Goal: Task Accomplishment & Management: Manage account settings

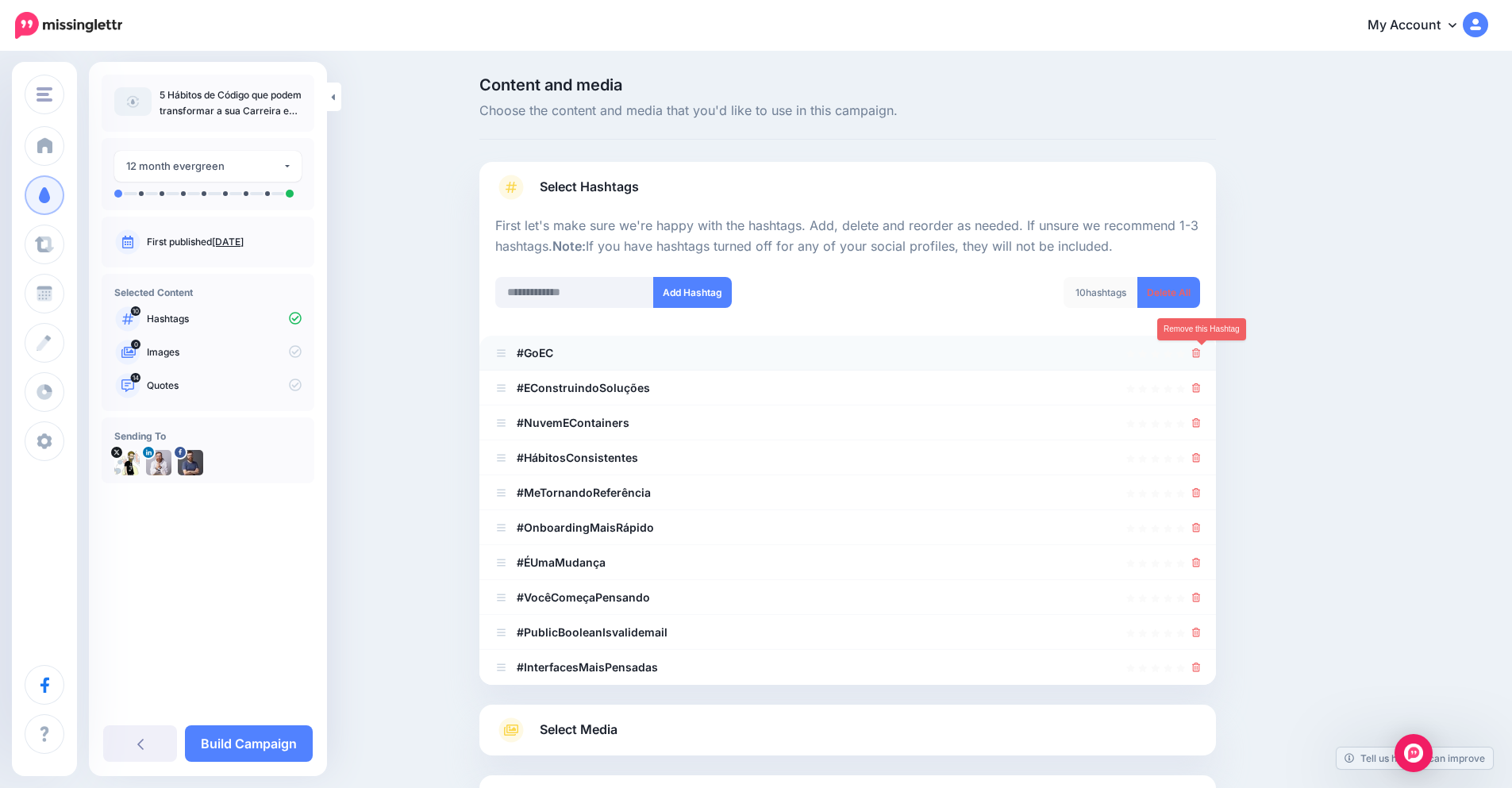
click at [1201, 351] on icon at bounding box center [1197, 354] width 9 height 10
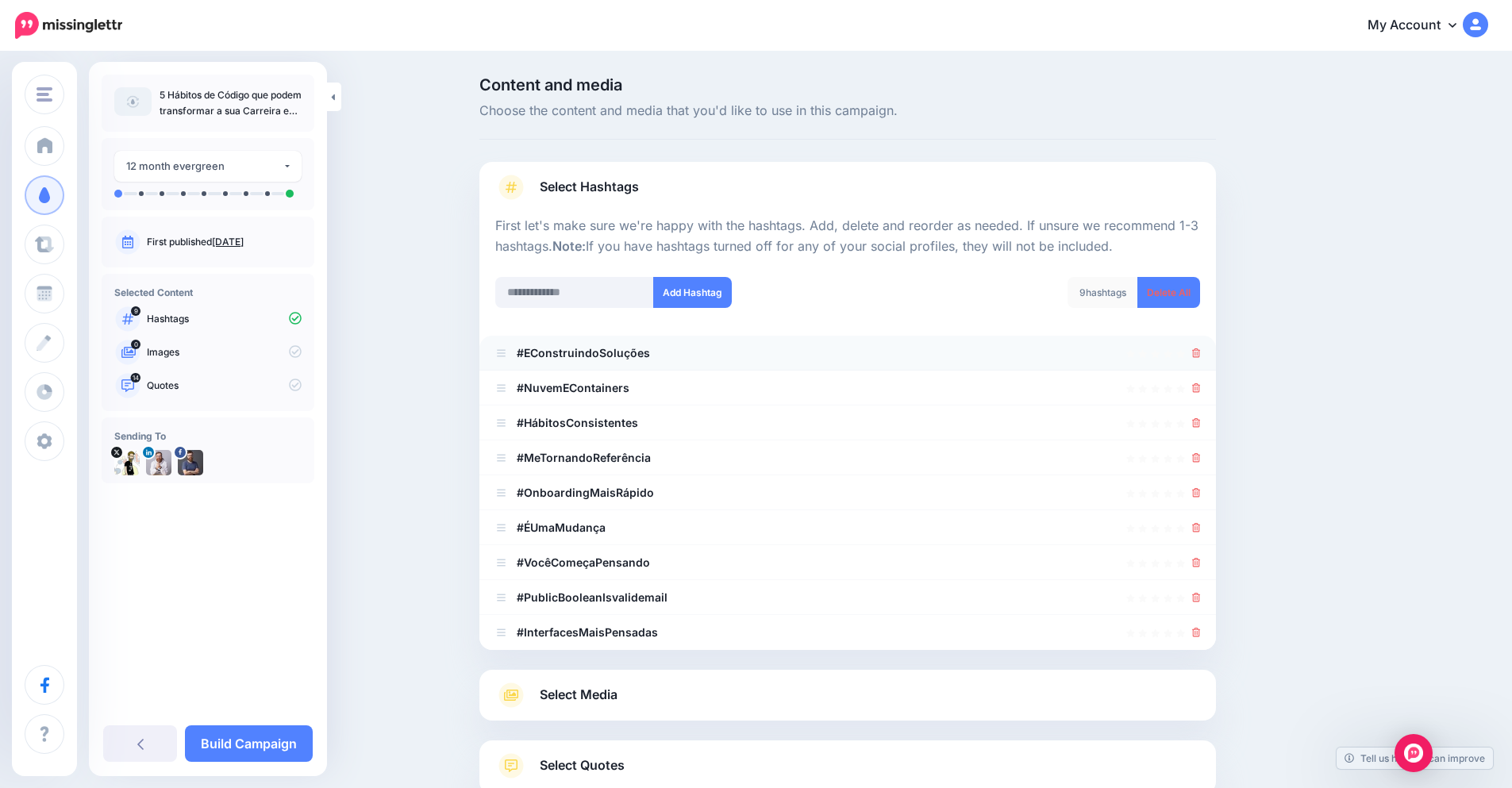
click at [1206, 355] on li "#EConstruindoSoluções" at bounding box center [848, 354] width 737 height 35
click at [1201, 352] on icon at bounding box center [1197, 354] width 9 height 10
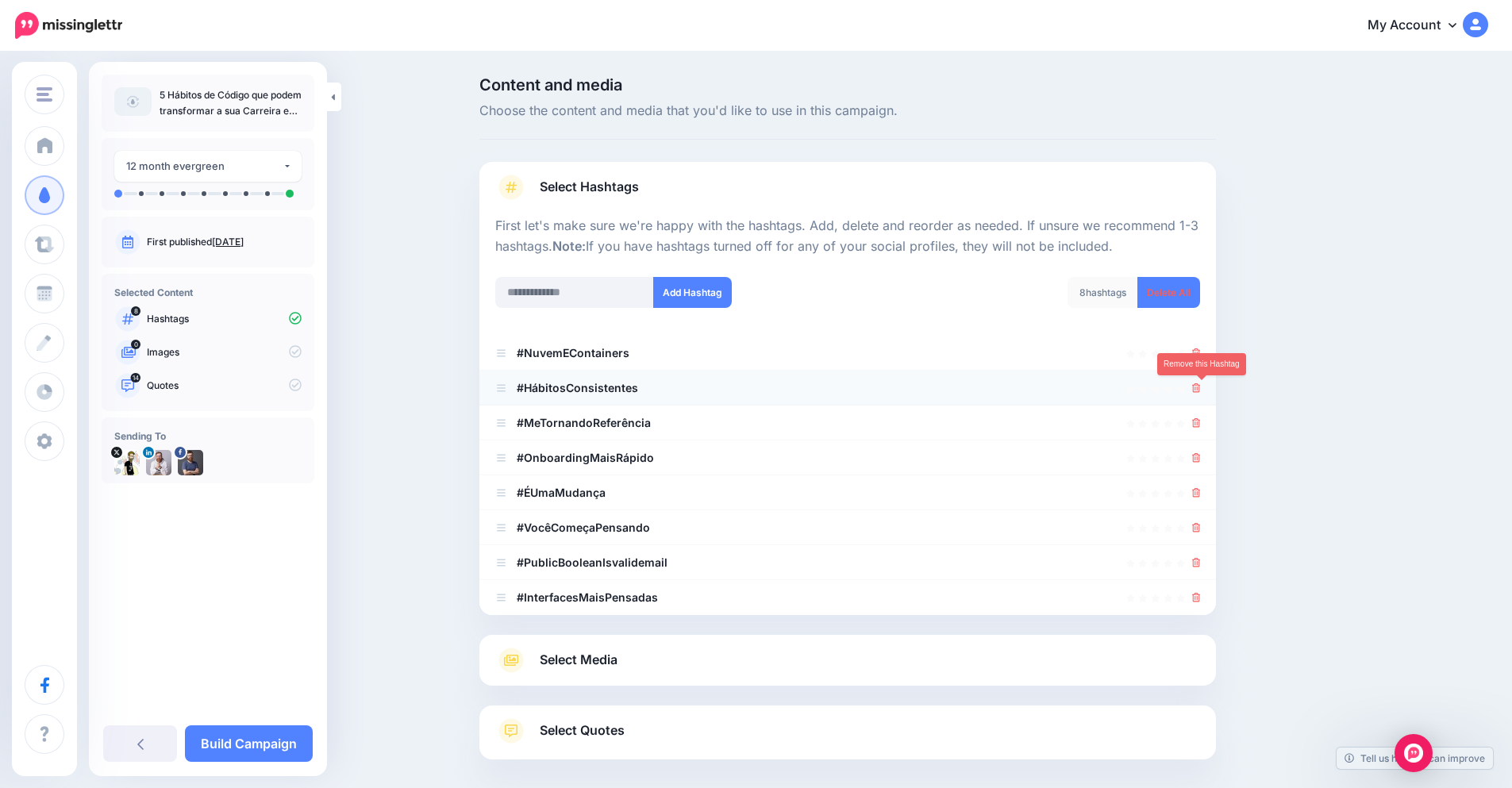
click at [1201, 383] on icon at bounding box center [1197, 388] width 9 height 10
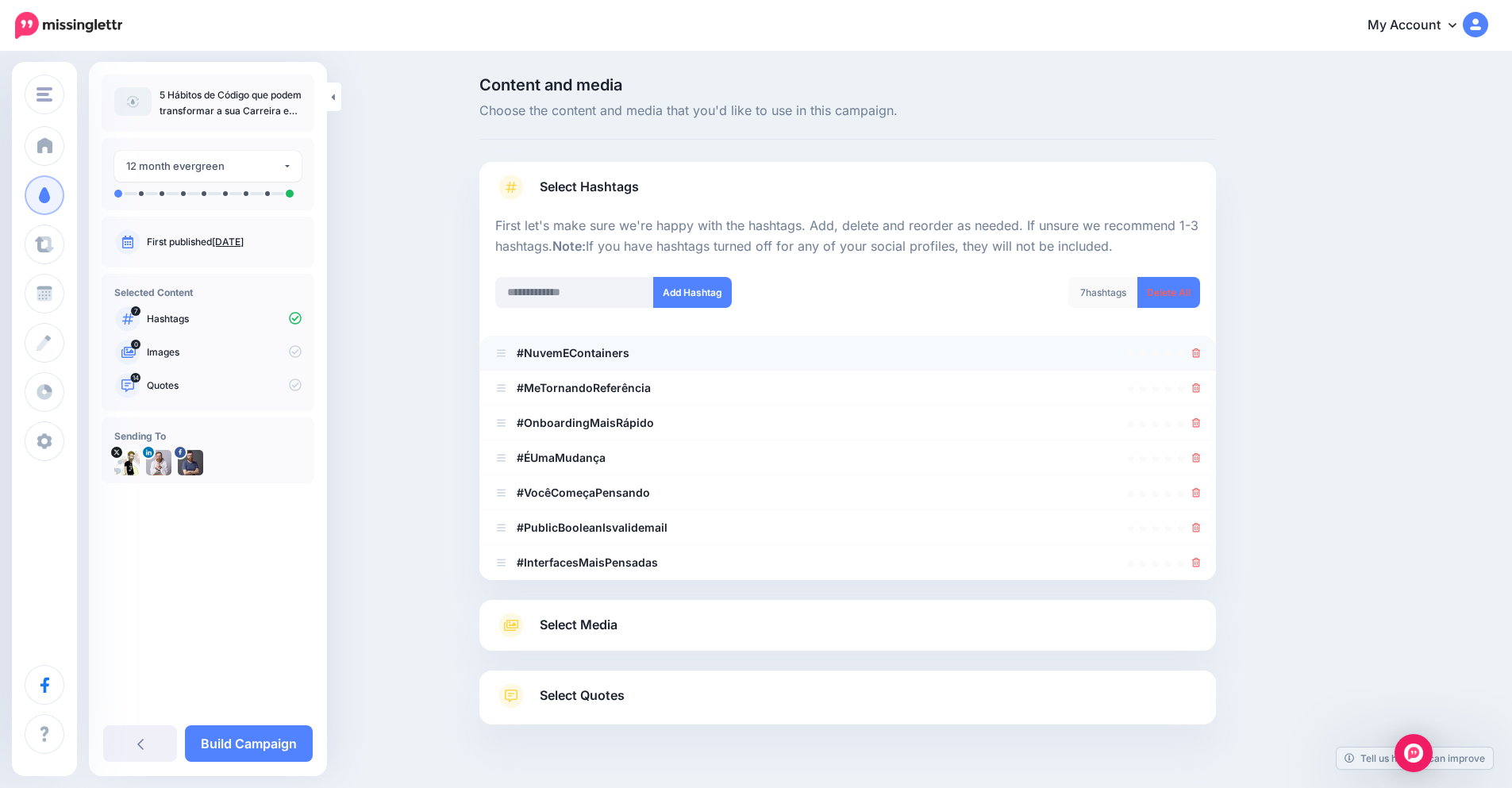
click at [1197, 344] on div at bounding box center [847, 353] width 704 height 19
click at [1201, 354] on icon at bounding box center [1197, 354] width 9 height 10
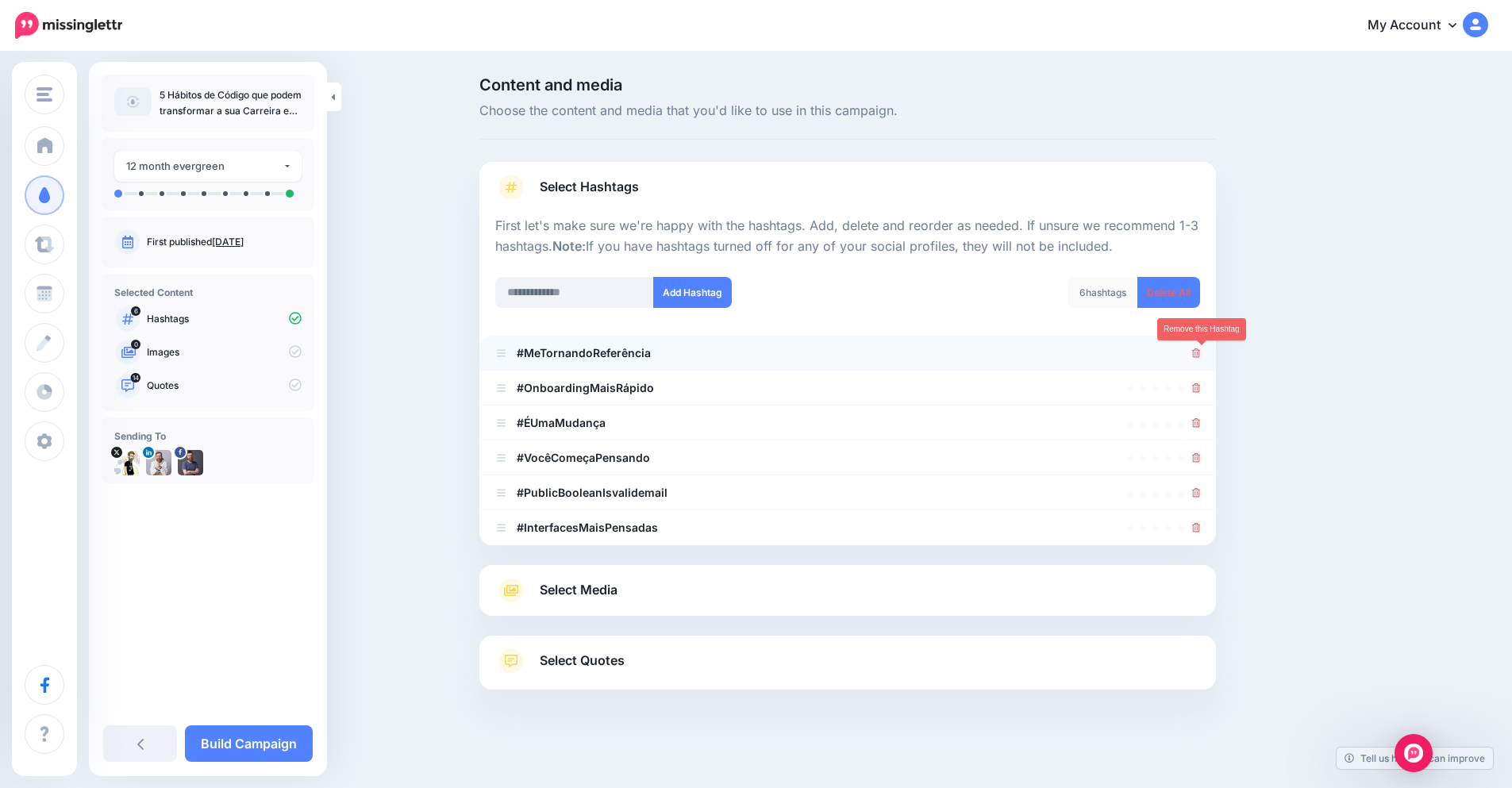
click at [1201, 356] on icon at bounding box center [1197, 354] width 9 height 10
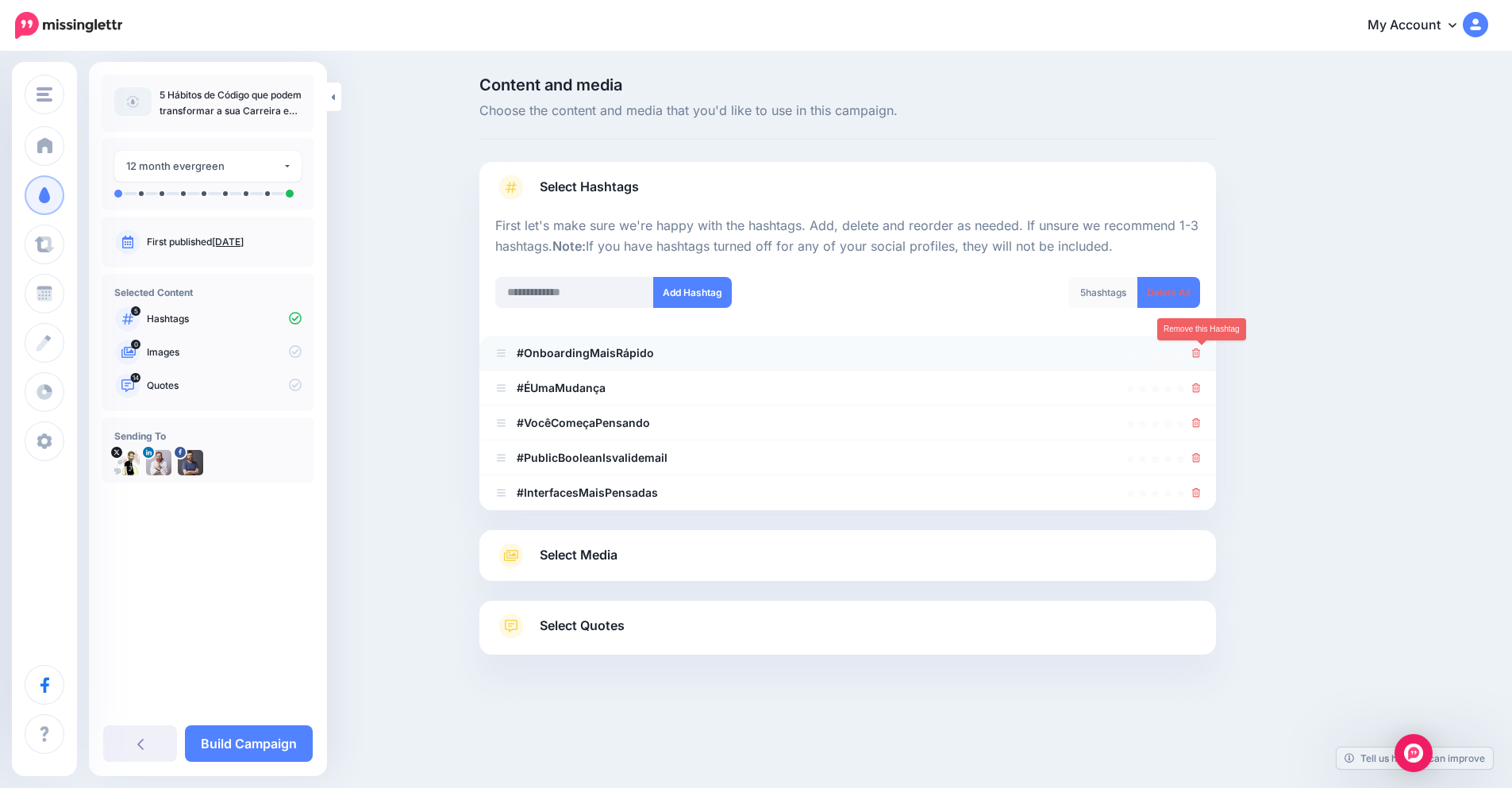
click at [1201, 358] on link at bounding box center [1197, 353] width 9 height 13
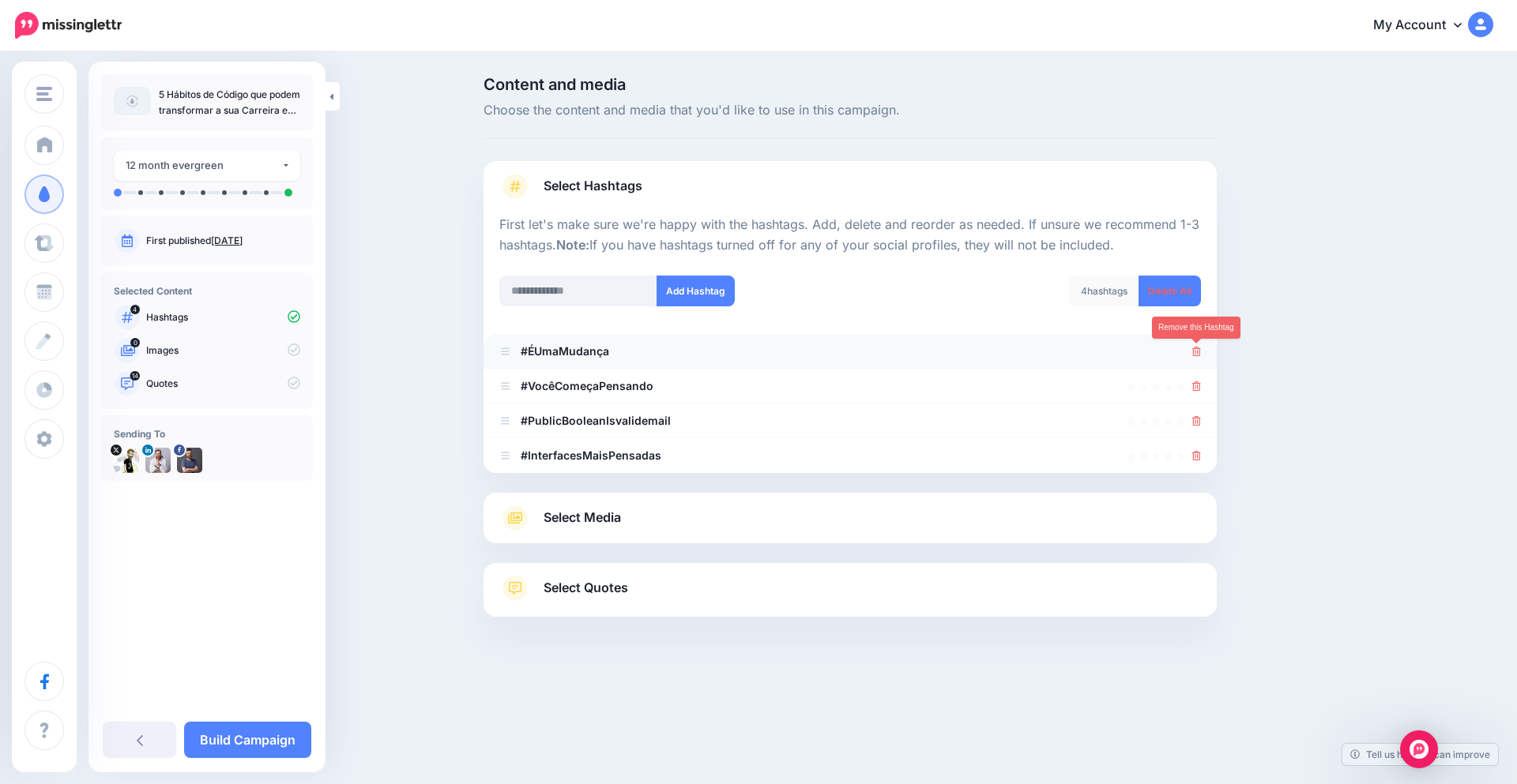
click at [1198, 354] on icon at bounding box center [1196, 352] width 9 height 10
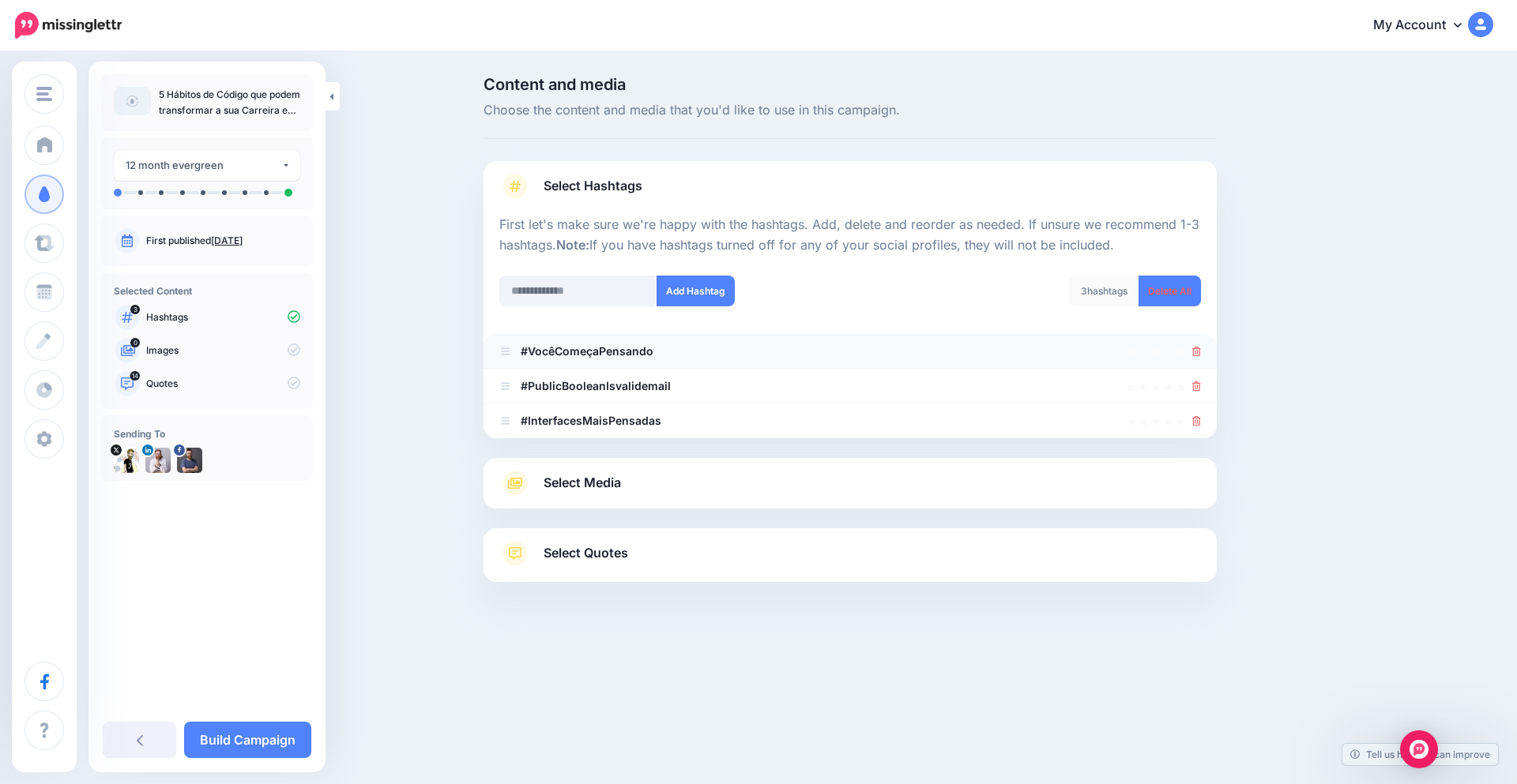
click at [1201, 353] on li "#VocêComeçaPensando" at bounding box center [850, 352] width 733 height 35
click at [1199, 353] on icon at bounding box center [1196, 352] width 9 height 10
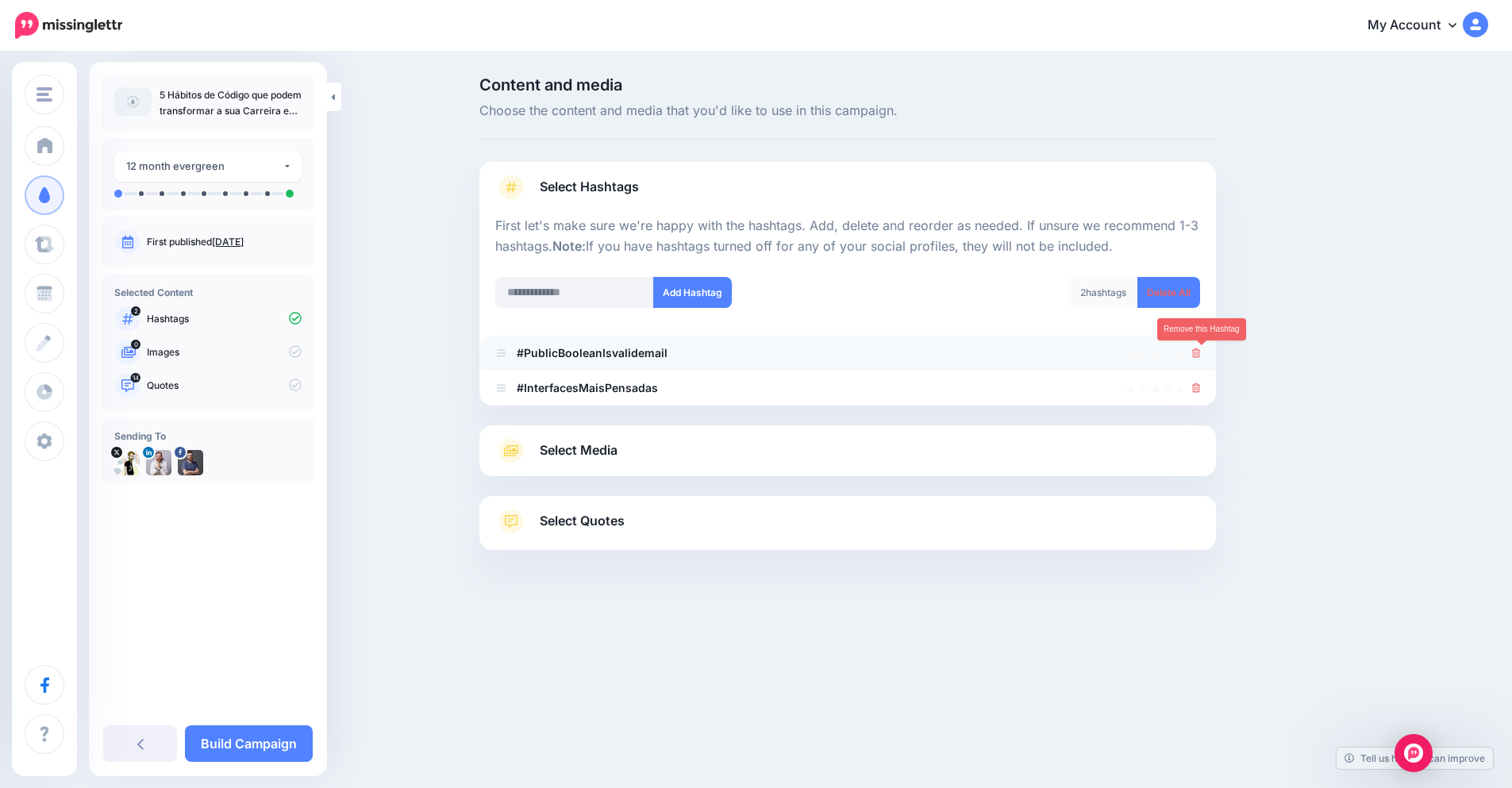
click at [1201, 354] on icon at bounding box center [1197, 354] width 9 height 10
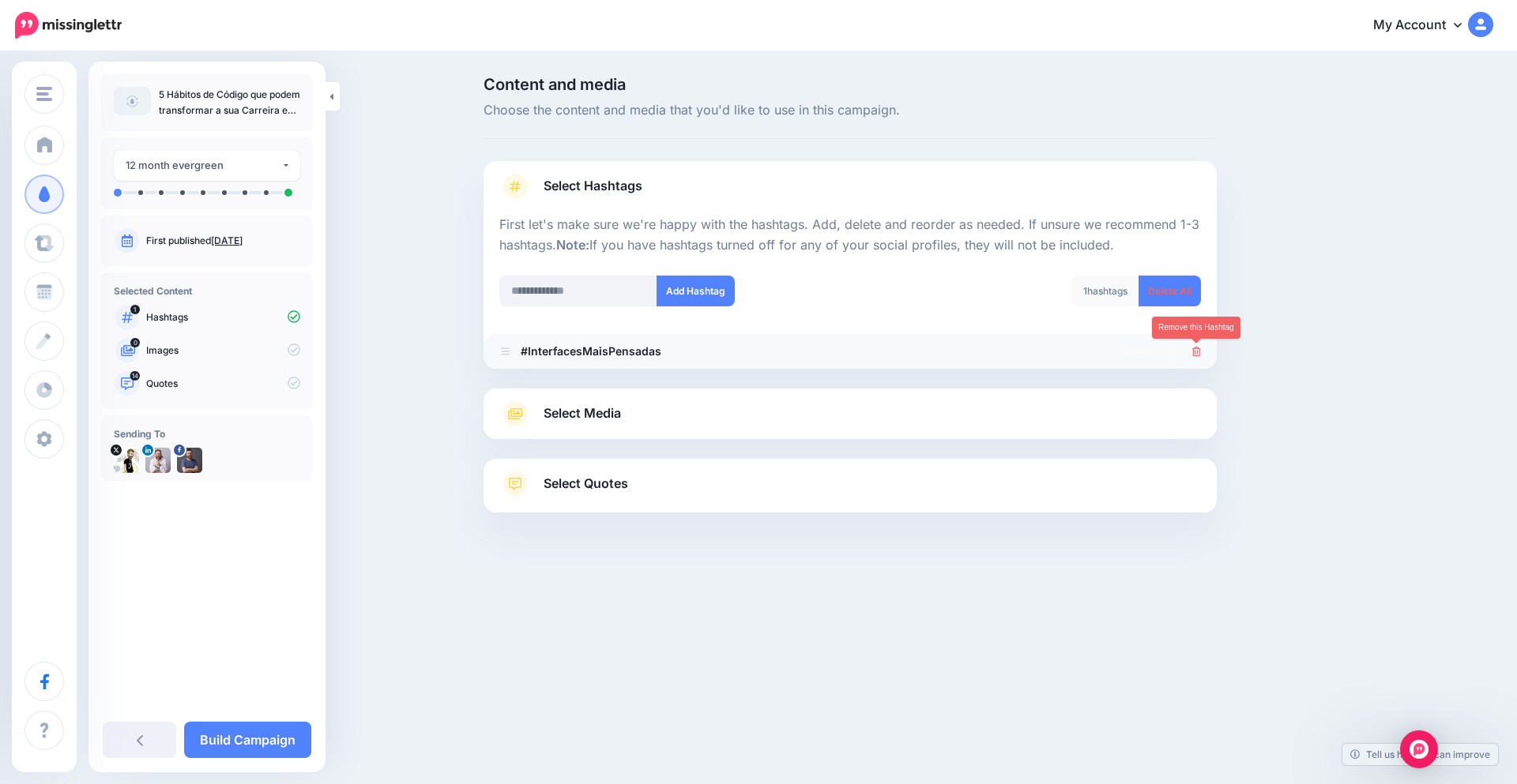
click at [1196, 357] on link at bounding box center [1196, 351] width 9 height 13
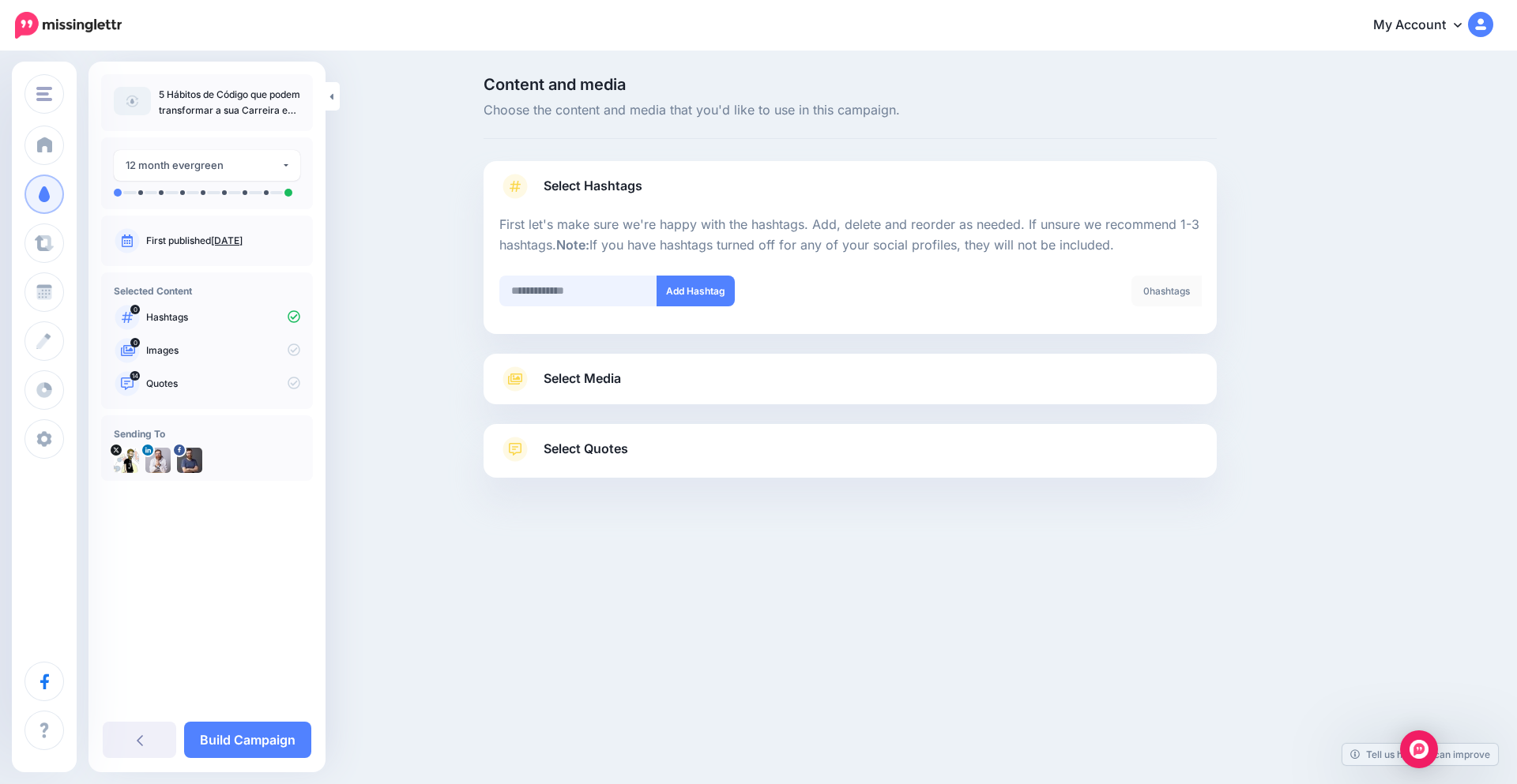
click at [596, 302] on input "text" at bounding box center [578, 290] width 158 height 30
click at [581, 291] on input "text" at bounding box center [578, 290] width 158 height 30
paste input "*"
type input "****"
click at [692, 282] on button "Add Hashtag" at bounding box center [696, 290] width 78 height 30
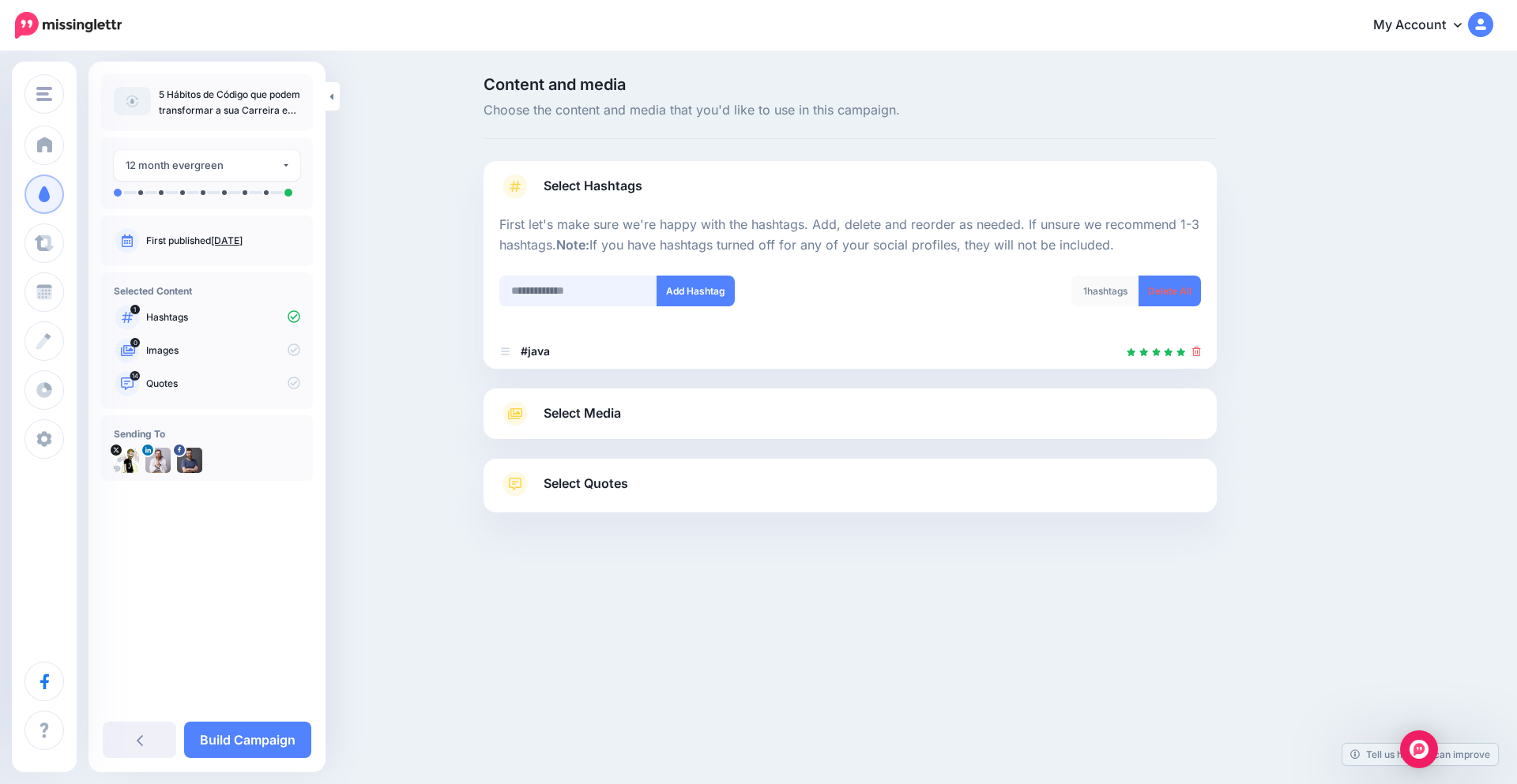
click at [595, 294] on input "text" at bounding box center [578, 290] width 158 height 30
paste input "**********"
type input "**********"
click at [698, 284] on button "Add Hashtag" at bounding box center [696, 290] width 78 height 30
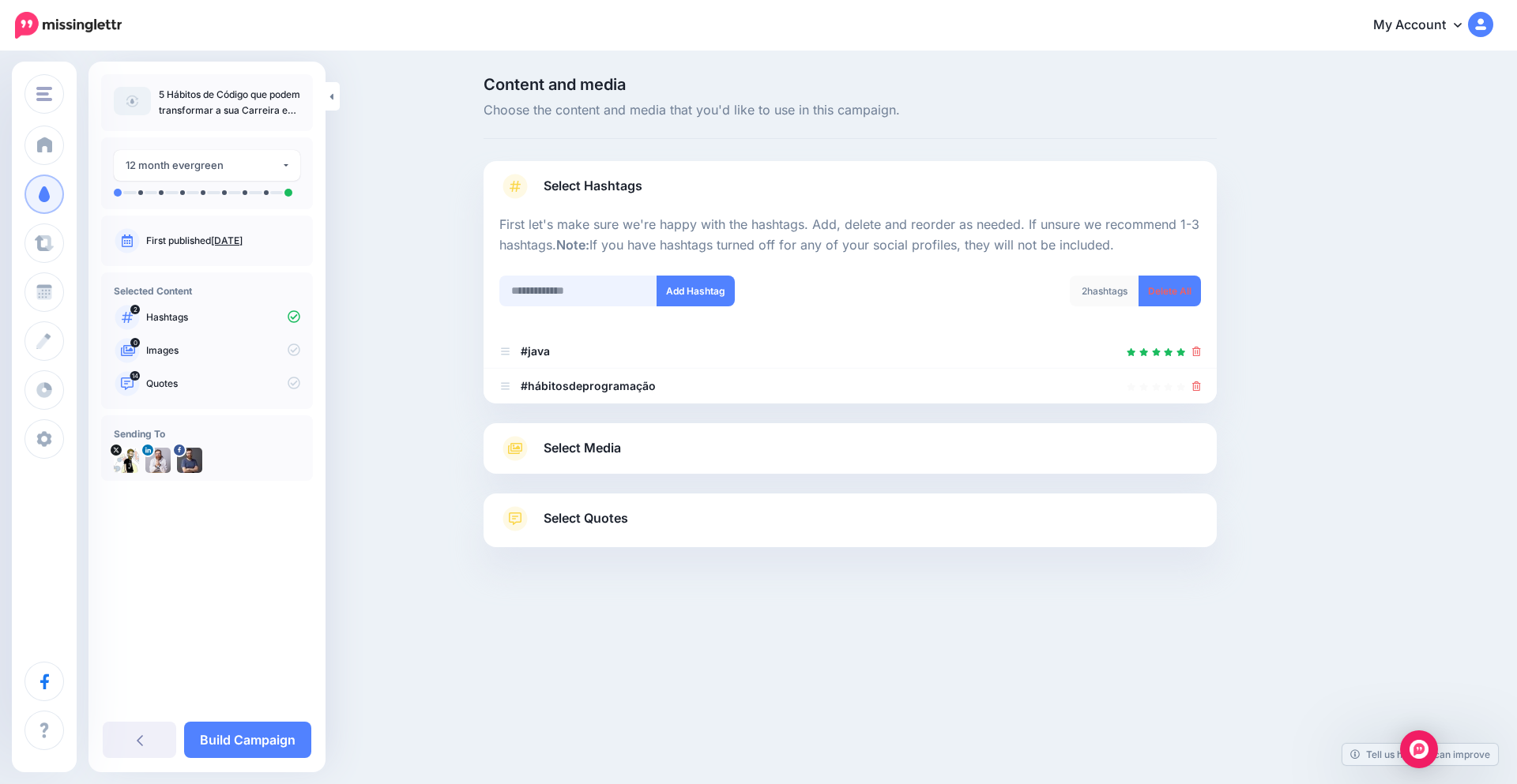
click at [578, 295] on input "text" at bounding box center [578, 290] width 158 height 30
paste input "**********"
type input "**********"
click at [673, 291] on button "Add Hashtag" at bounding box center [696, 290] width 78 height 30
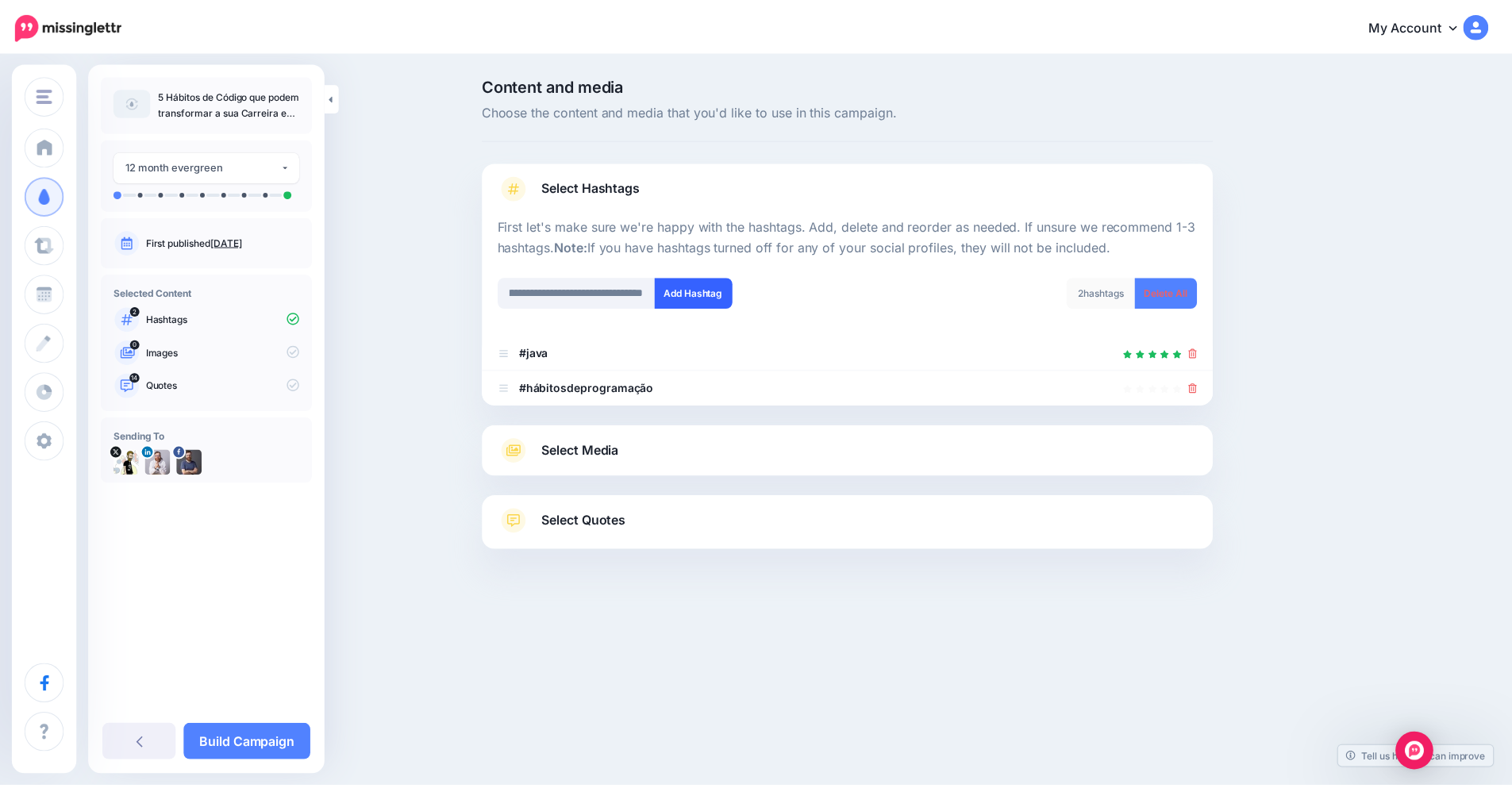
scroll to position [0, 0]
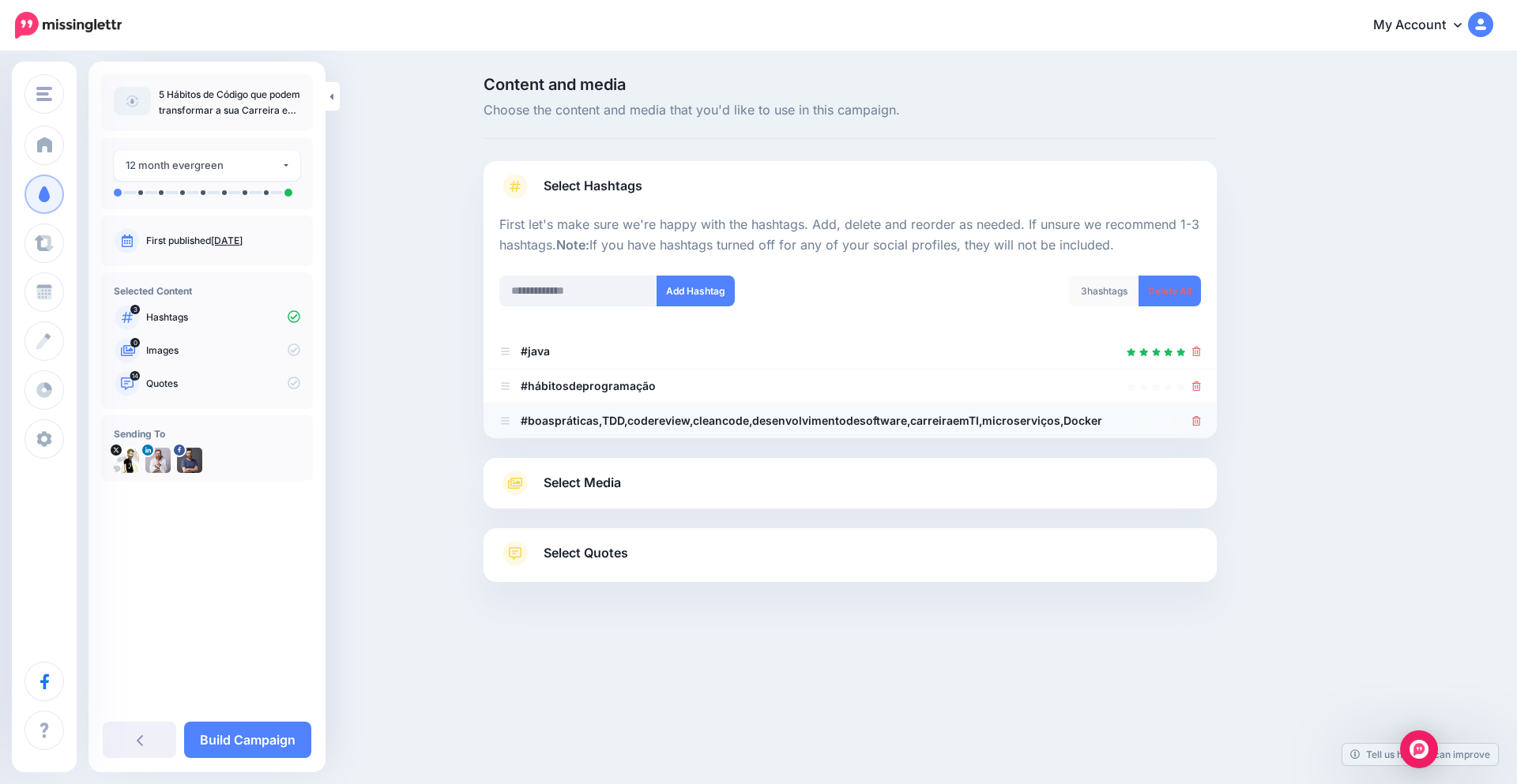
click at [1200, 424] on icon at bounding box center [1196, 422] width 9 height 10
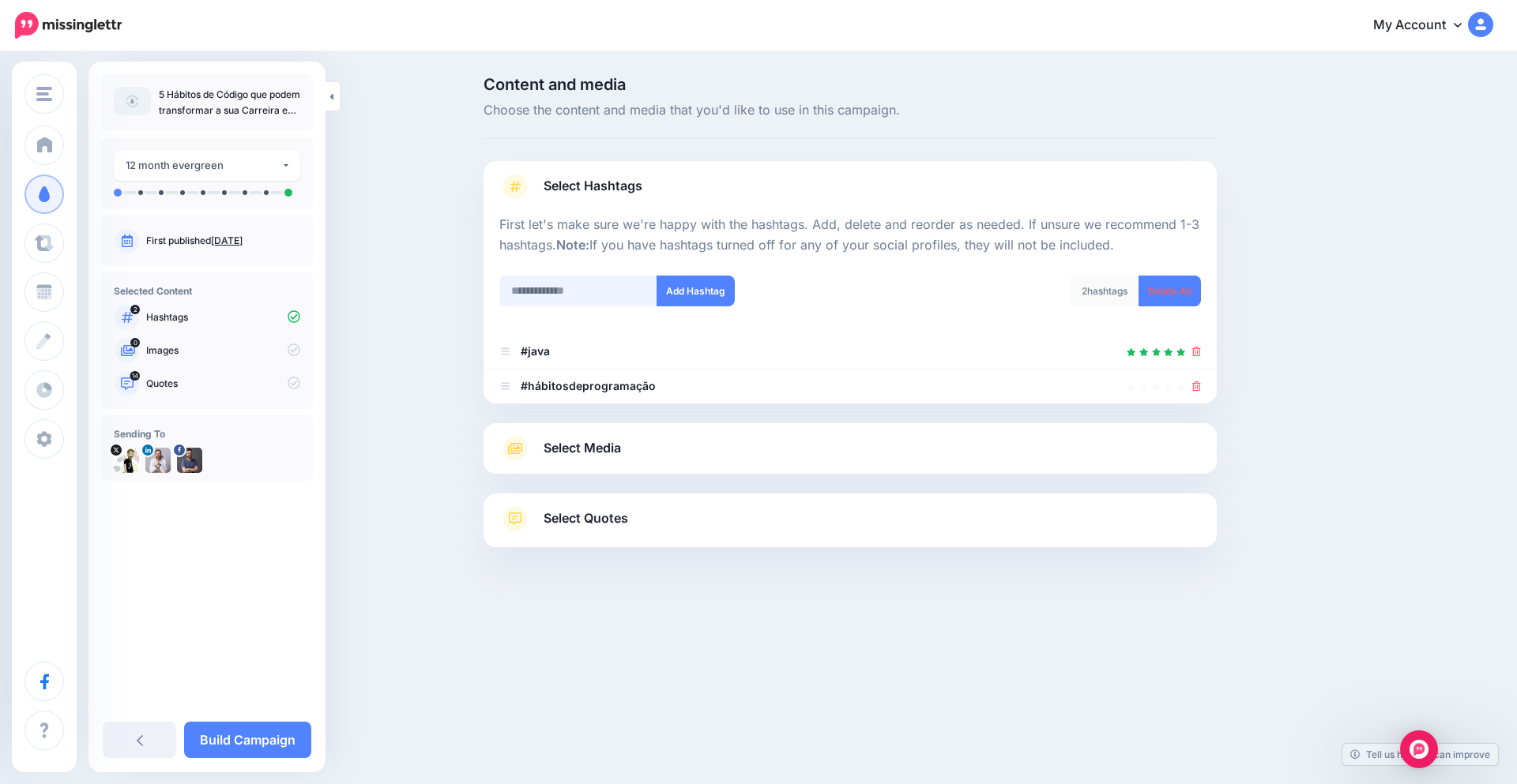
click at [565, 286] on input "text" at bounding box center [578, 290] width 158 height 30
paste input "**********"
type input "**********"
click at [701, 292] on button "Add Hashtag" at bounding box center [696, 290] width 78 height 30
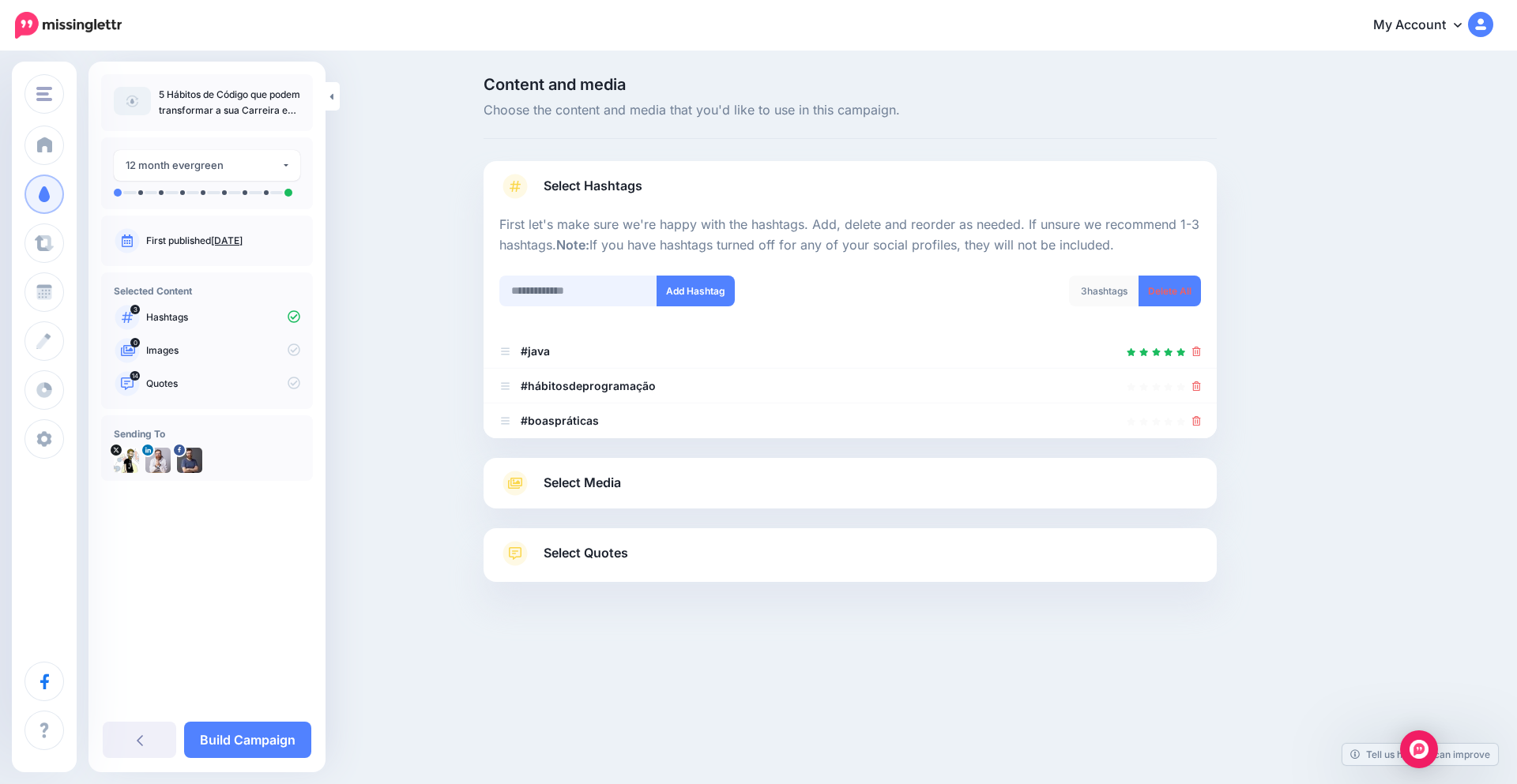
click at [580, 293] on input "text" at bounding box center [578, 290] width 158 height 30
paste input "***"
type input "***"
click at [670, 287] on button "Add Hashtag" at bounding box center [696, 290] width 78 height 30
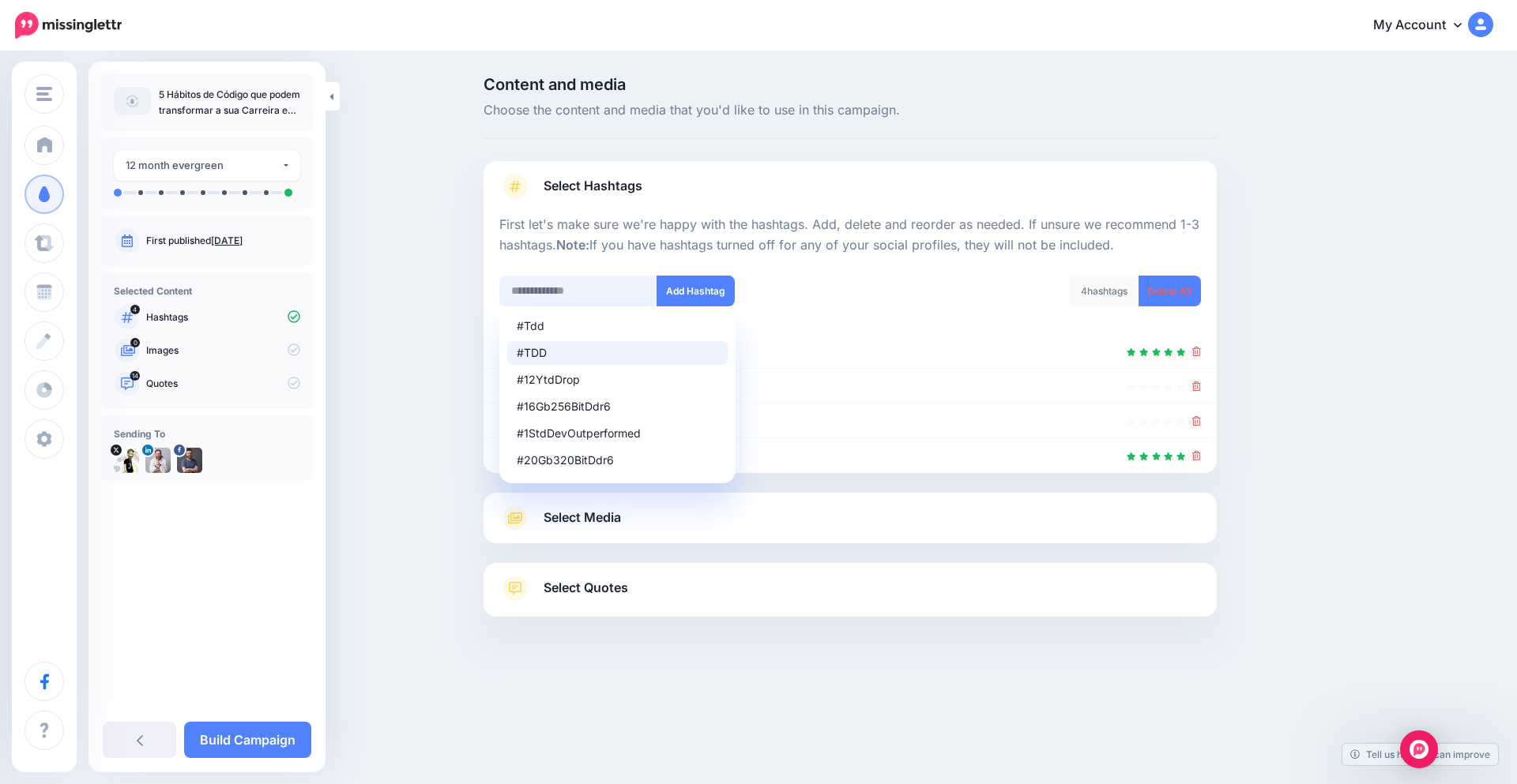
click at [609, 279] on input "text" at bounding box center [578, 290] width 158 height 30
paste input "**********"
click at [560, 344] on li "#TDD" at bounding box center [617, 353] width 220 height 24
click at [596, 285] on input "**********" at bounding box center [578, 290] width 158 height 30
paste input "**********"
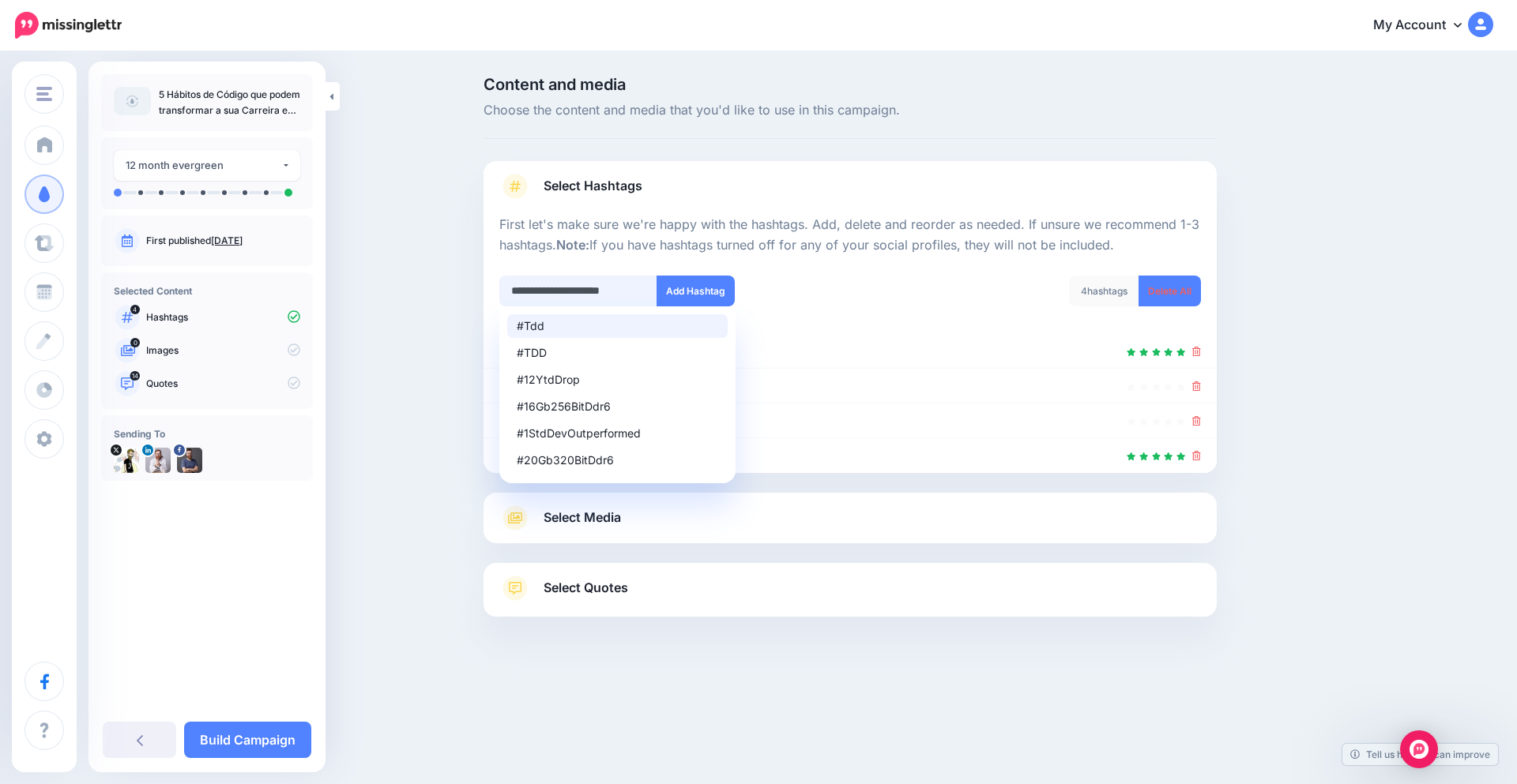
drag, startPoint x: 645, startPoint y: 287, endPoint x: 355, endPoint y: 287, distance: 290.0
click at [355, 287] on div "**********" at bounding box center [758, 385] width 1517 height 666
paste input "text"
type input "**********"
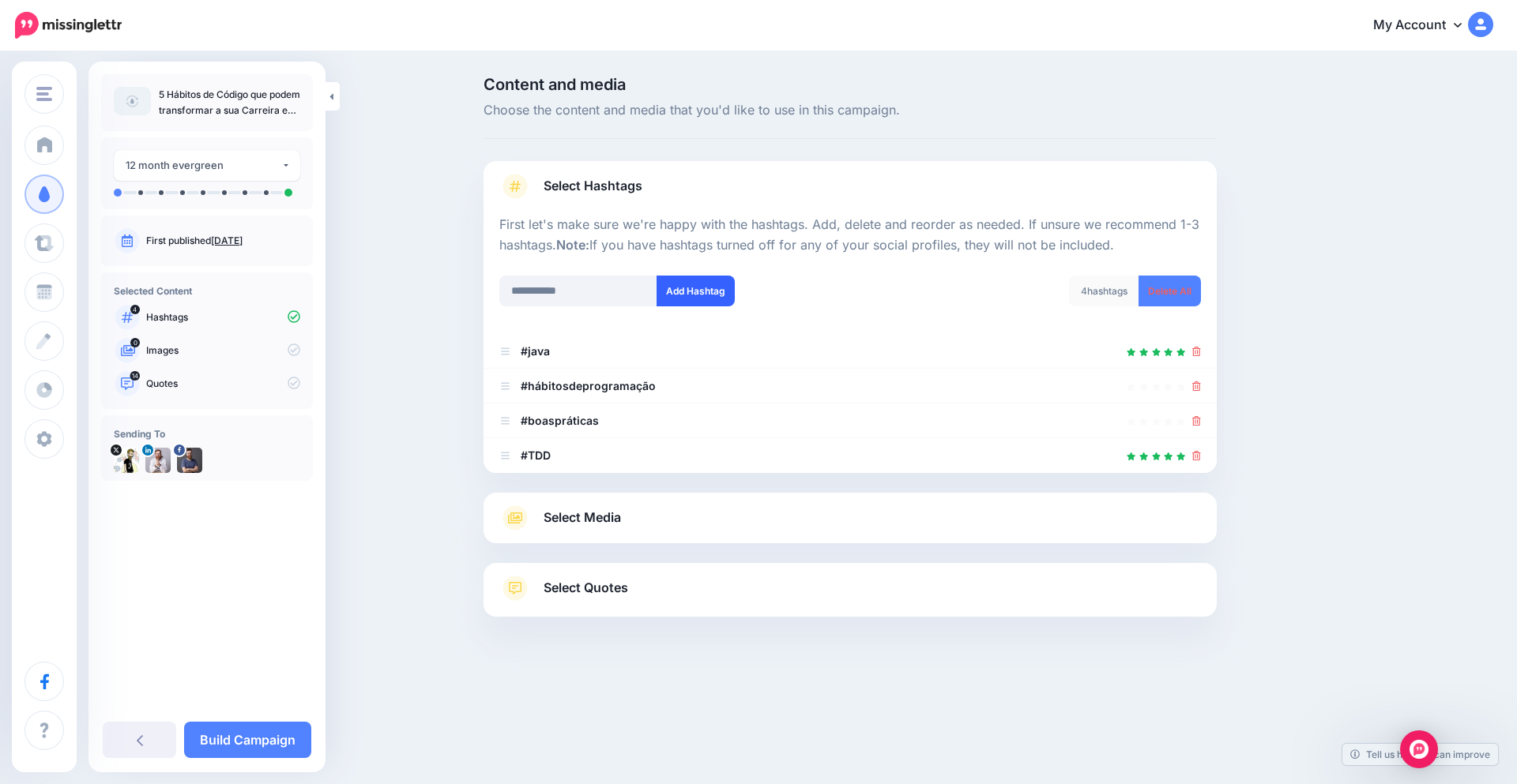
click at [704, 297] on button "Add Hashtag" at bounding box center [696, 290] width 78 height 30
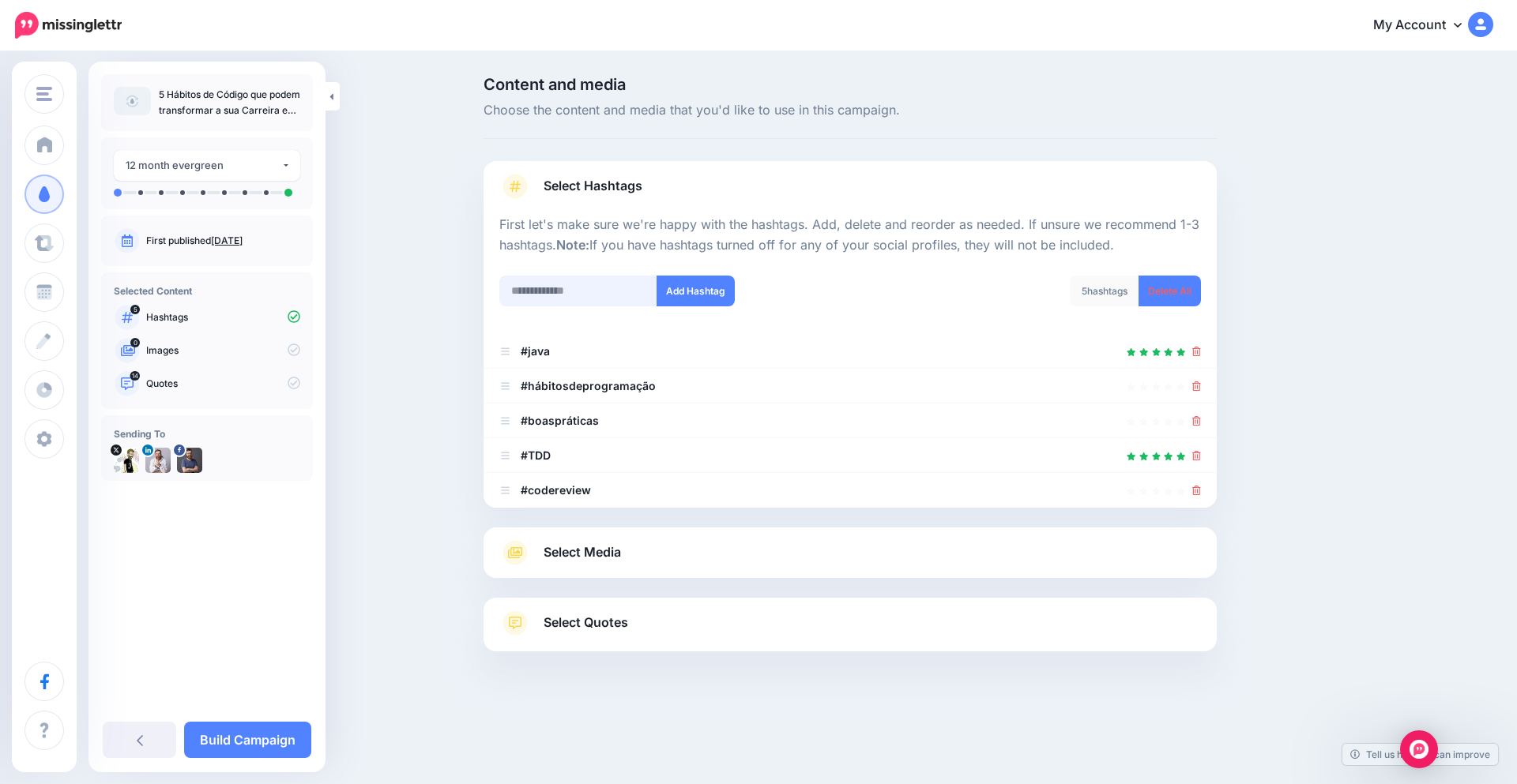
click at [580, 293] on input "text" at bounding box center [578, 290] width 158 height 30
paste input "**********"
type input "**********"
click at [673, 288] on button "Add Hashtag" at bounding box center [696, 290] width 78 height 30
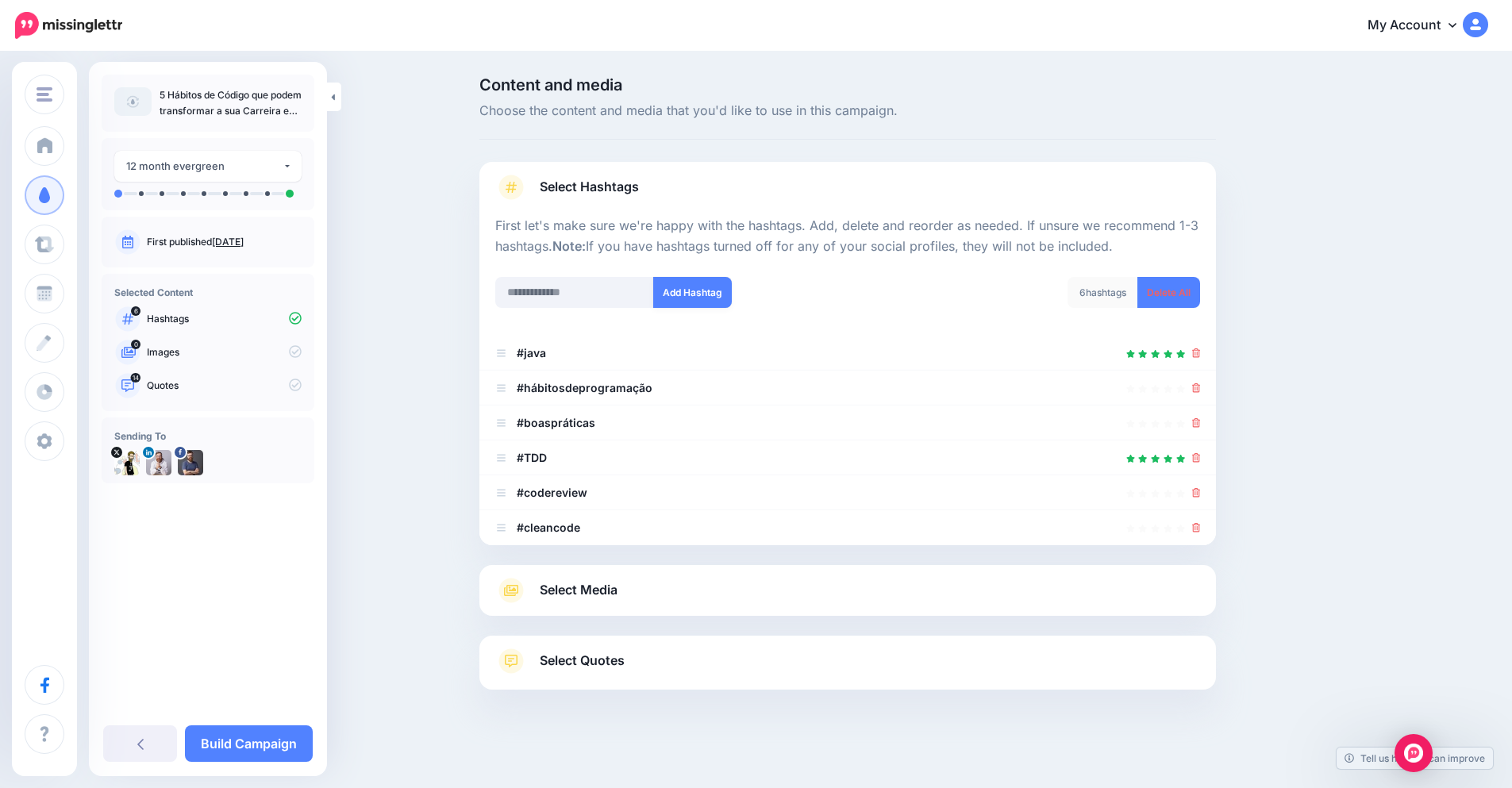
scroll to position [5, 0]
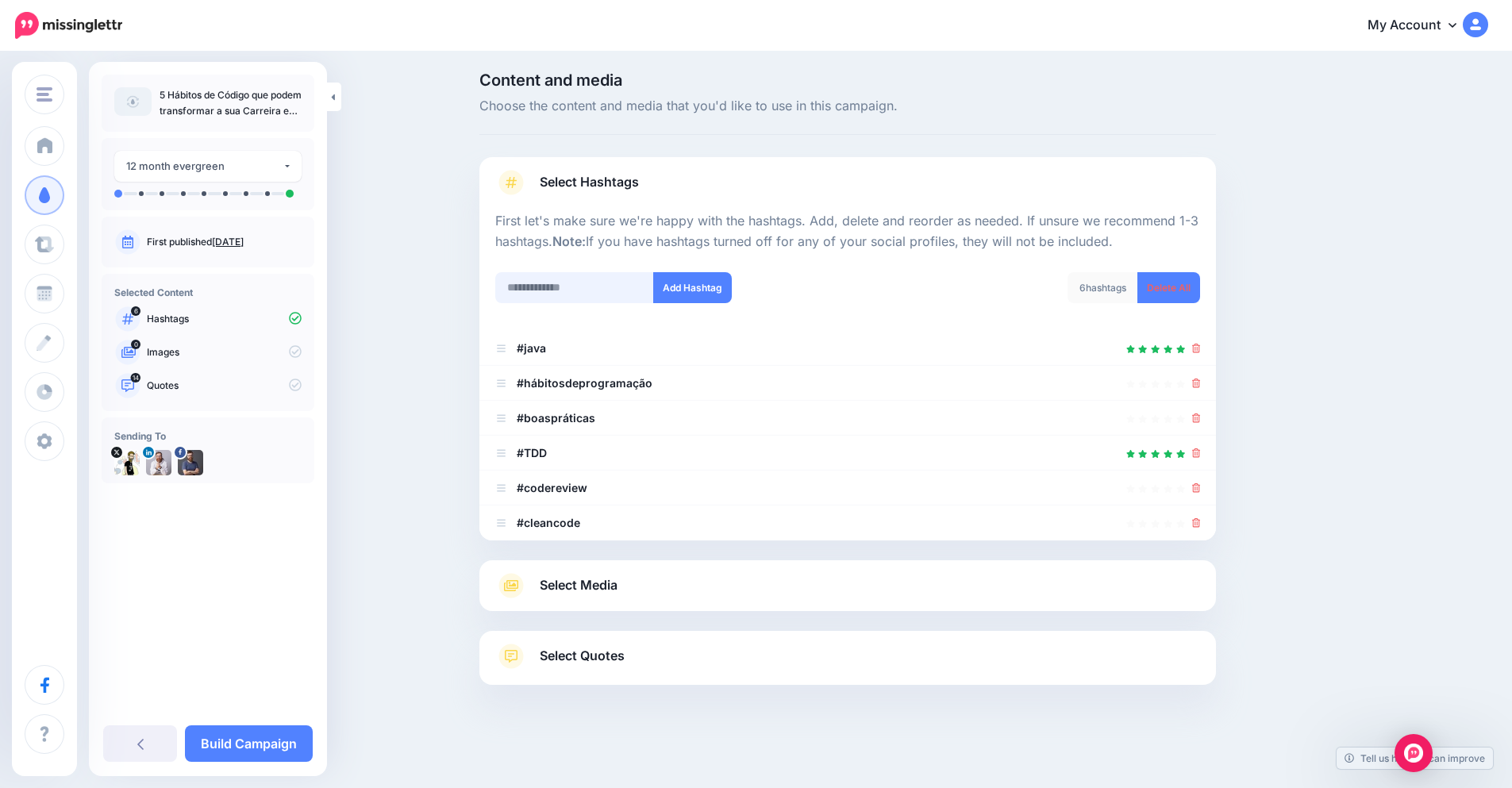
click at [590, 286] on input "text" at bounding box center [575, 287] width 159 height 31
paste input "**********"
type input "**********"
click at [704, 293] on button "Add Hashtag" at bounding box center [692, 287] width 78 height 31
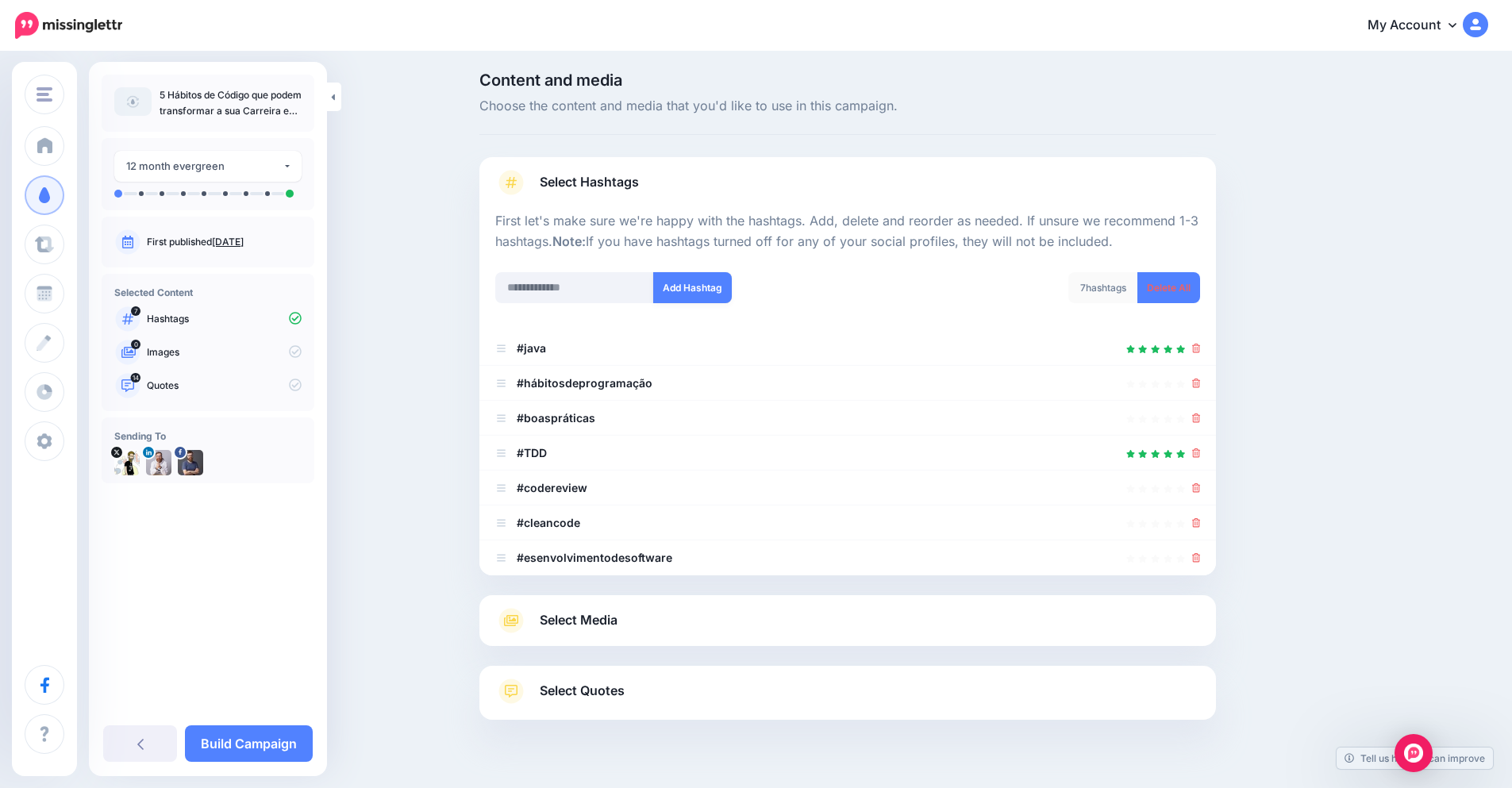
scroll to position [40, 0]
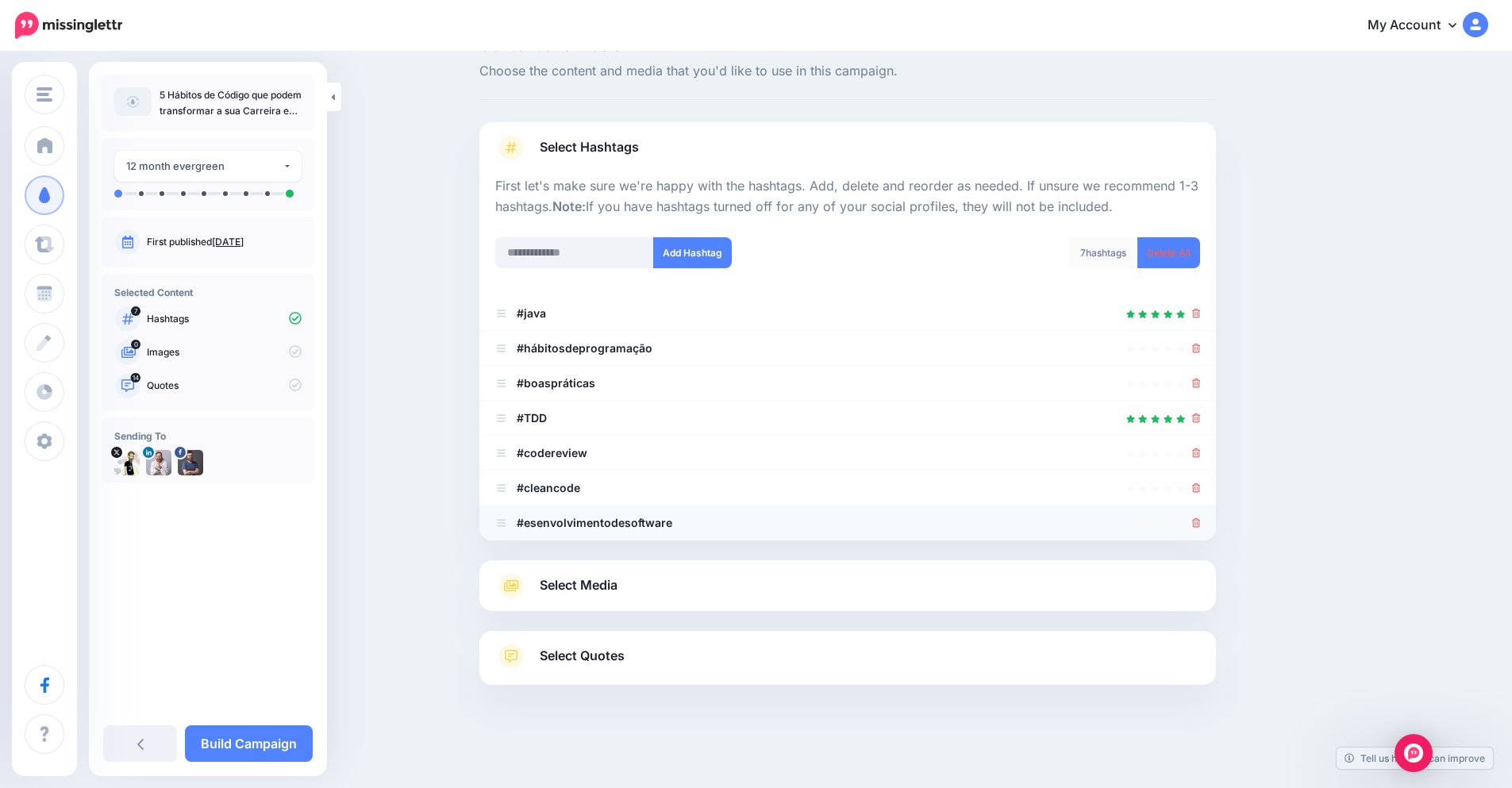
click at [1199, 520] on icon at bounding box center [1197, 524] width 9 height 10
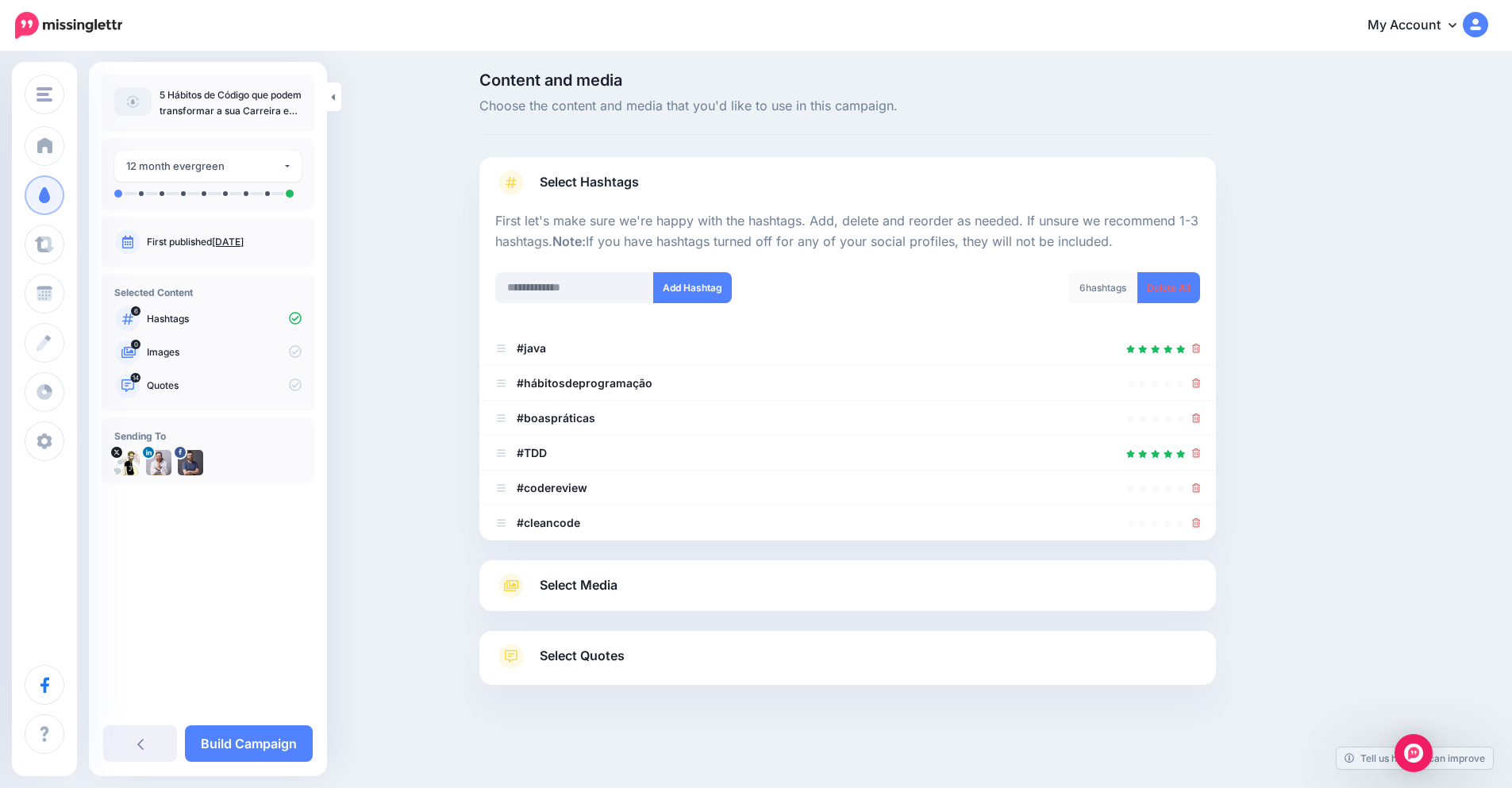
scroll to position [5, 0]
click at [557, 282] on input "text" at bounding box center [575, 287] width 159 height 31
paste input "**********"
click at [524, 292] on input "**********" at bounding box center [575, 287] width 159 height 31
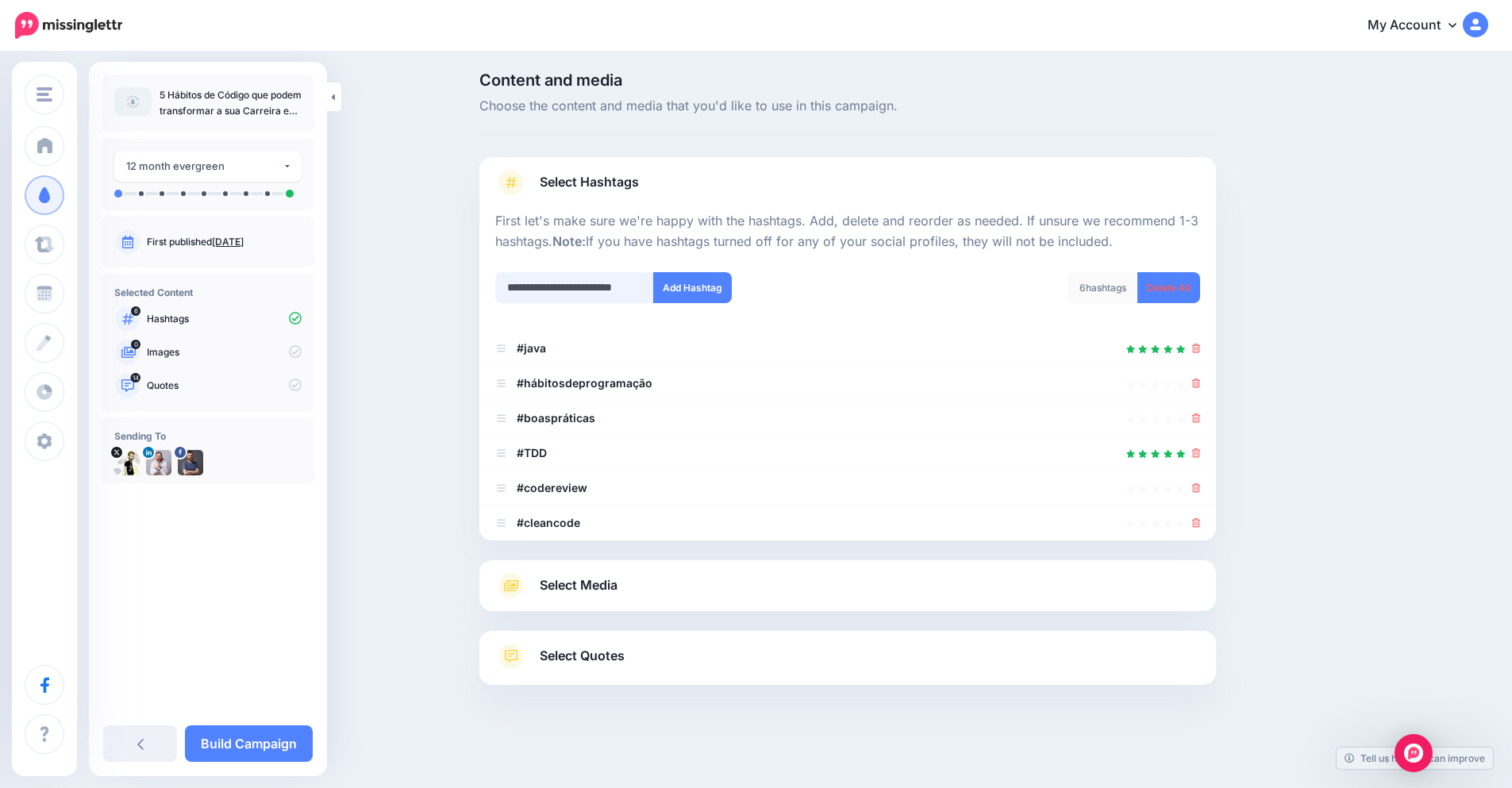
click at [524, 292] on input "**********" at bounding box center [575, 287] width 159 height 31
type input "**********"
click at [725, 300] on button "Add Hashtag" at bounding box center [692, 287] width 78 height 31
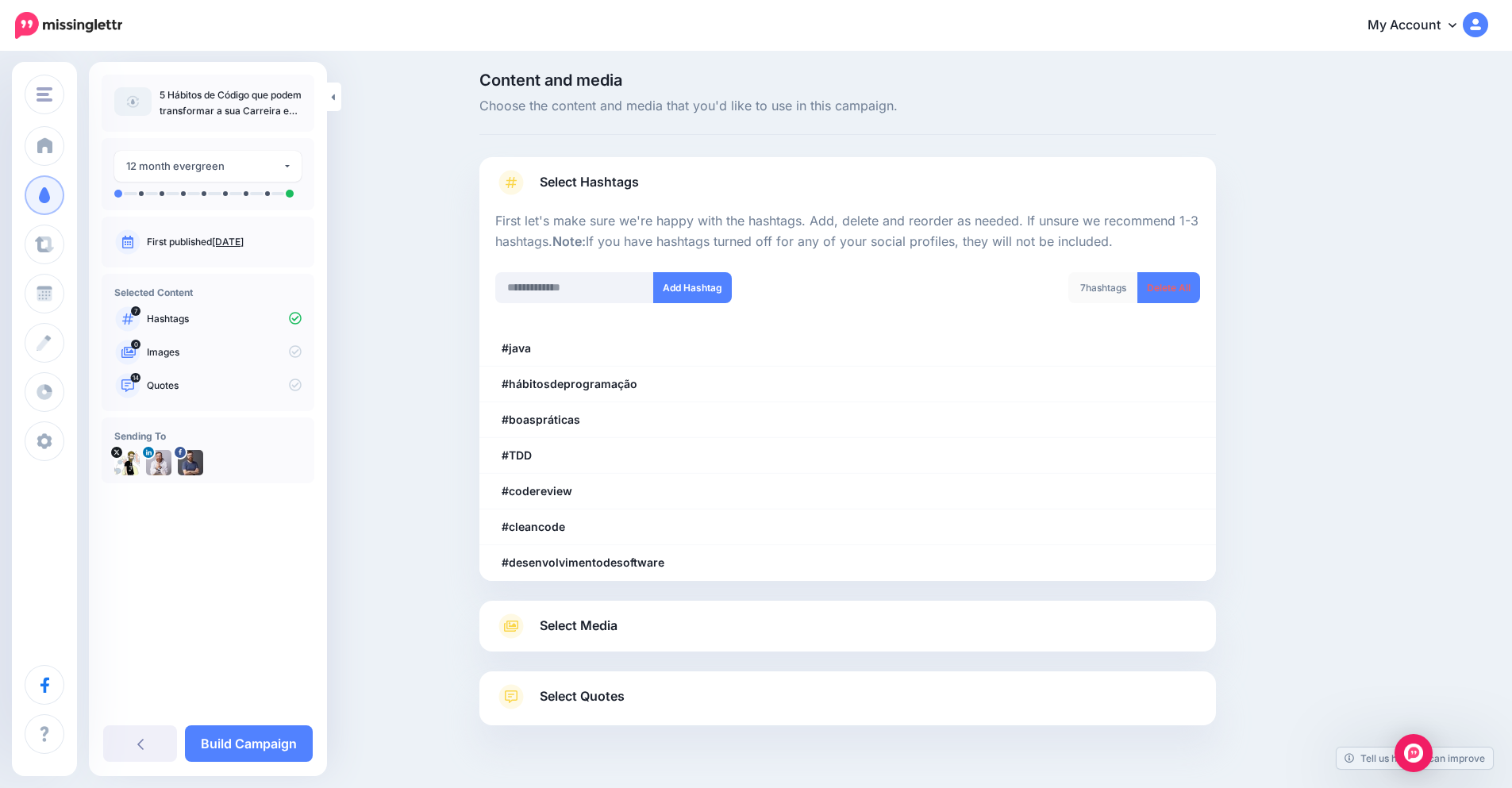
scroll to position [40, 0]
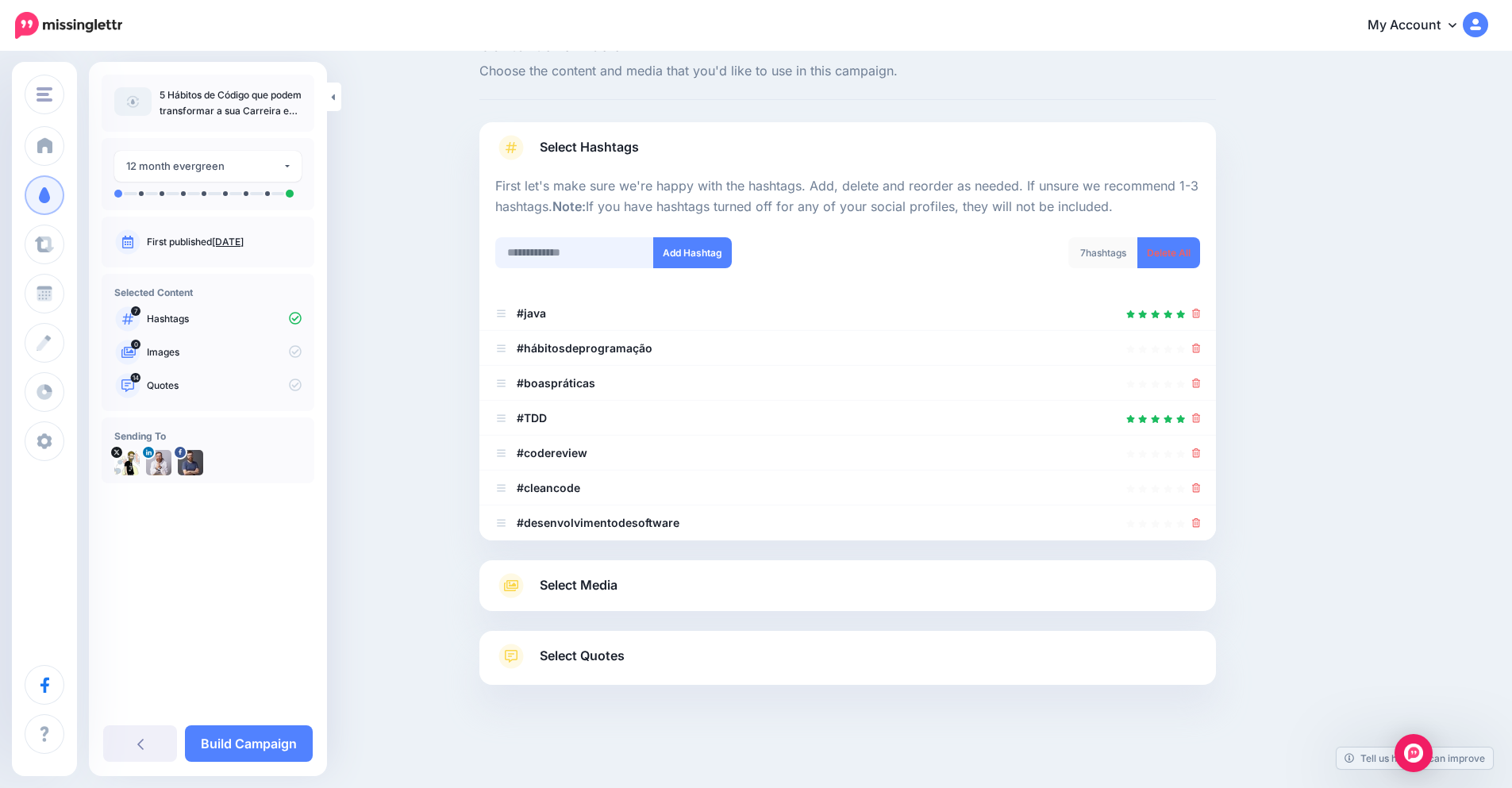
click at [569, 252] on input "text" at bounding box center [575, 252] width 159 height 31
paste input "**********"
type input "**********"
click at [712, 254] on button "Add Hashtag" at bounding box center [692, 252] width 78 height 31
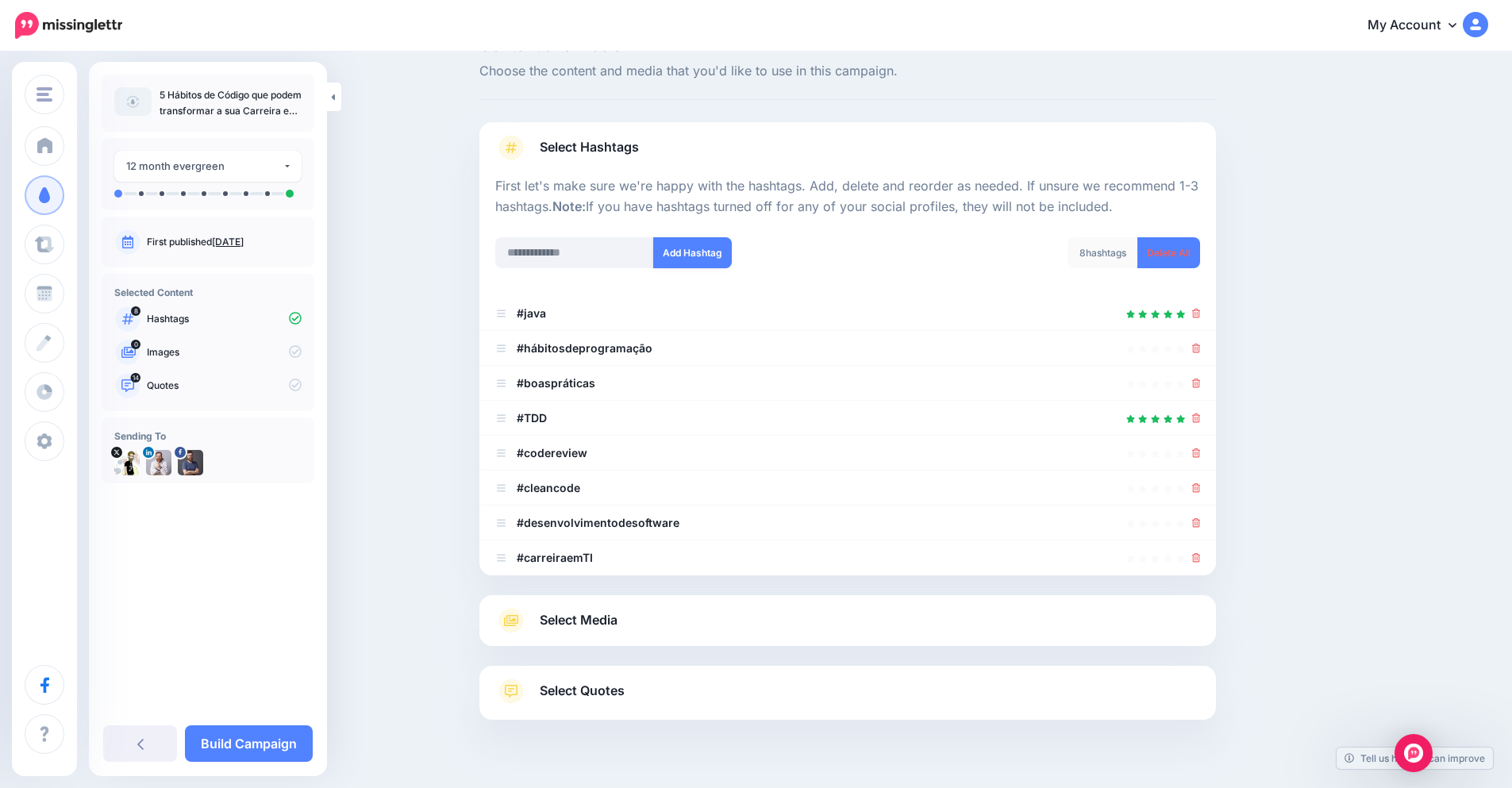
scroll to position [74, 0]
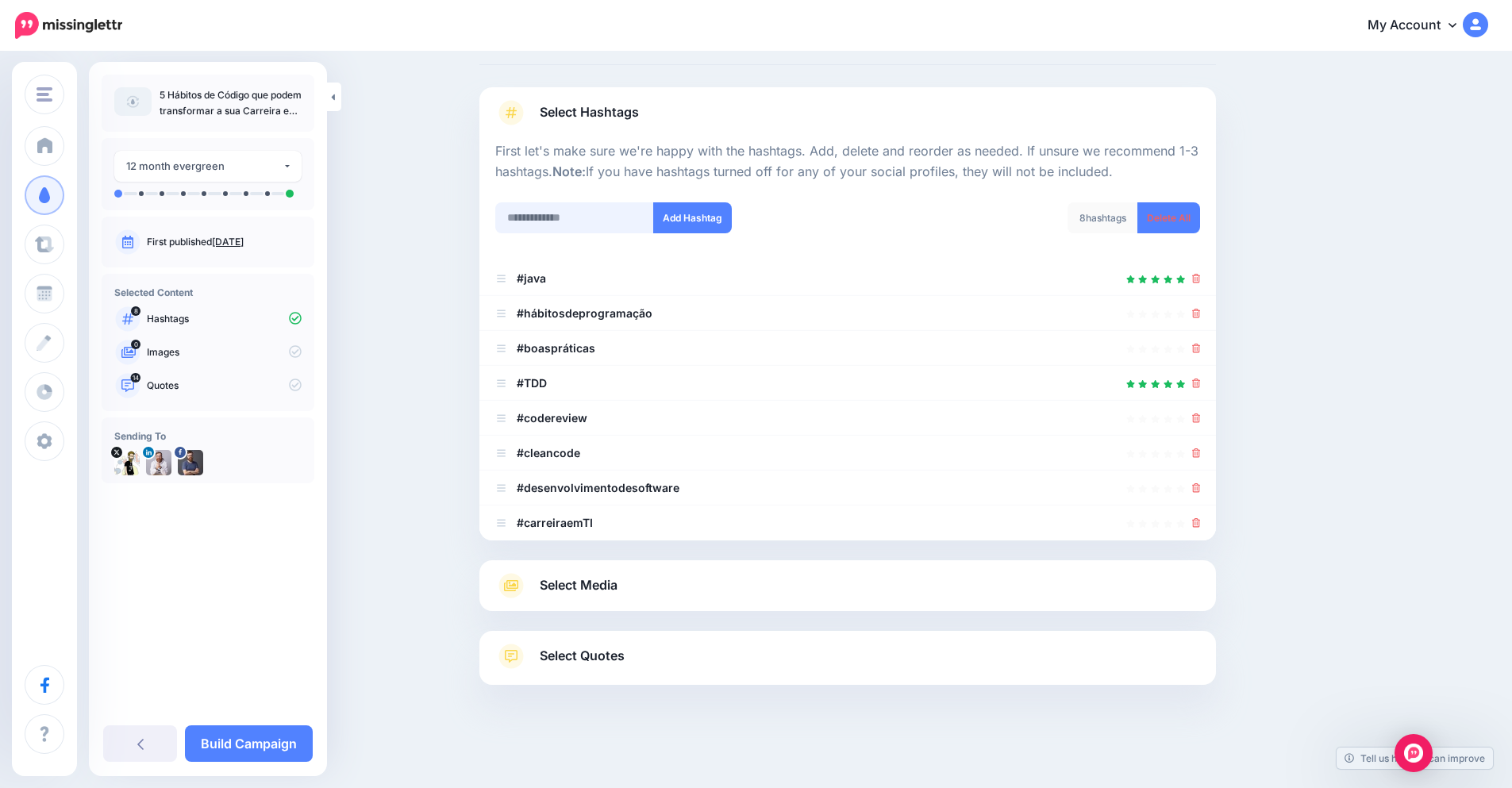
click at [571, 225] on input "text" at bounding box center [575, 217] width 159 height 31
paste input "**********"
type input "**********"
click at [708, 224] on button "Add Hashtag" at bounding box center [692, 217] width 78 height 31
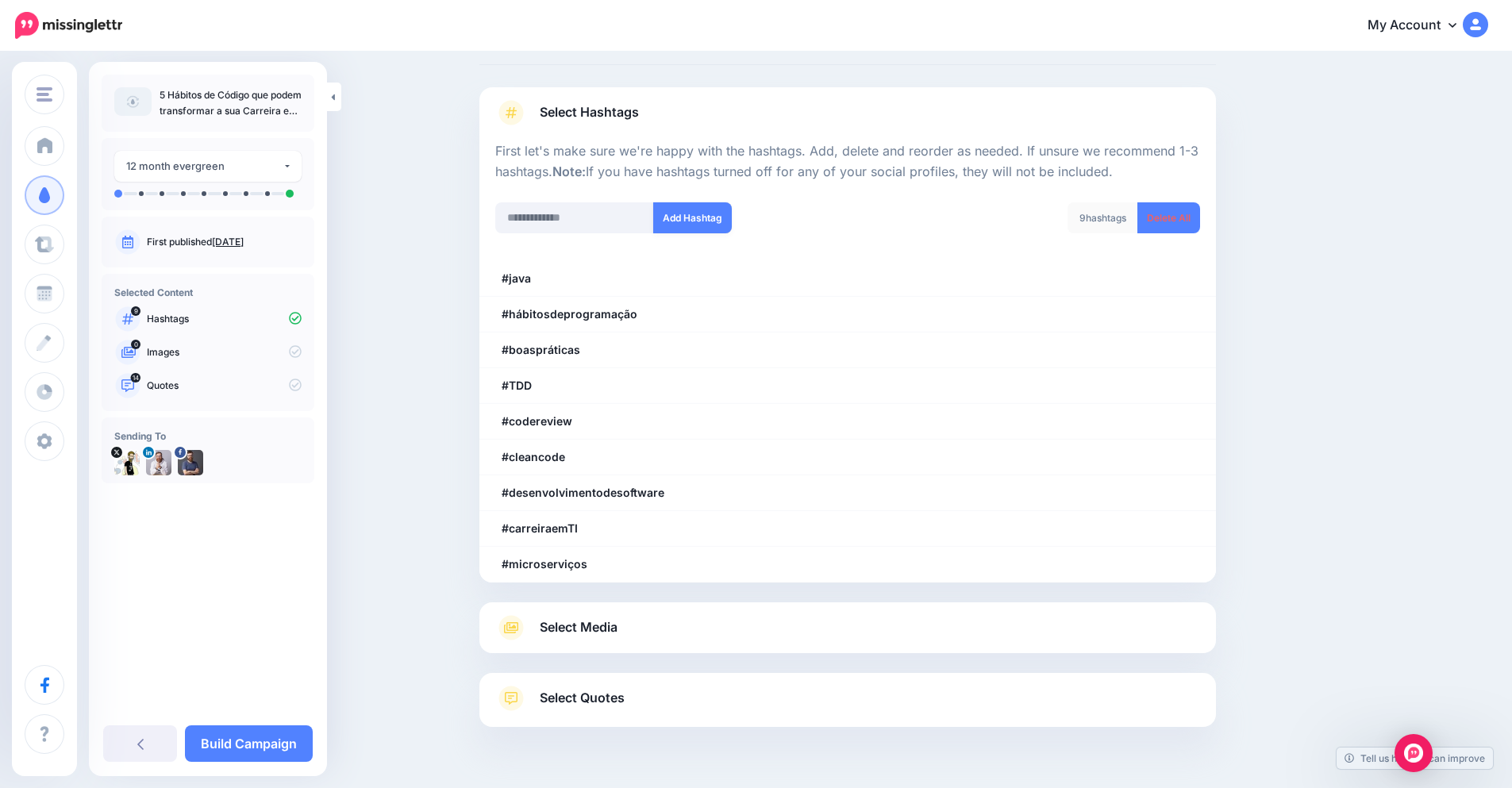
scroll to position [110, 0]
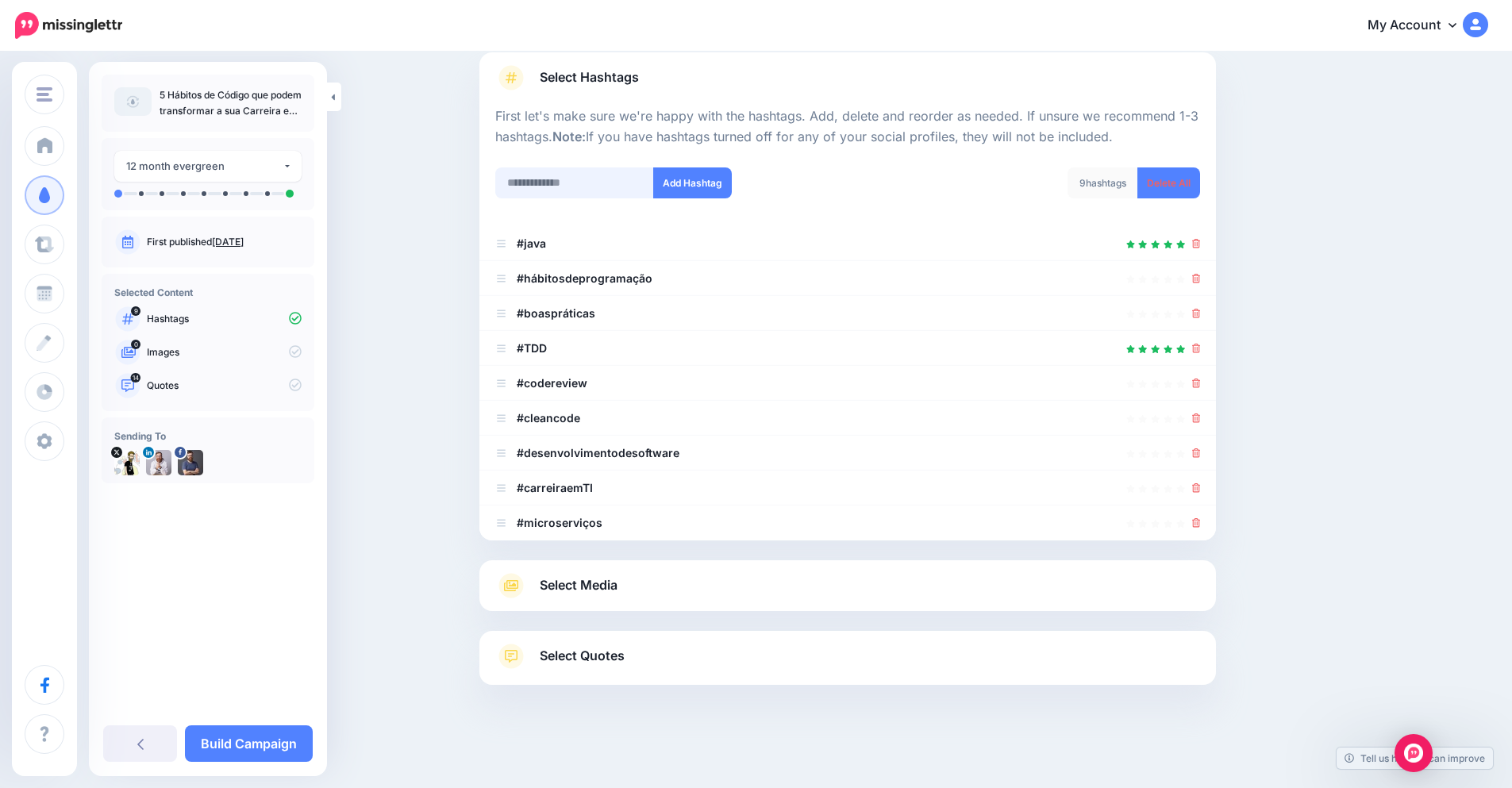
click at [563, 177] on input "text" at bounding box center [575, 183] width 159 height 31
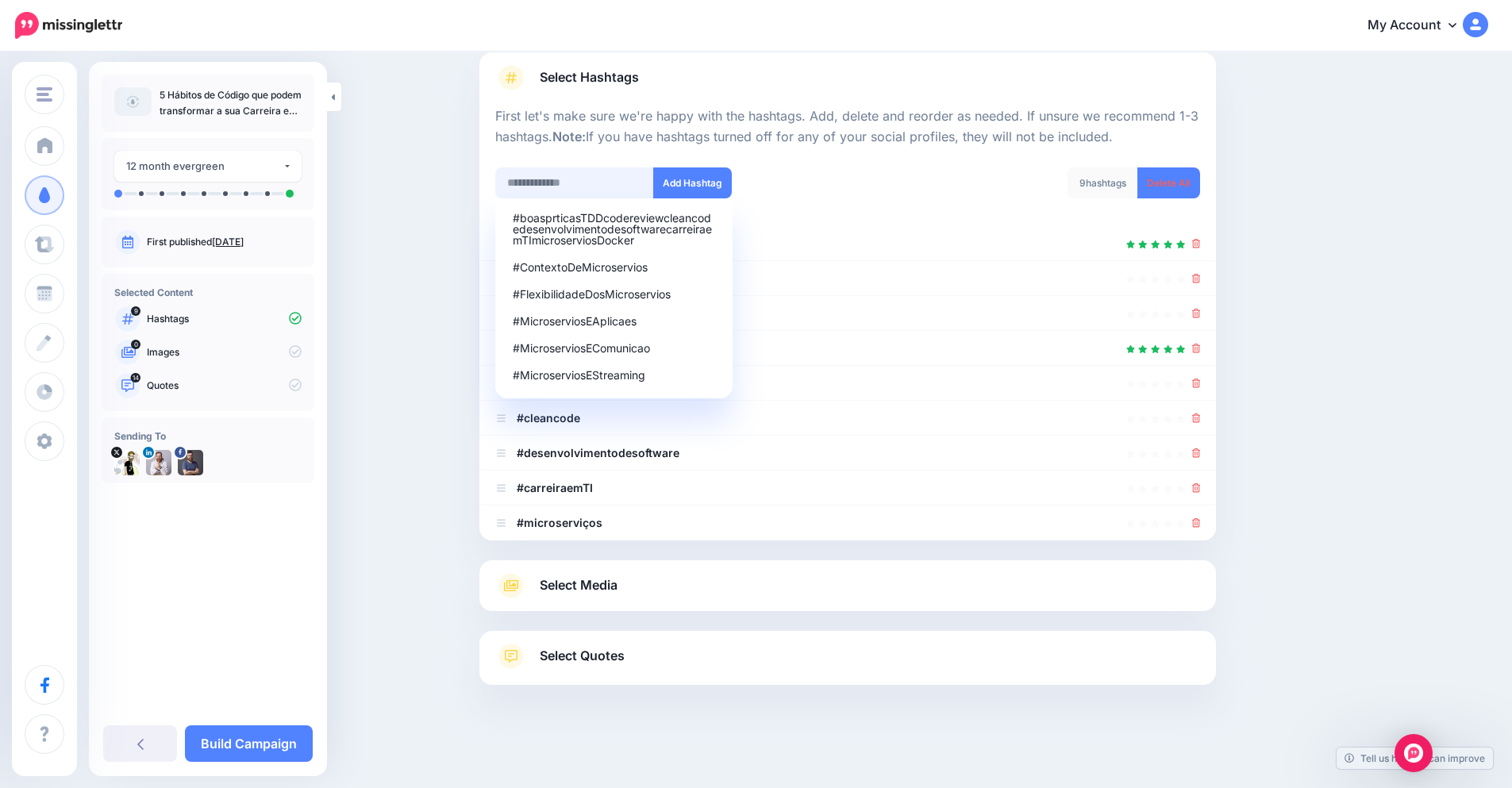
click at [563, 177] on input "text" at bounding box center [575, 183] width 159 height 31
paste input "******"
type input "******"
click at [685, 185] on button "Add Hashtag" at bounding box center [692, 183] width 78 height 31
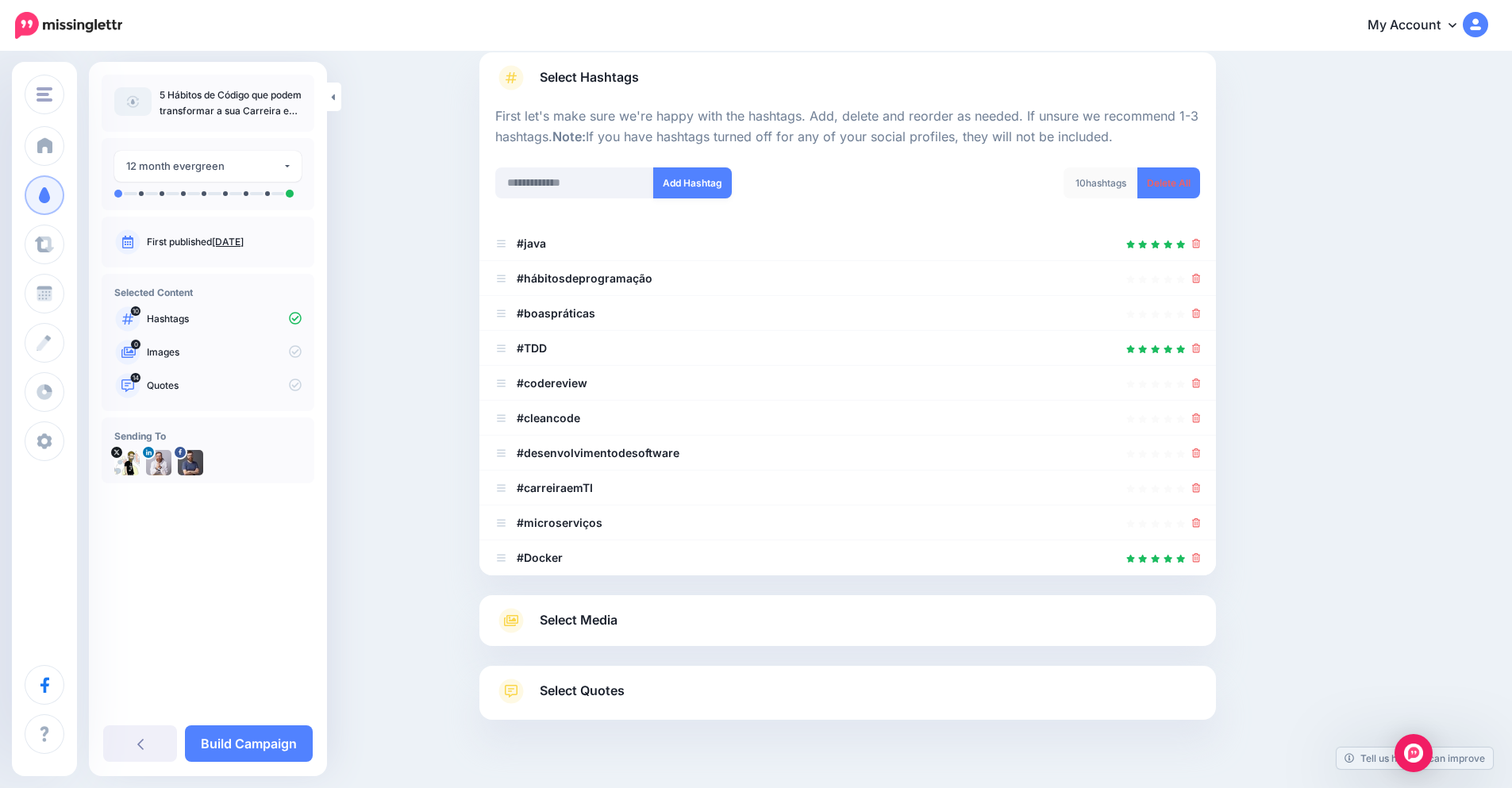
scroll to position [145, 0]
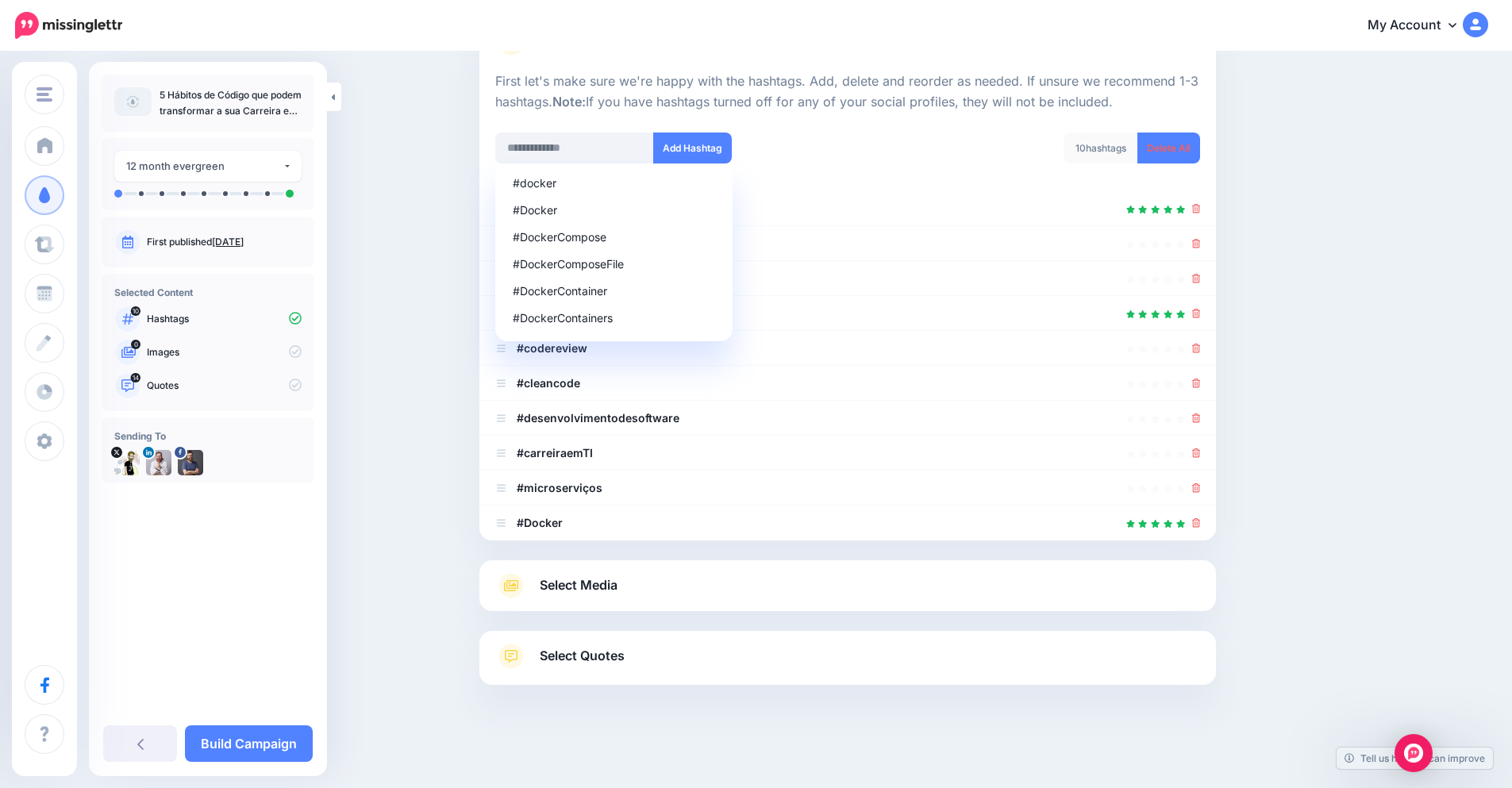
click at [727, 577] on link "Select Media" at bounding box center [847, 586] width 704 height 26
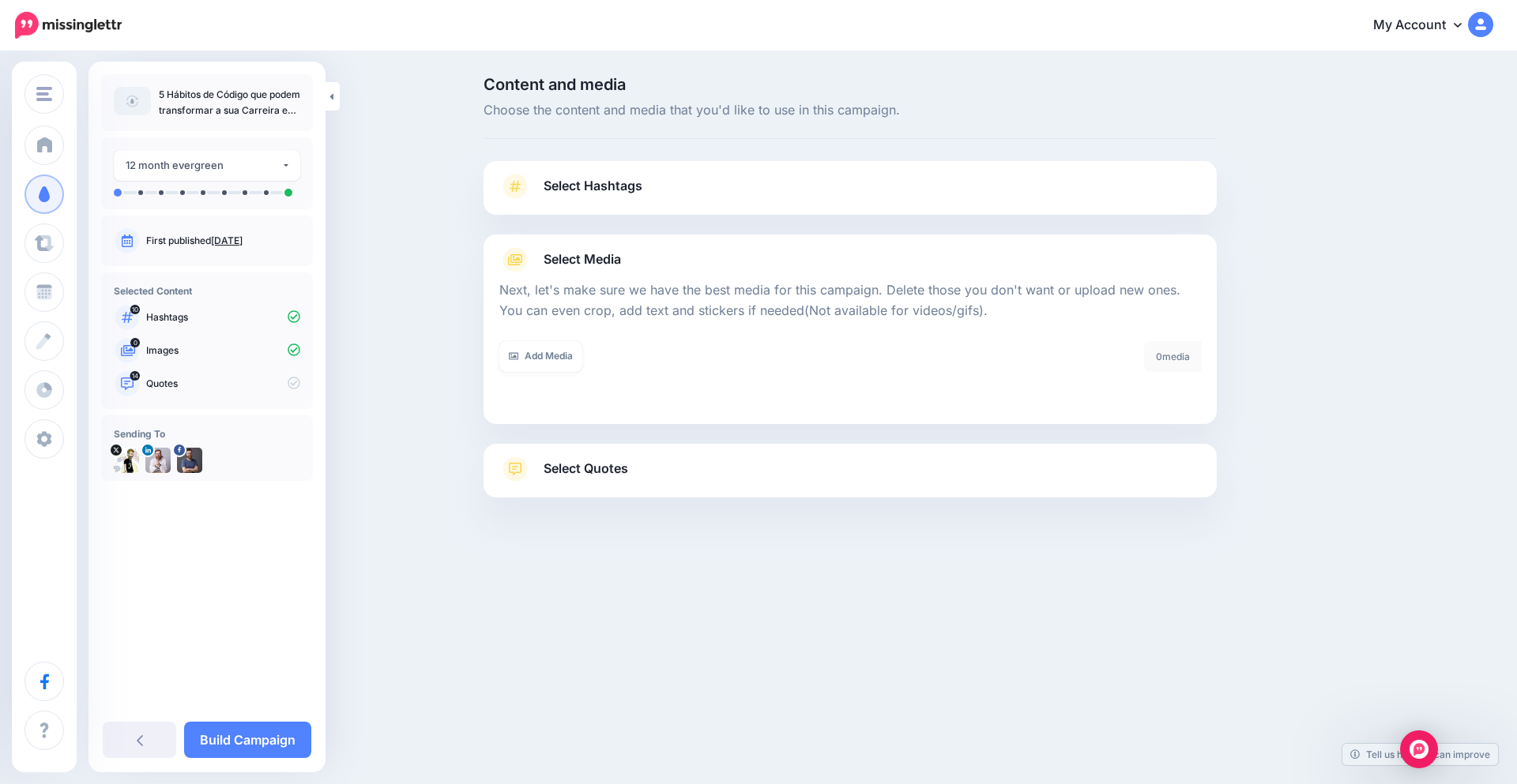
click at [659, 469] on link "Select Quotes" at bounding box center [849, 477] width 701 height 41
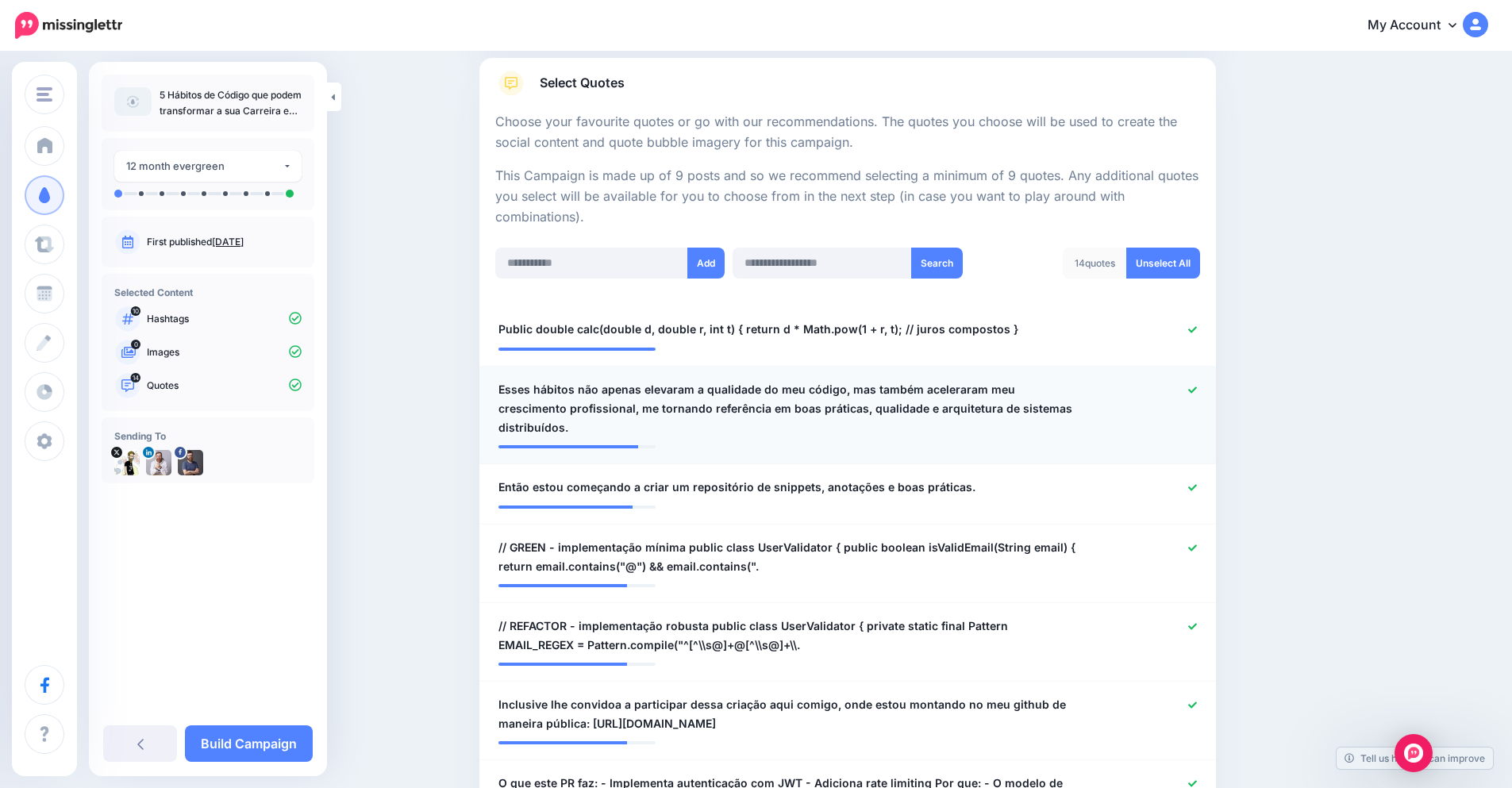
scroll to position [381, 0]
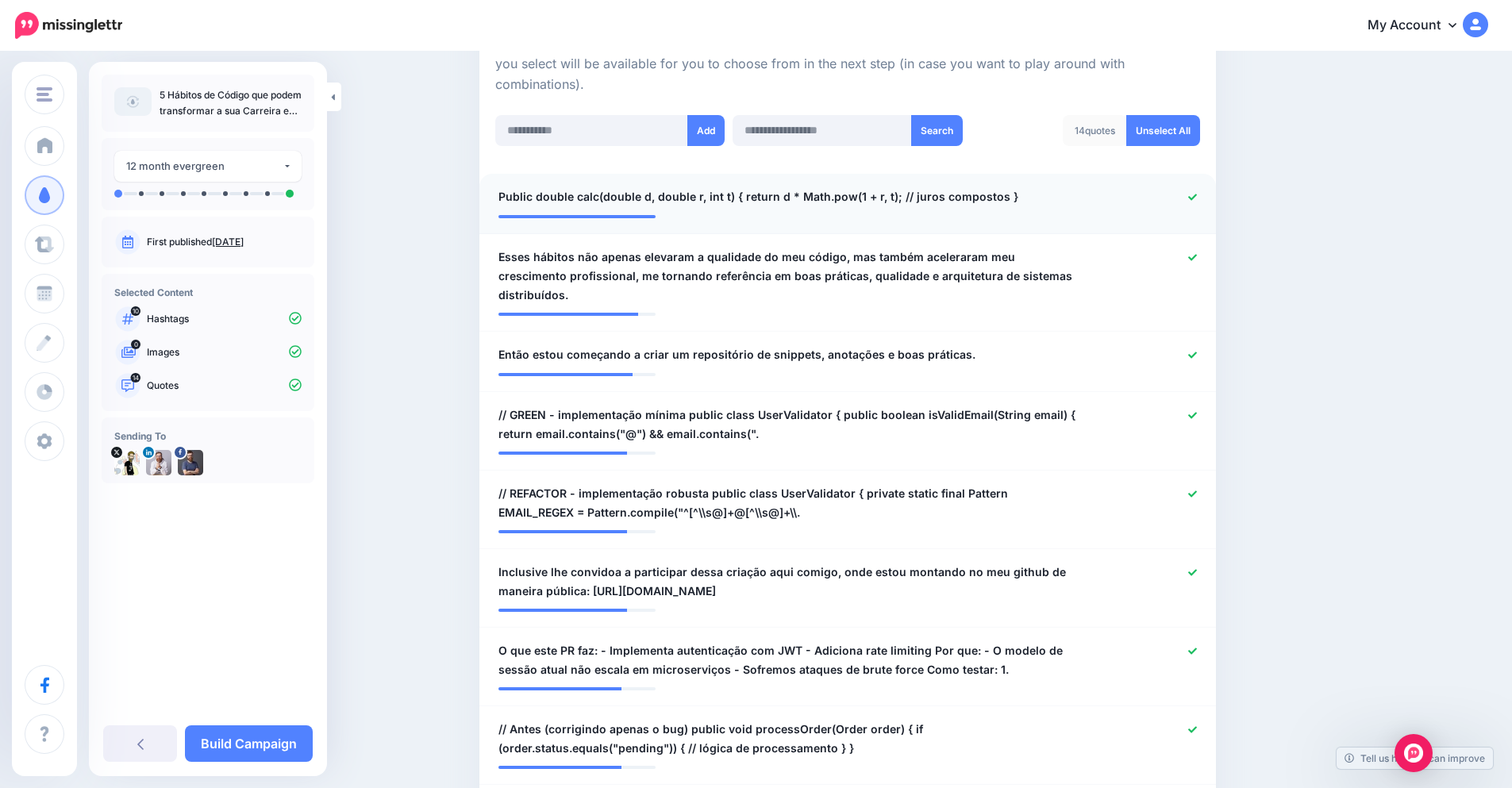
click at [1197, 197] on icon at bounding box center [1192, 197] width 9 height 7
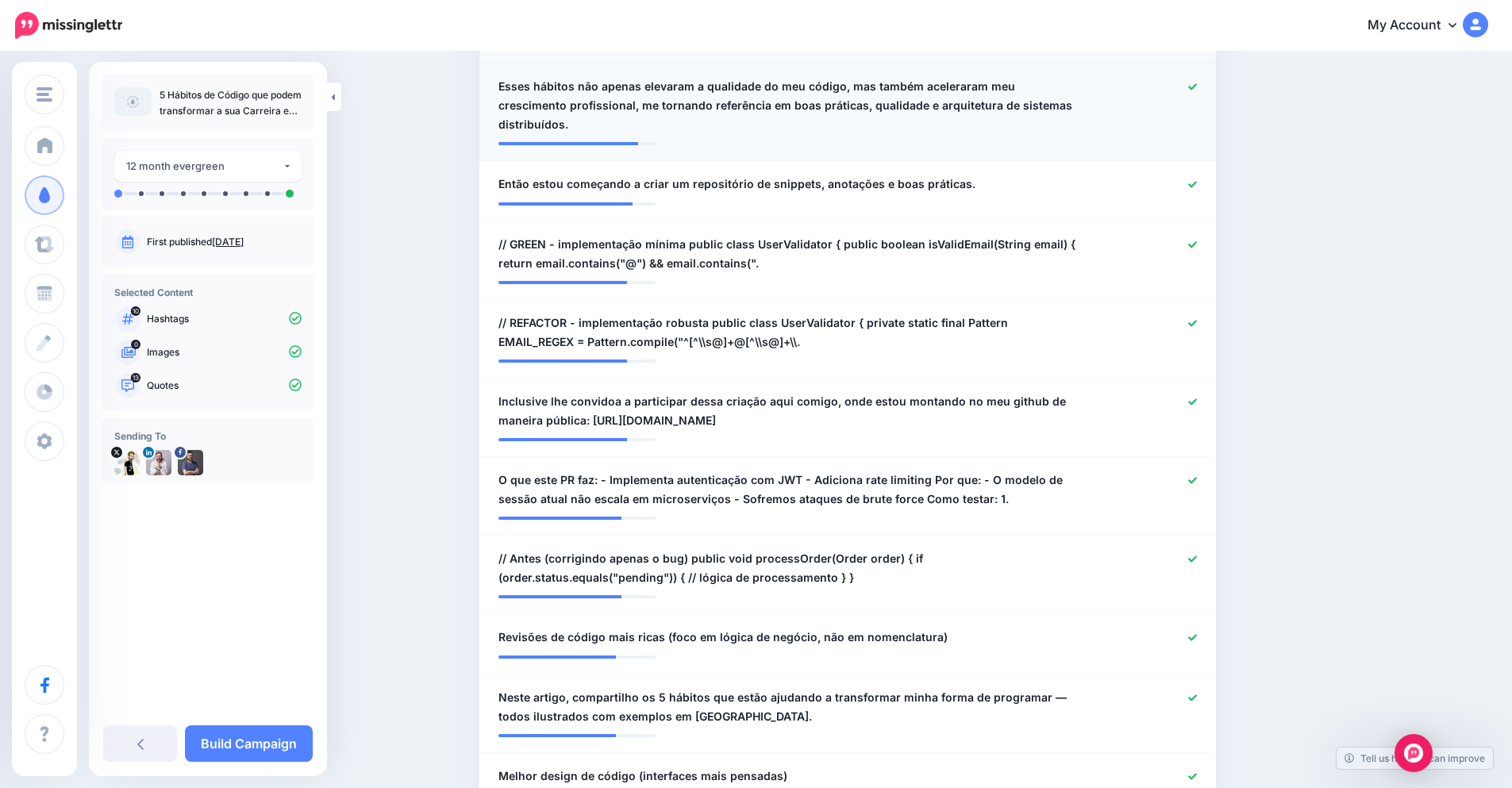
scroll to position [572, 0]
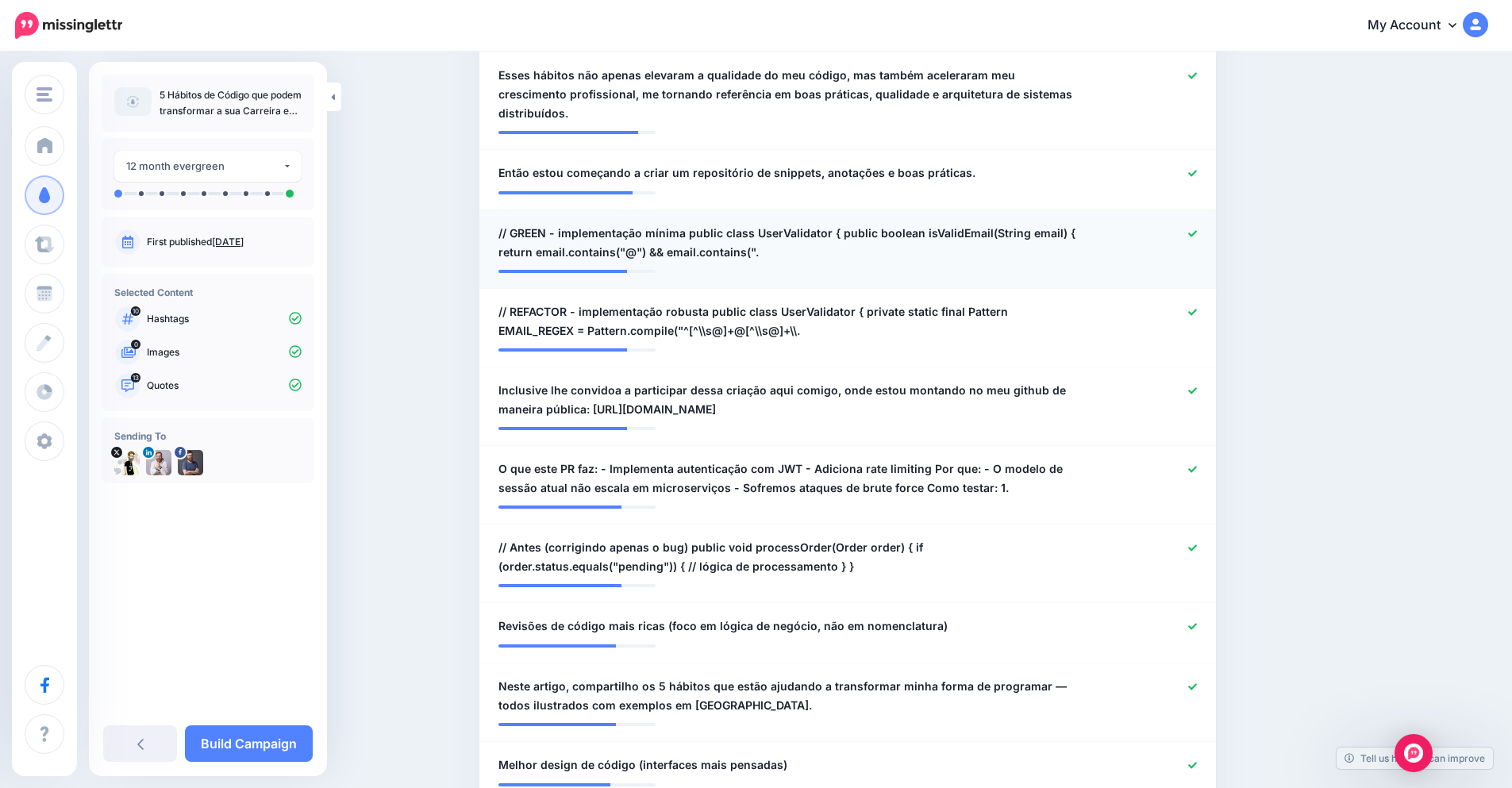
click at [1197, 230] on icon at bounding box center [1192, 234] width 9 height 9
click at [1197, 308] on icon at bounding box center [1192, 312] width 9 height 9
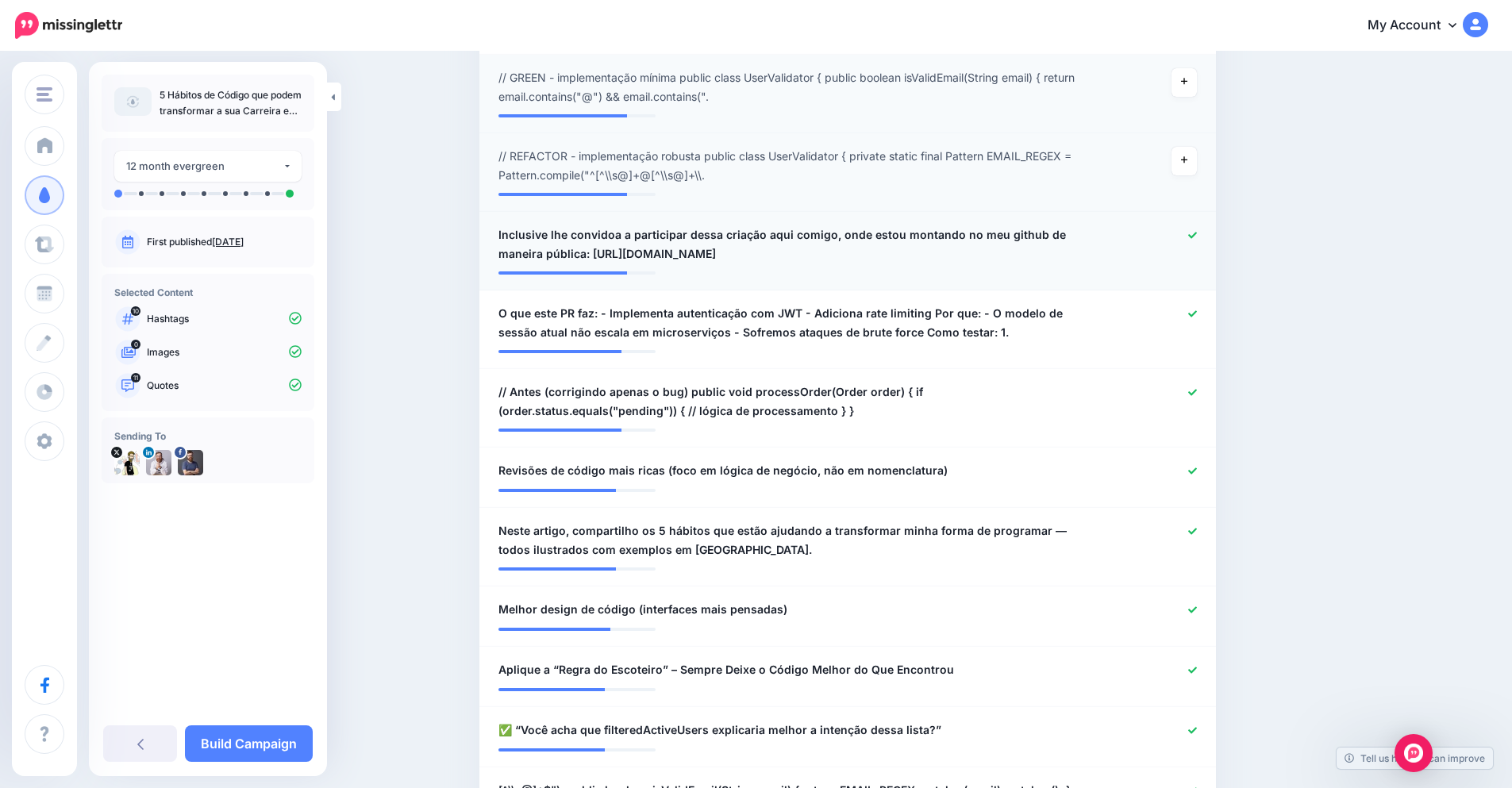
scroll to position [762, 0]
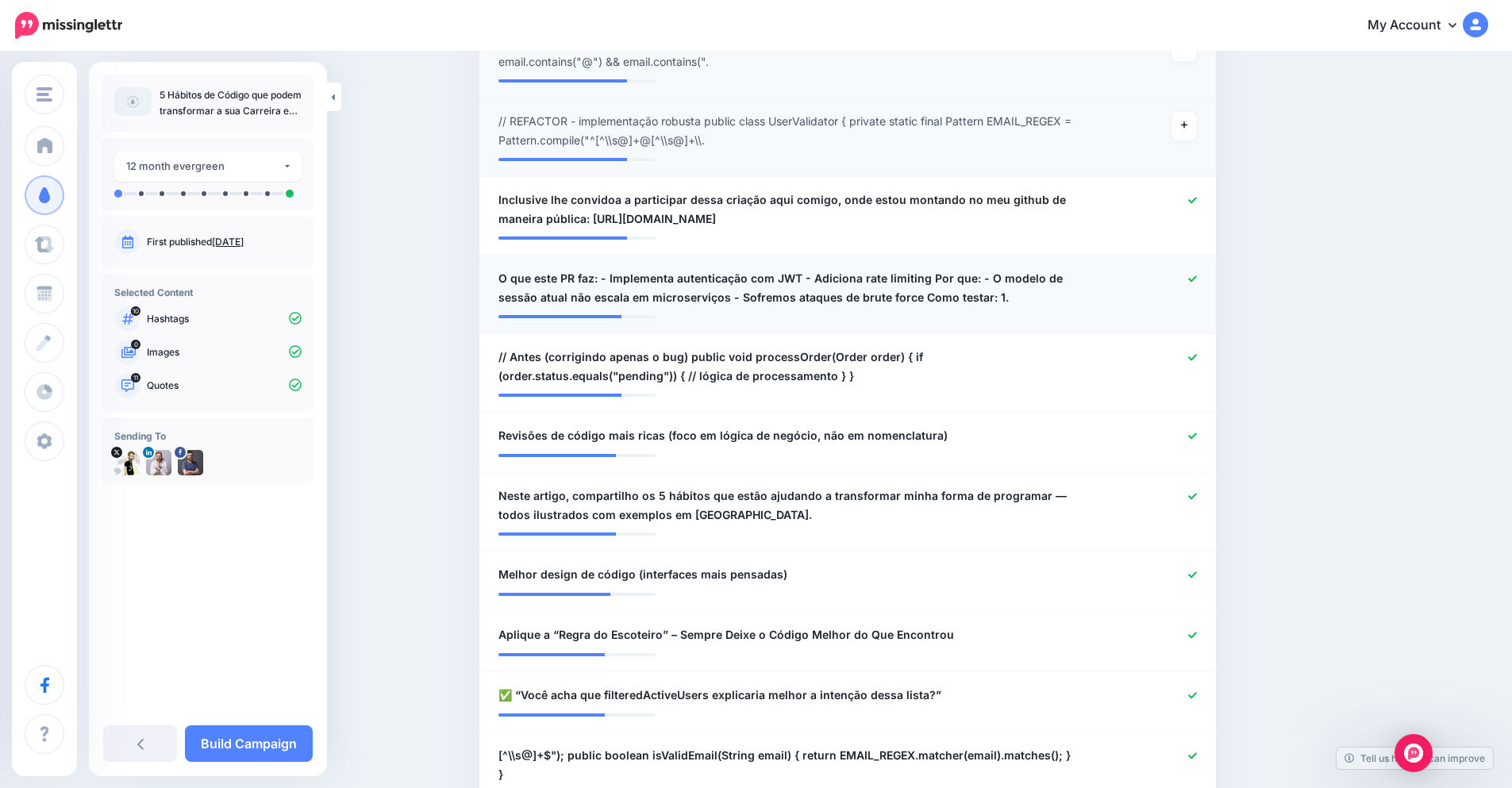
click at [1197, 275] on icon at bounding box center [1192, 279] width 9 height 9
click at [1197, 354] on icon at bounding box center [1192, 358] width 9 height 9
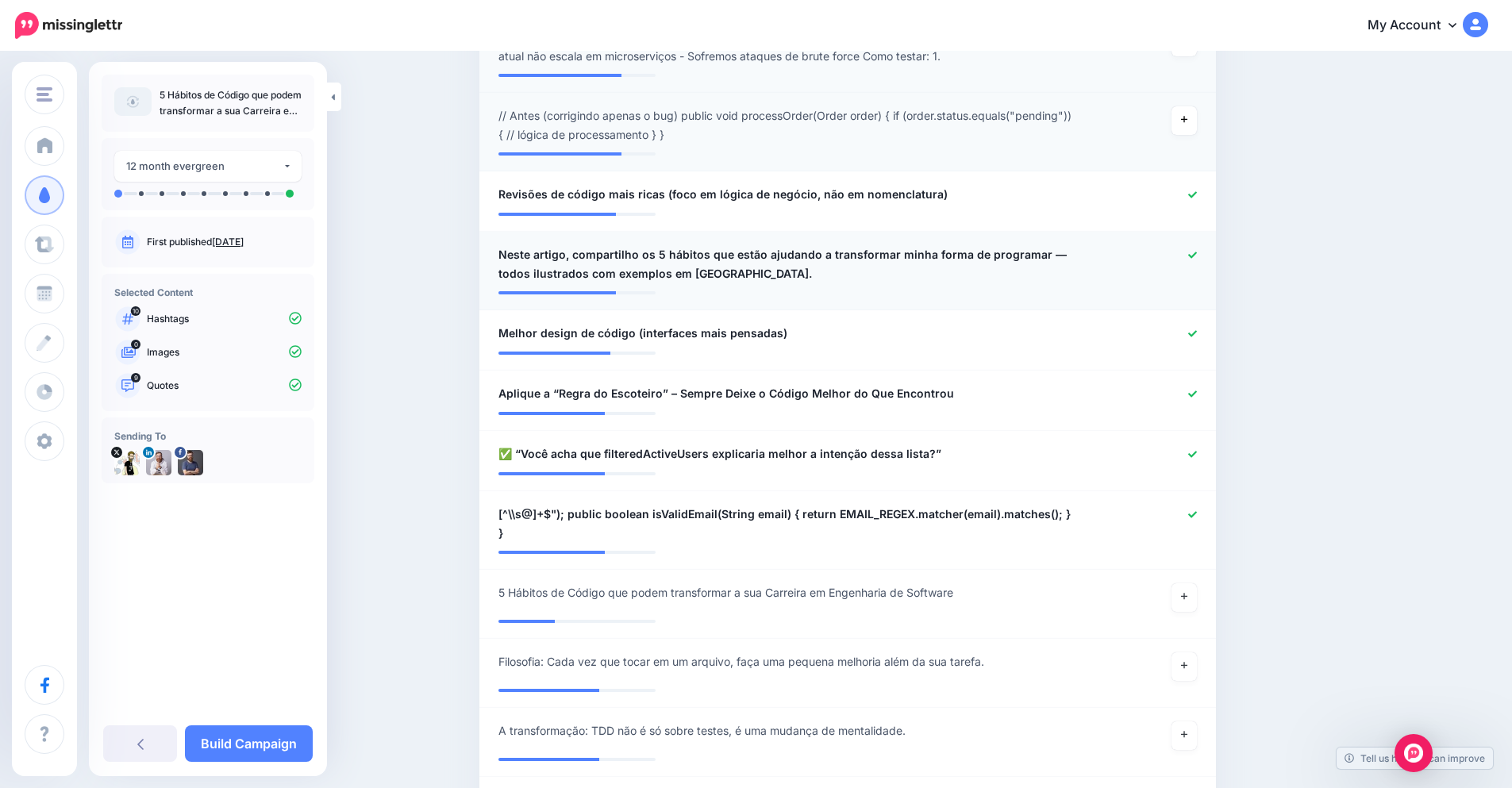
scroll to position [1048, 0]
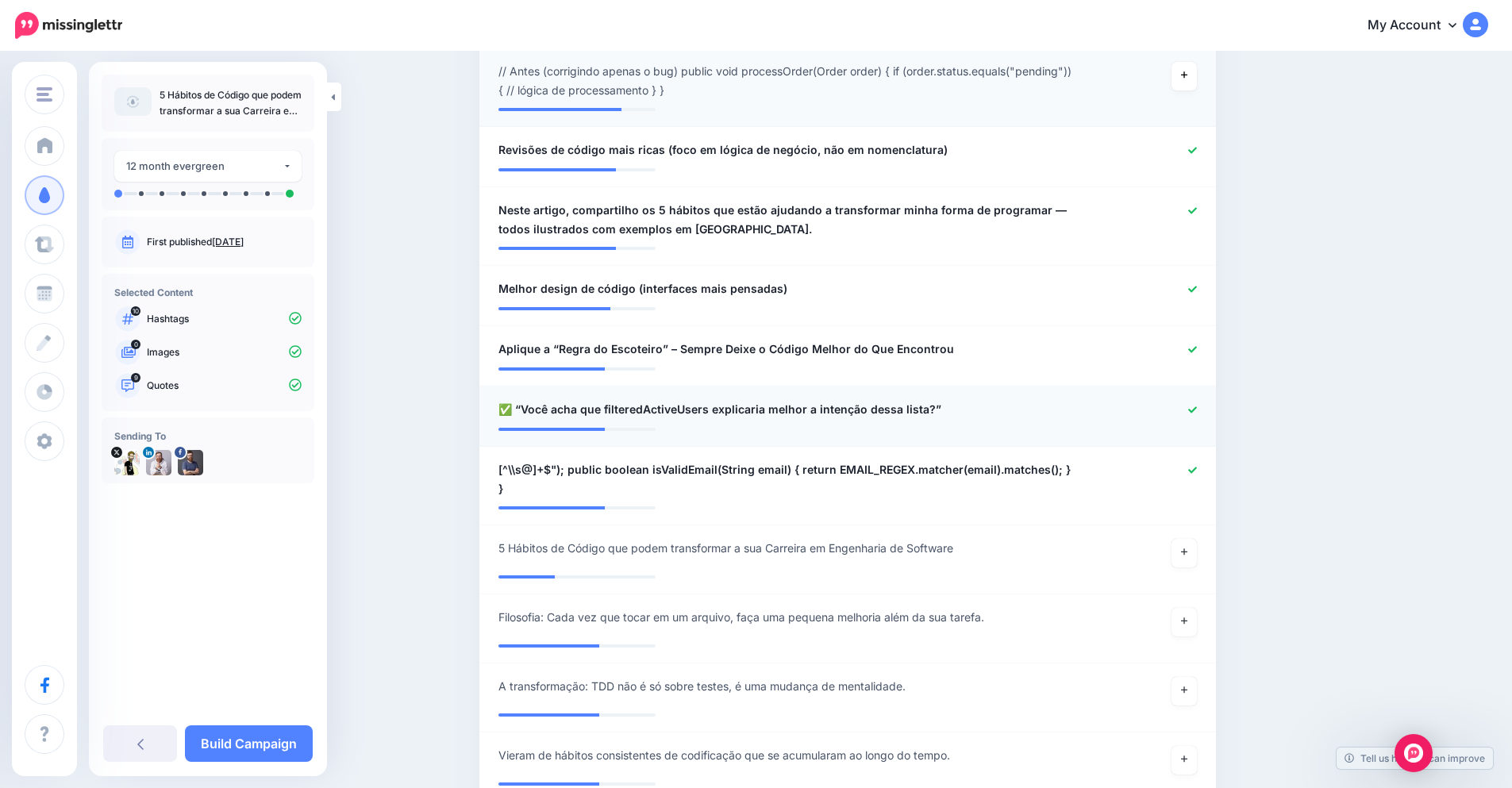
click at [1204, 400] on div at bounding box center [1149, 410] width 121 height 20
click at [1197, 406] on icon at bounding box center [1192, 410] width 9 height 9
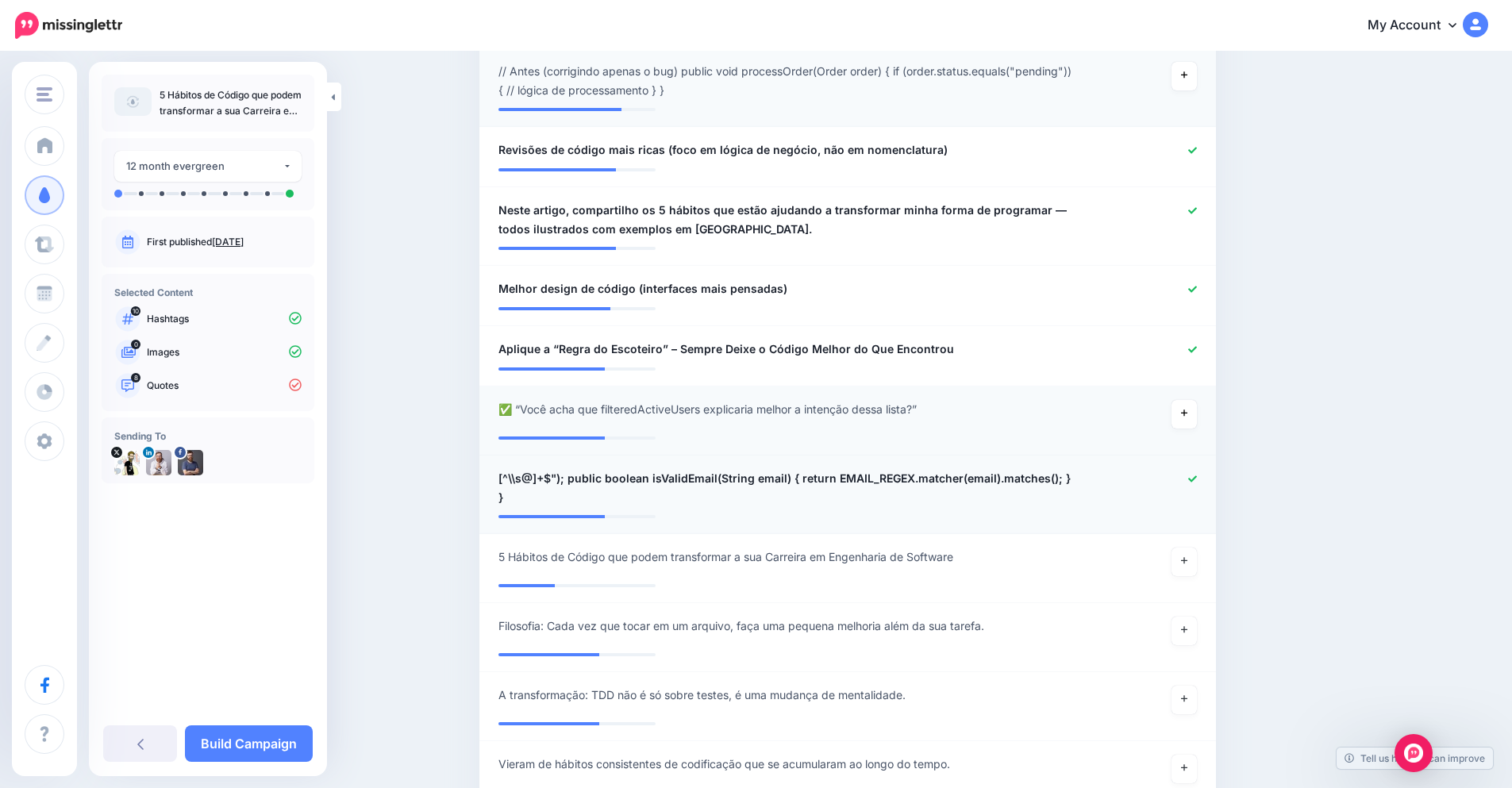
click at [1197, 476] on icon at bounding box center [1192, 479] width 9 height 7
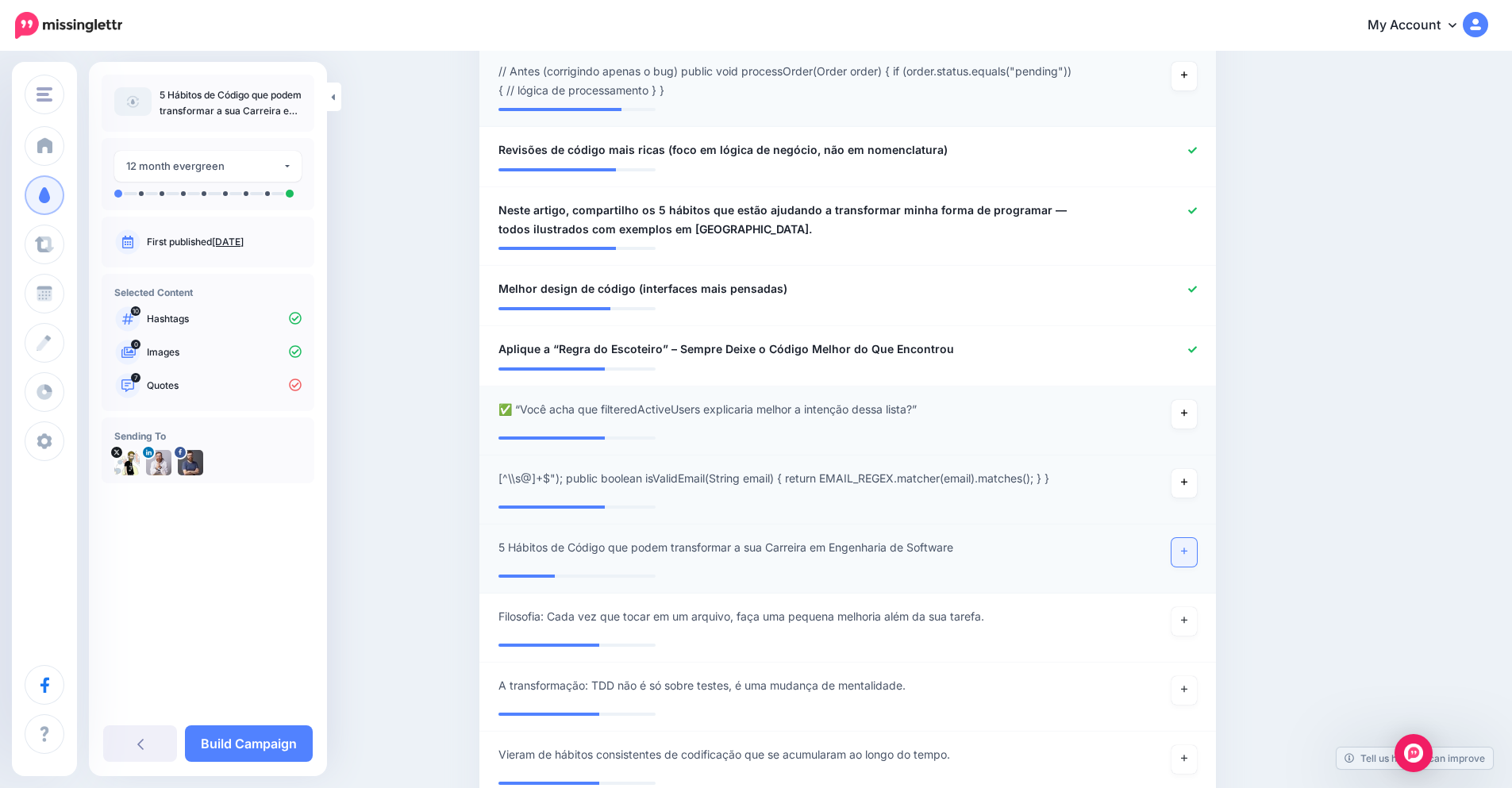
click at [1186, 539] on link at bounding box center [1184, 553] width 26 height 29
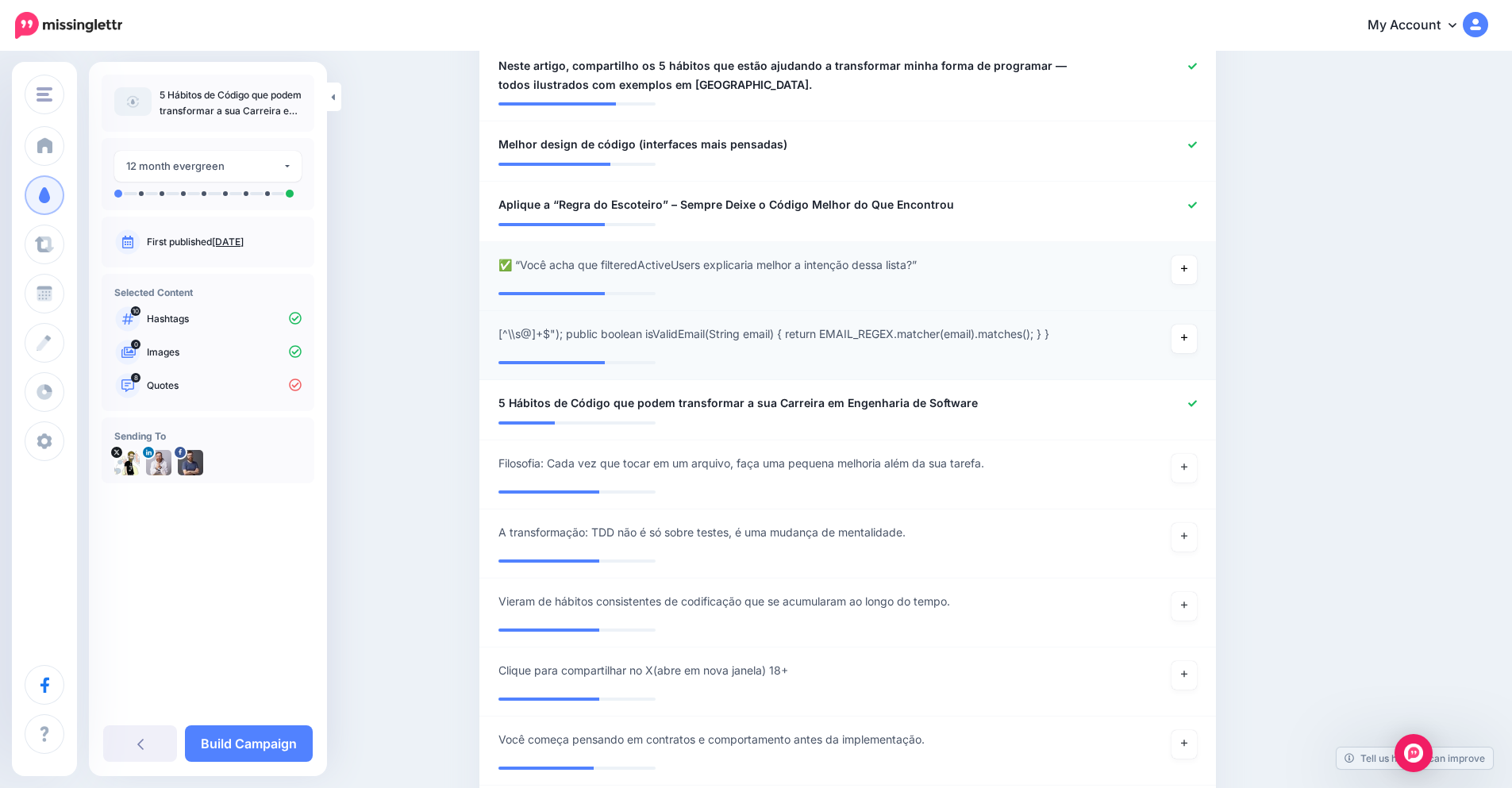
scroll to position [1238, 0]
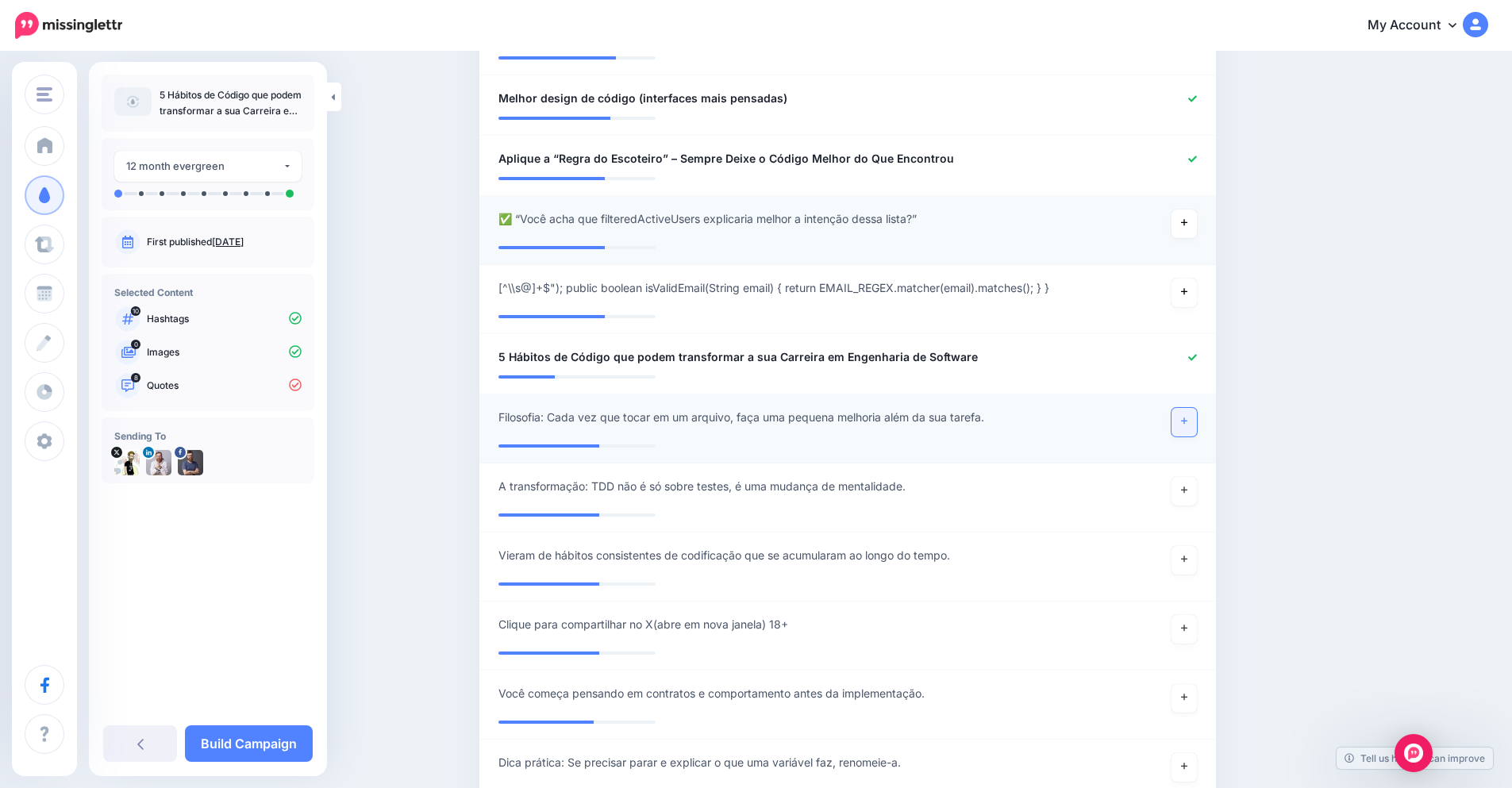
click at [1192, 410] on link at bounding box center [1184, 422] width 26 height 29
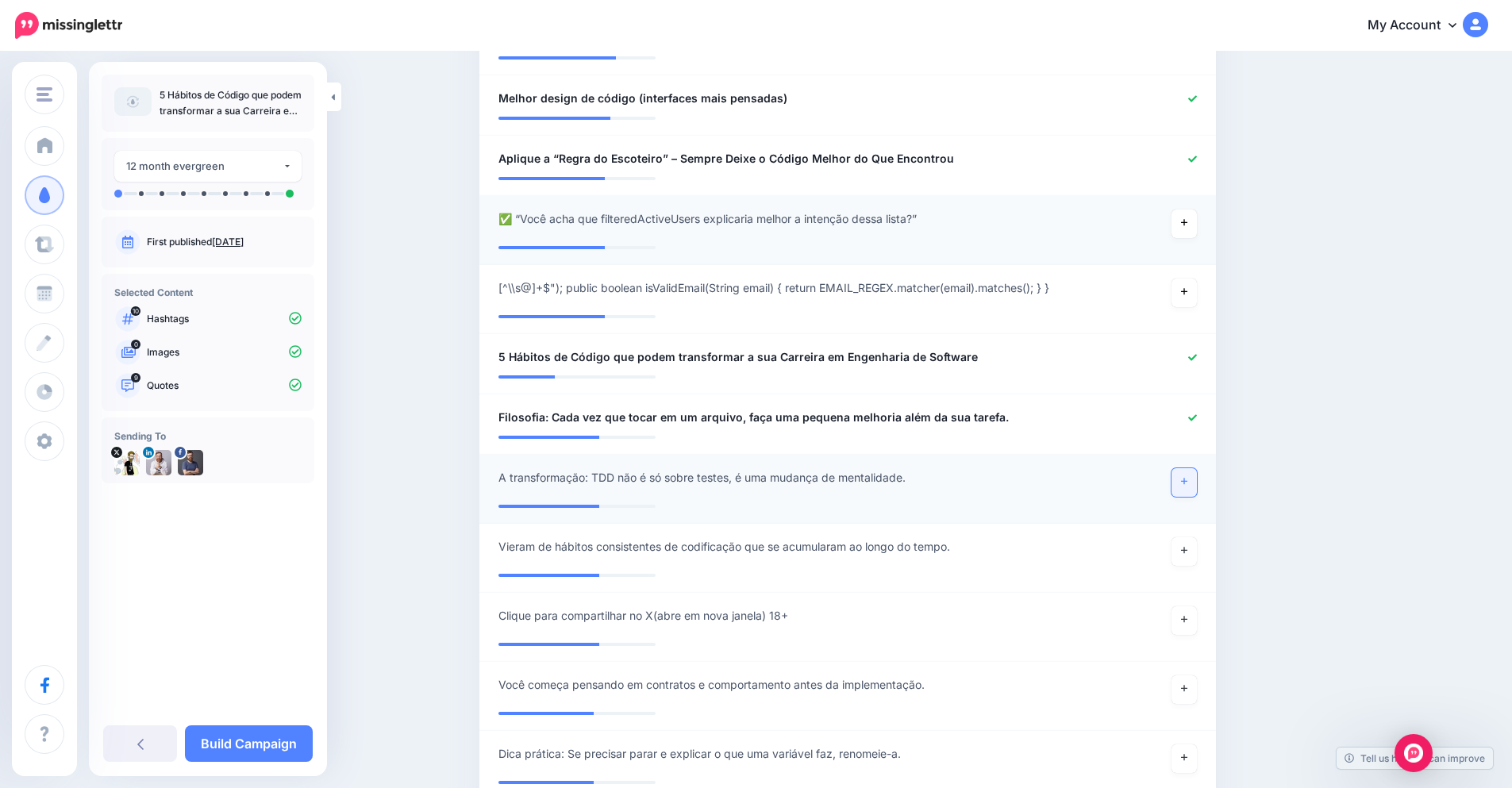
click at [1192, 472] on link at bounding box center [1184, 482] width 26 height 29
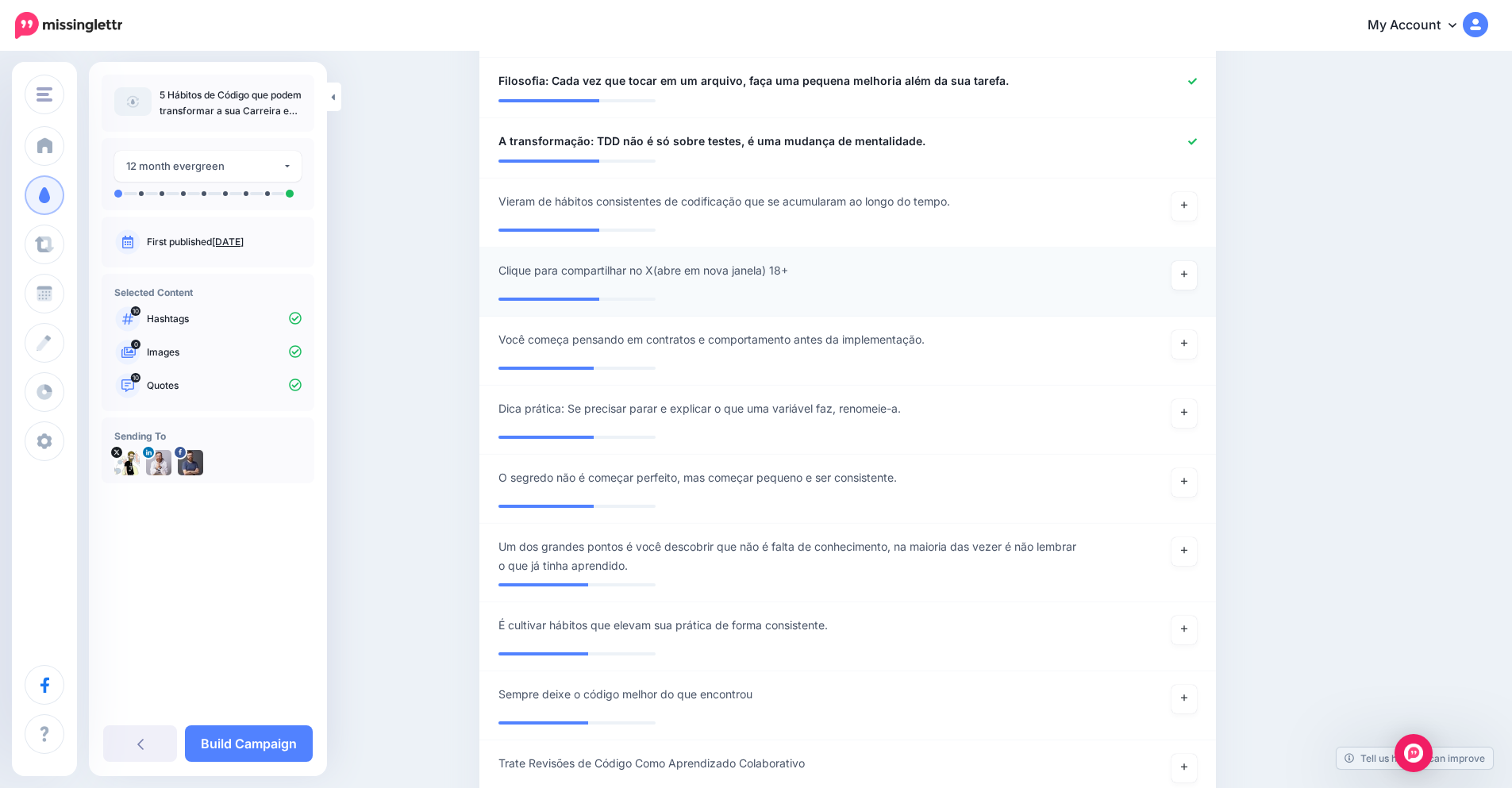
scroll to position [1620, 0]
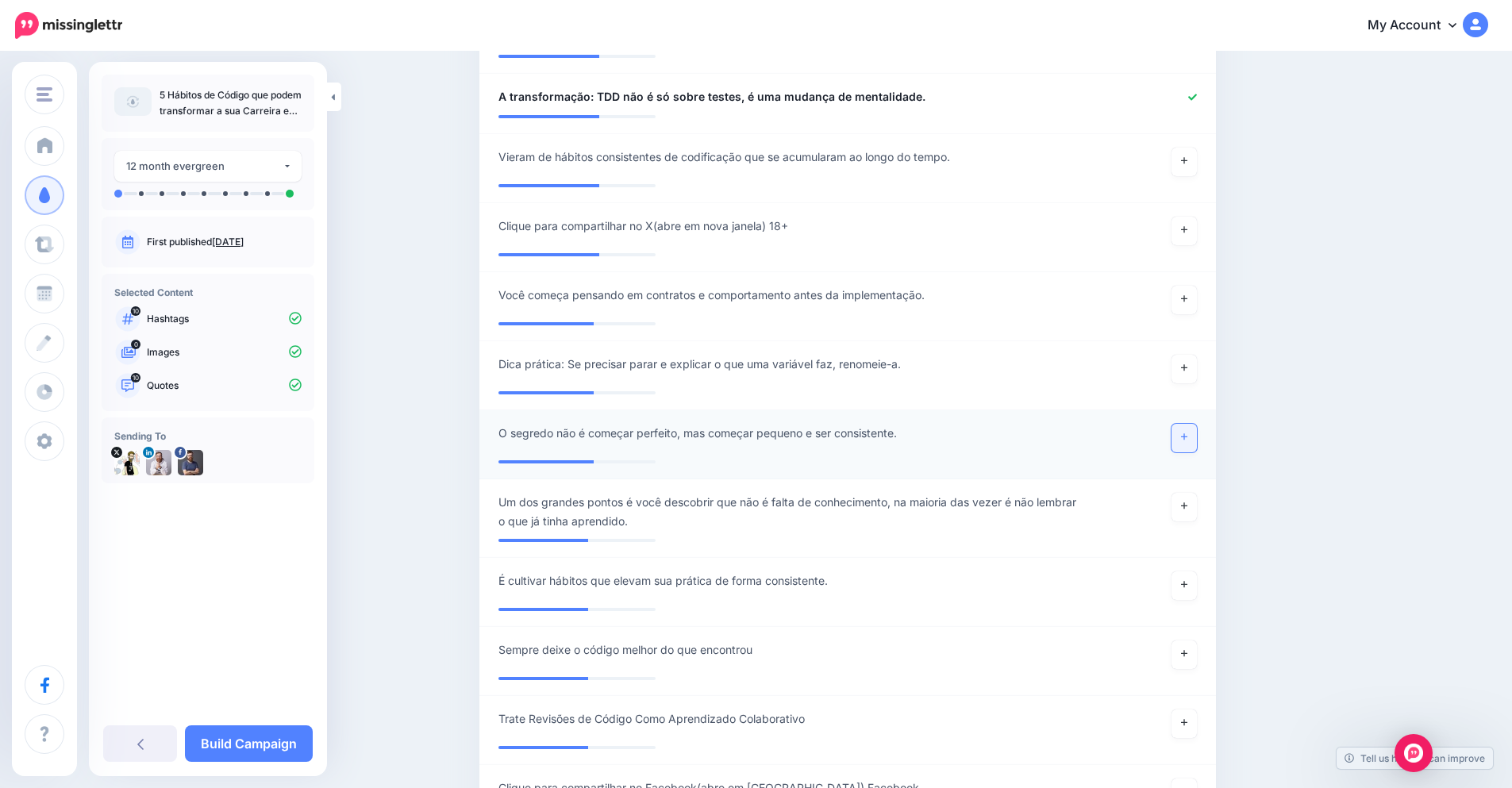
click at [1189, 424] on link at bounding box center [1184, 438] width 26 height 29
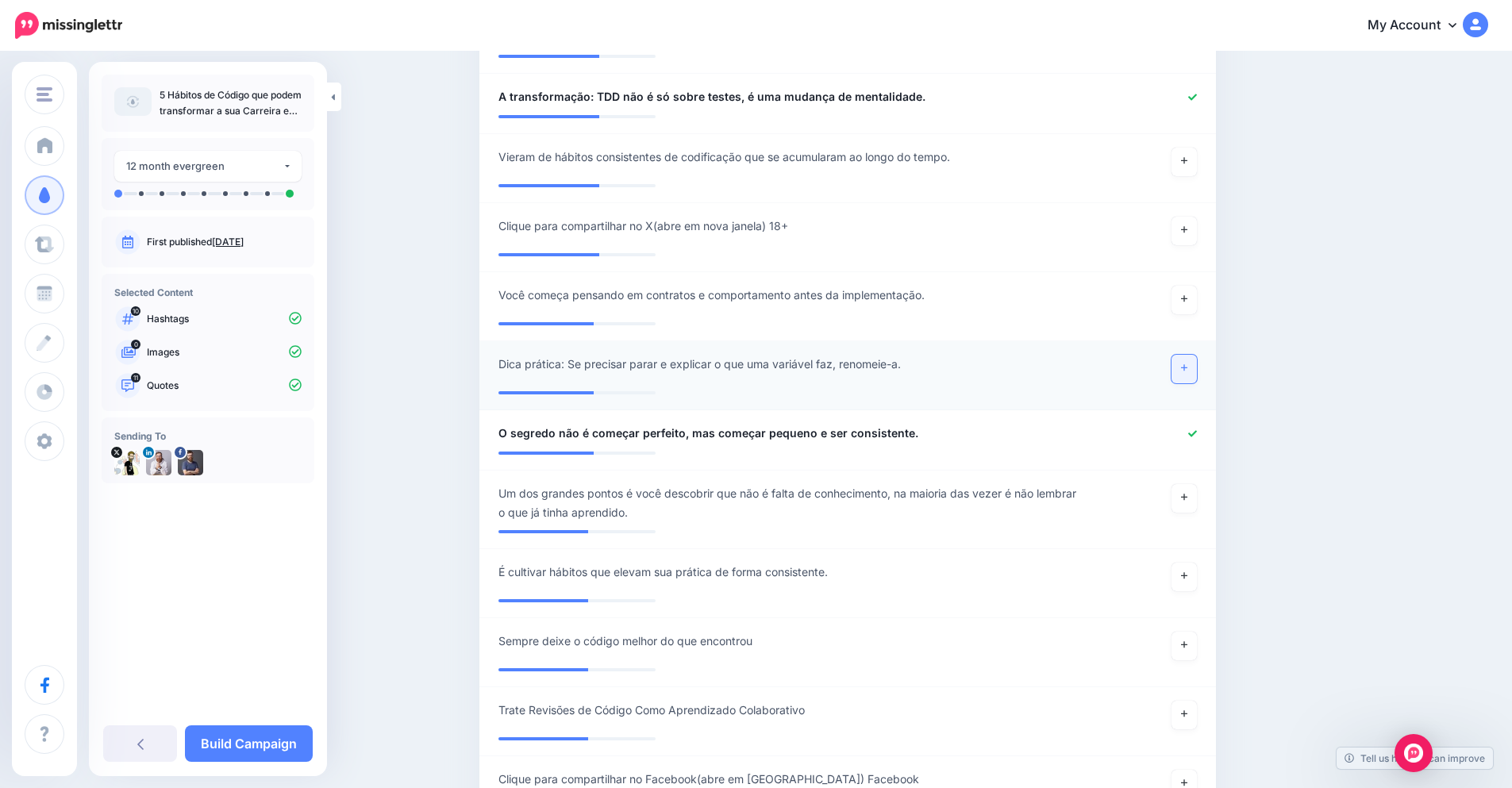
click at [1194, 355] on link at bounding box center [1184, 369] width 26 height 29
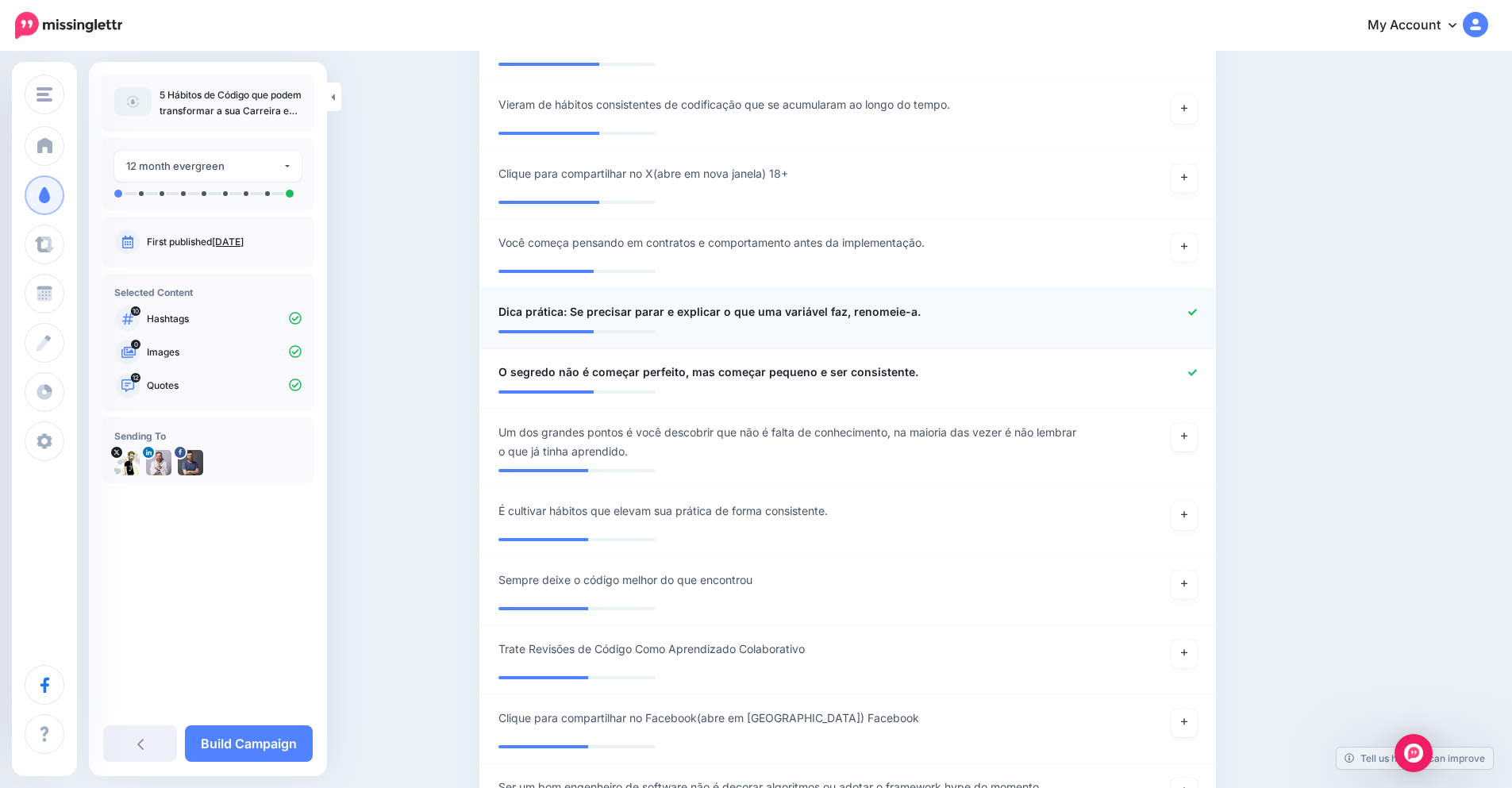
scroll to position [1715, 0]
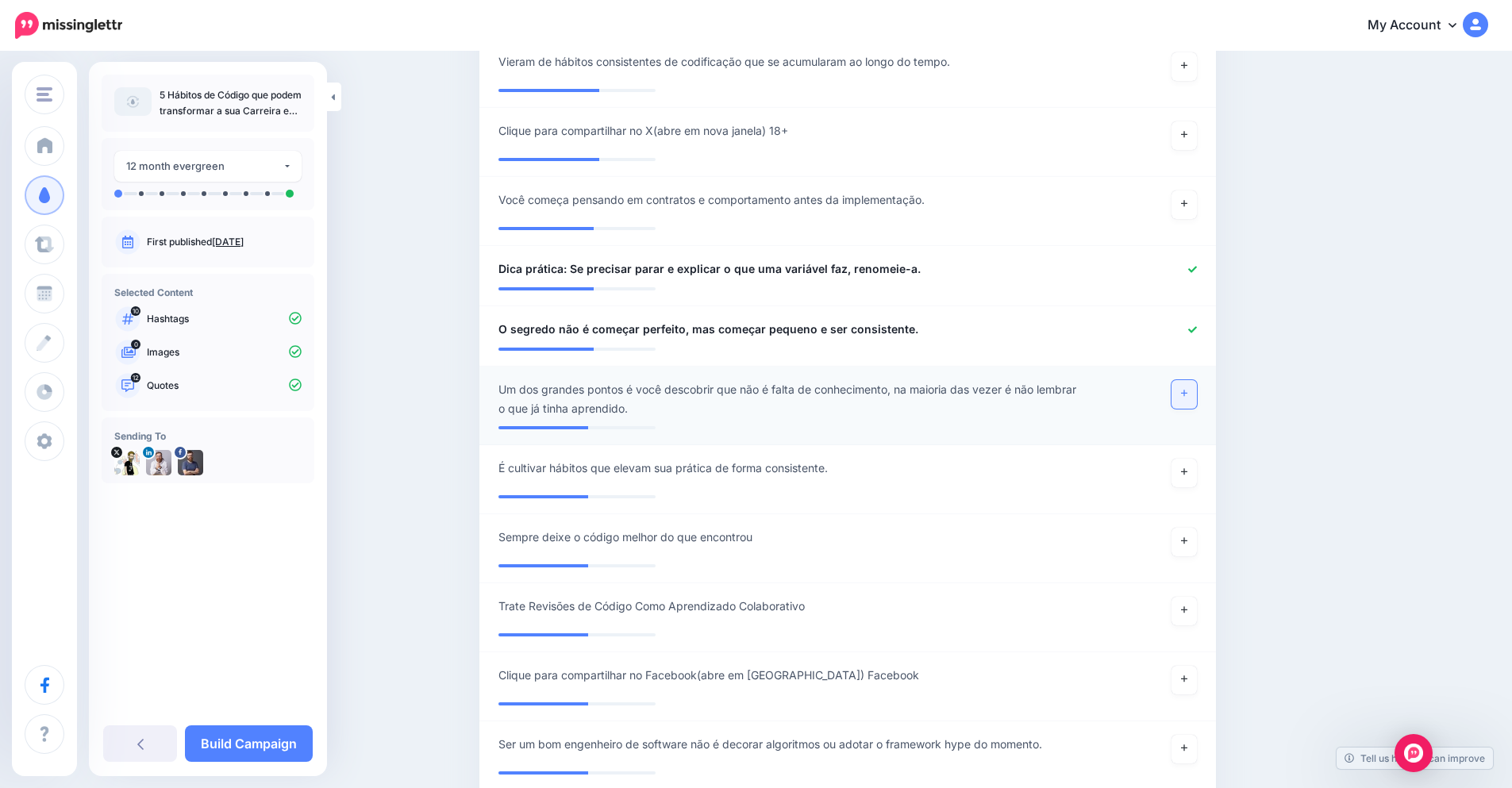
click at [1196, 380] on link at bounding box center [1184, 394] width 26 height 29
click at [1192, 459] on link at bounding box center [1184, 473] width 26 height 29
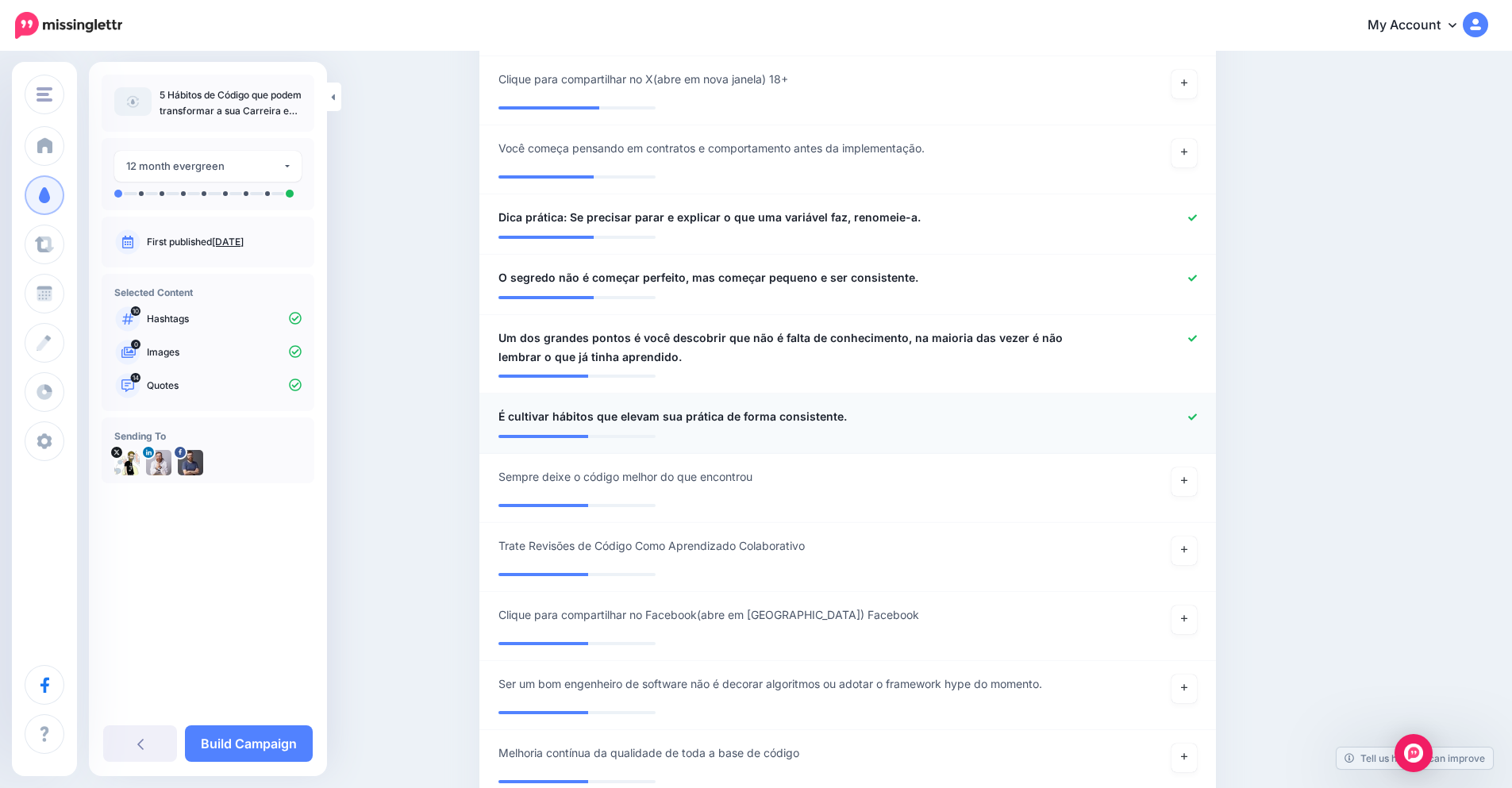
scroll to position [2001, 0]
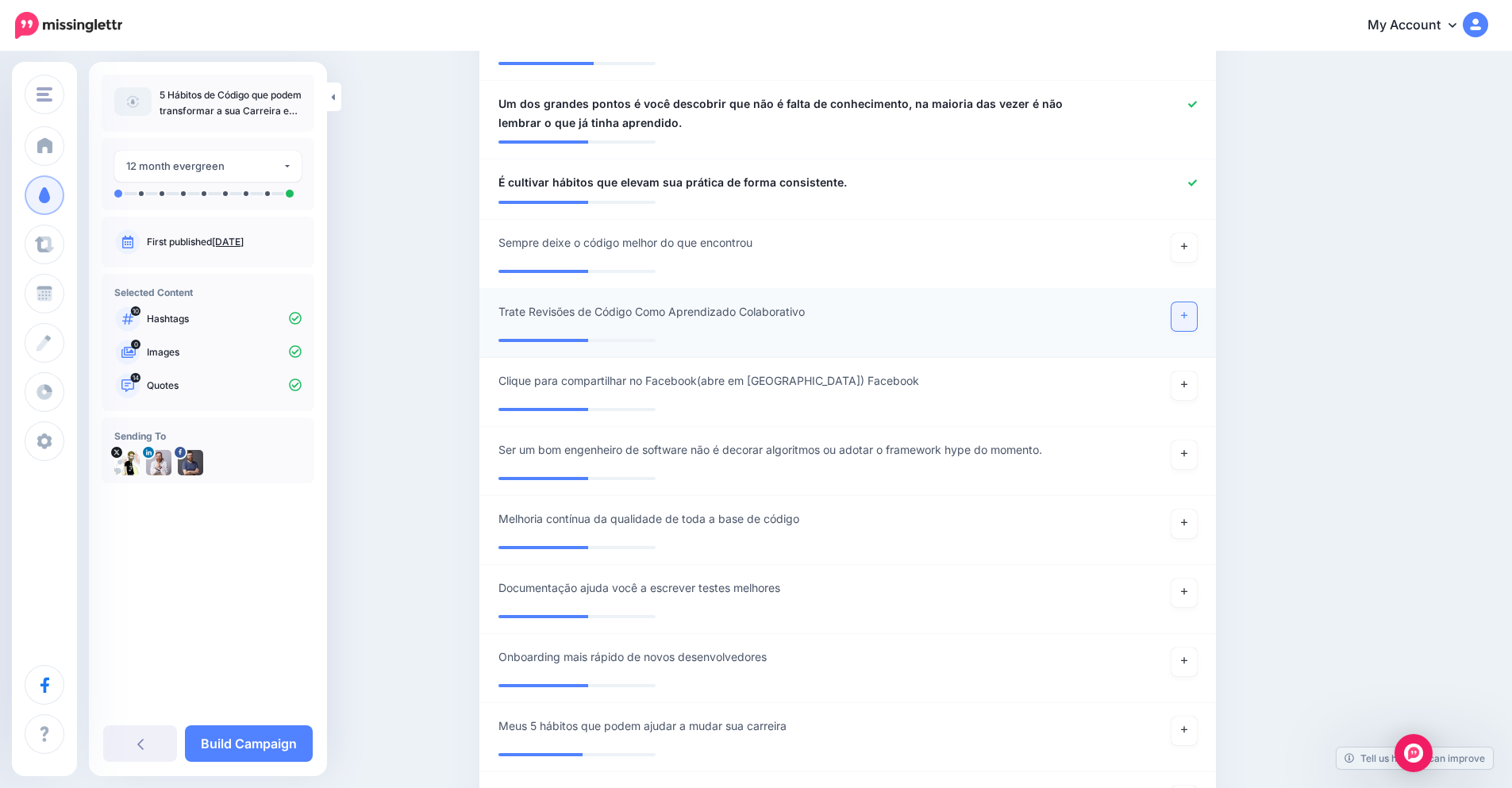
click at [1186, 302] on link at bounding box center [1184, 316] width 26 height 29
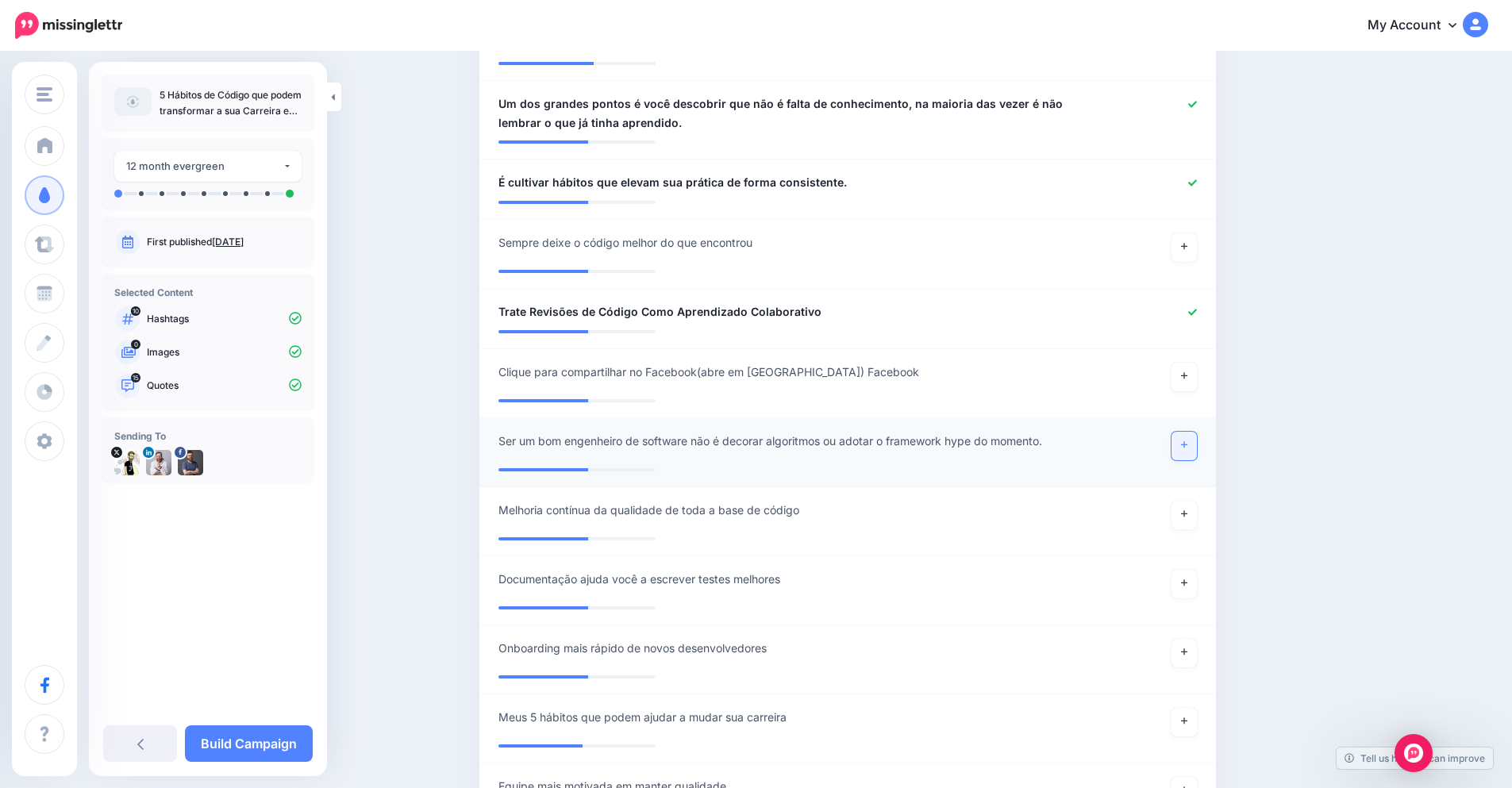
click at [1196, 432] on link at bounding box center [1184, 446] width 26 height 29
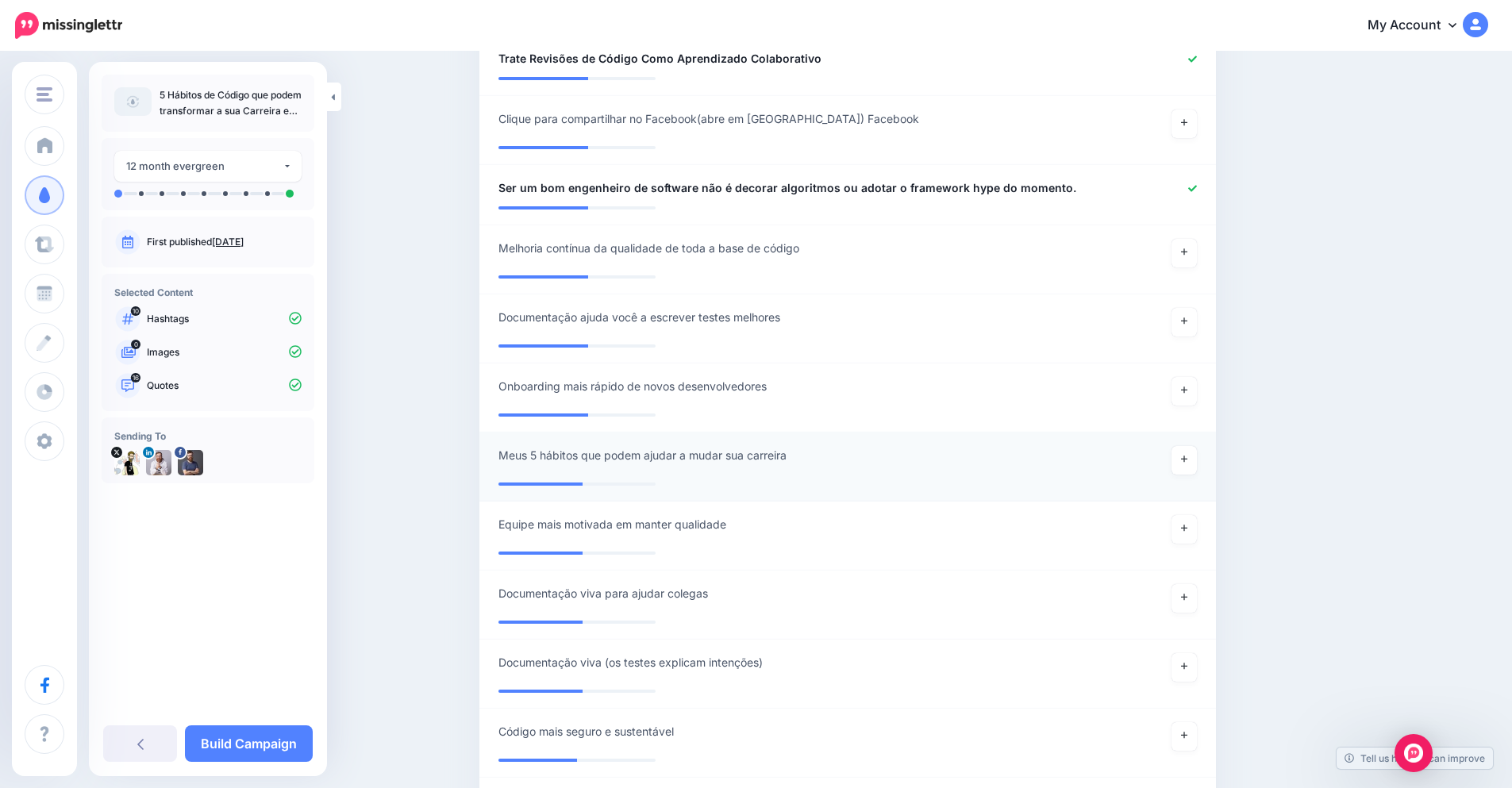
scroll to position [2286, 0]
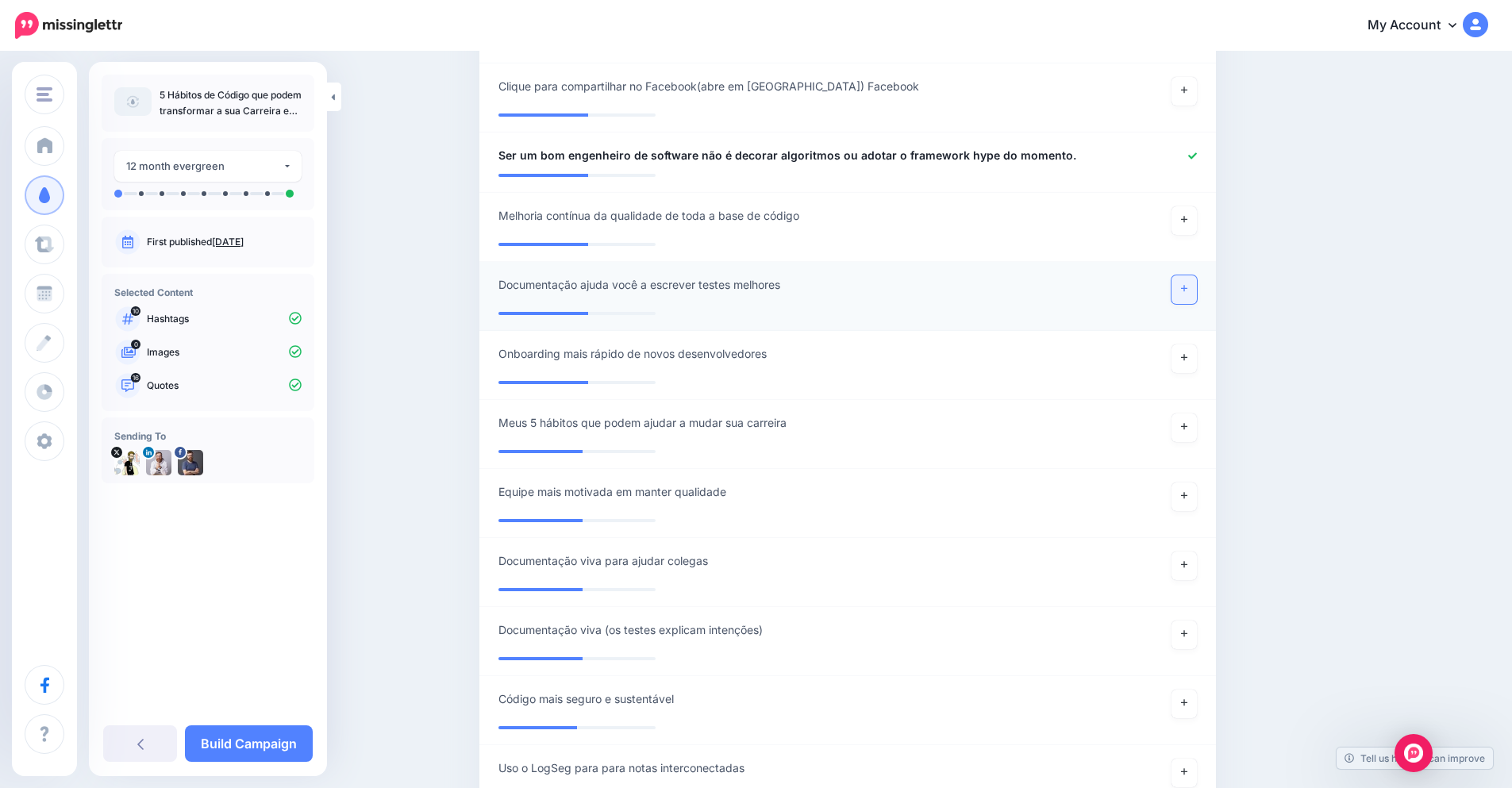
click at [1187, 284] on icon at bounding box center [1184, 288] width 7 height 9
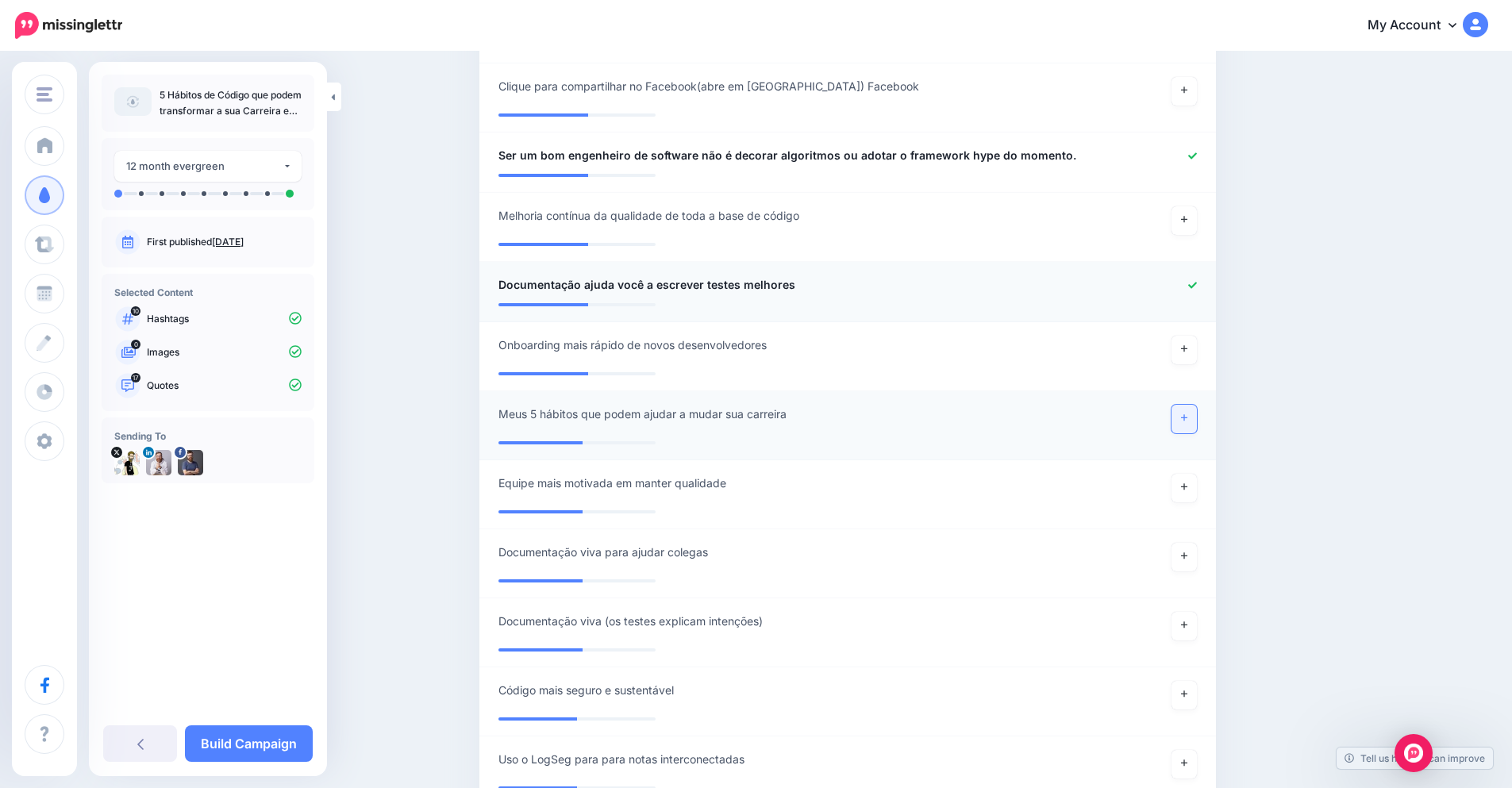
click at [1187, 414] on icon at bounding box center [1184, 418] width 7 height 9
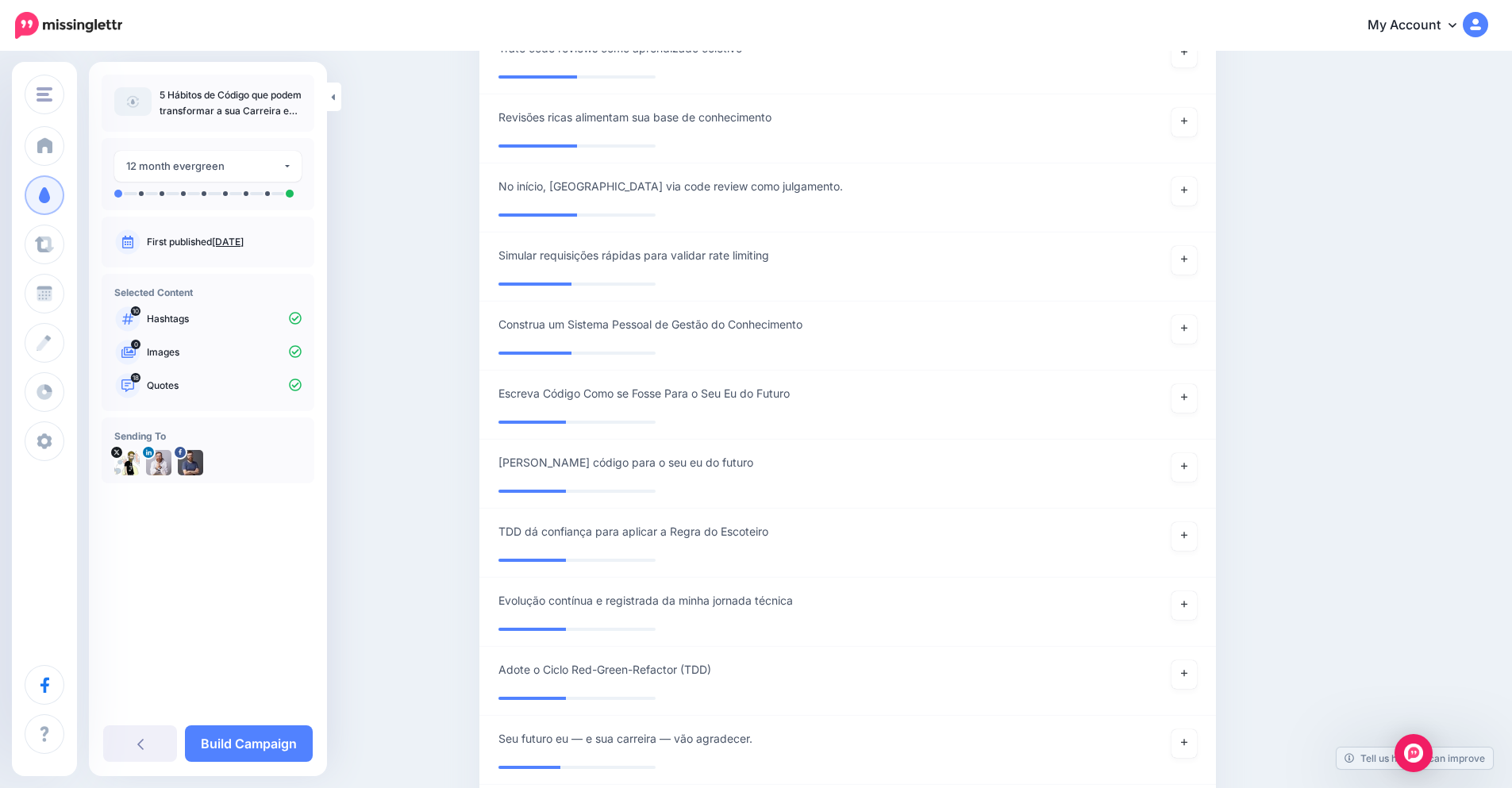
scroll to position [3239, 0]
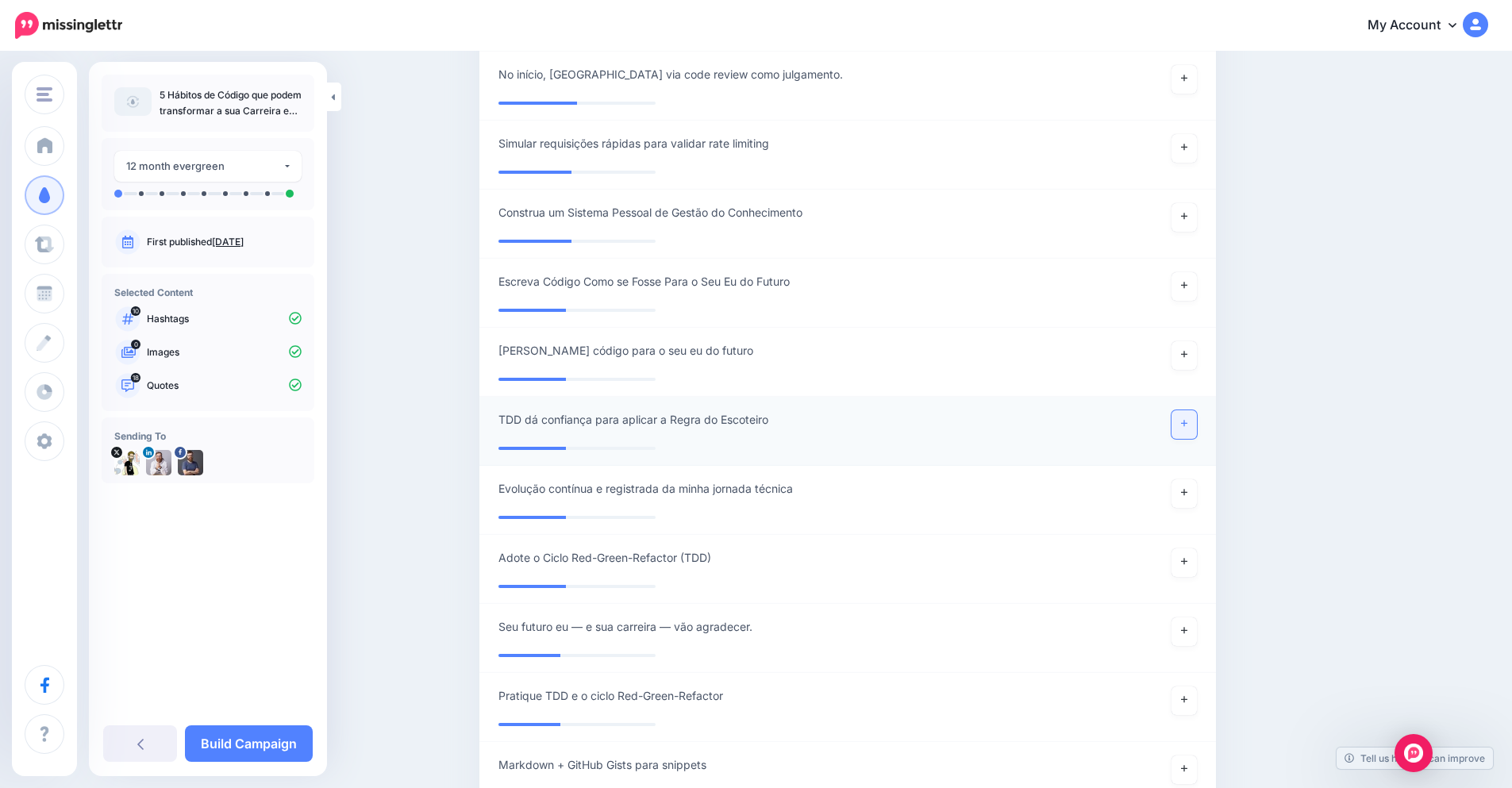
click at [1197, 411] on link at bounding box center [1184, 425] width 26 height 29
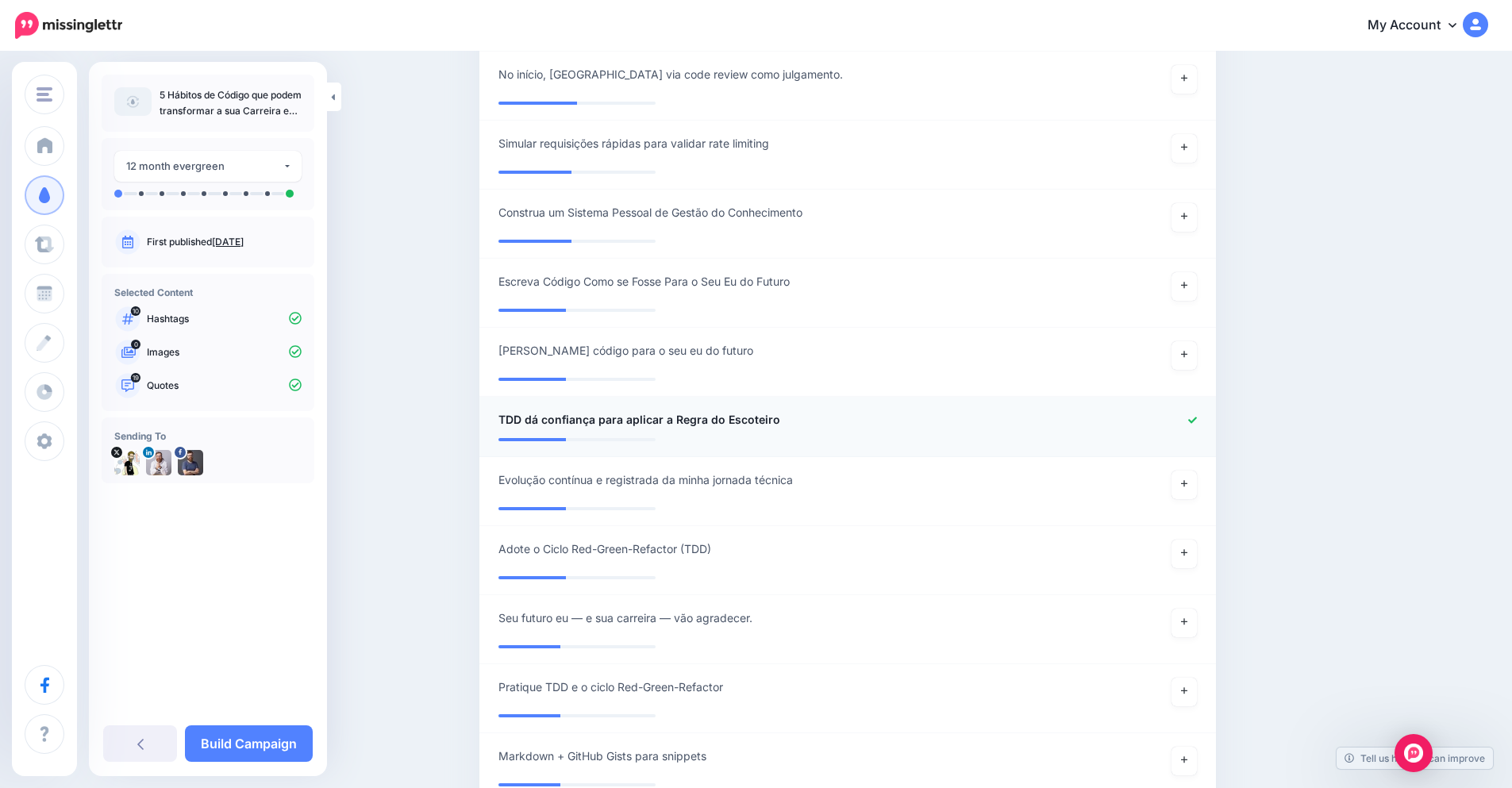
click at [1197, 416] on icon at bounding box center [1192, 420] width 9 height 9
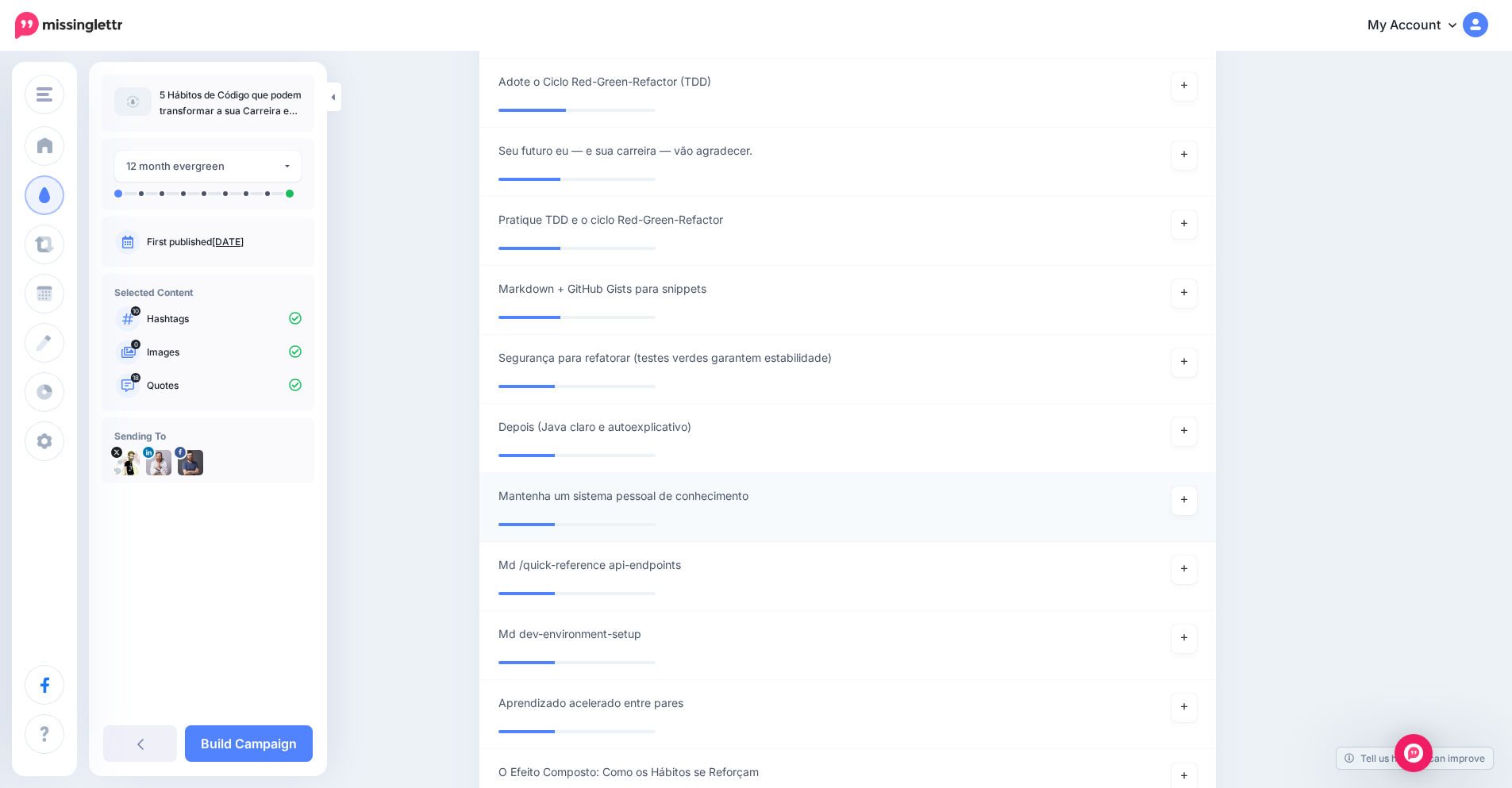
scroll to position [4382, 0]
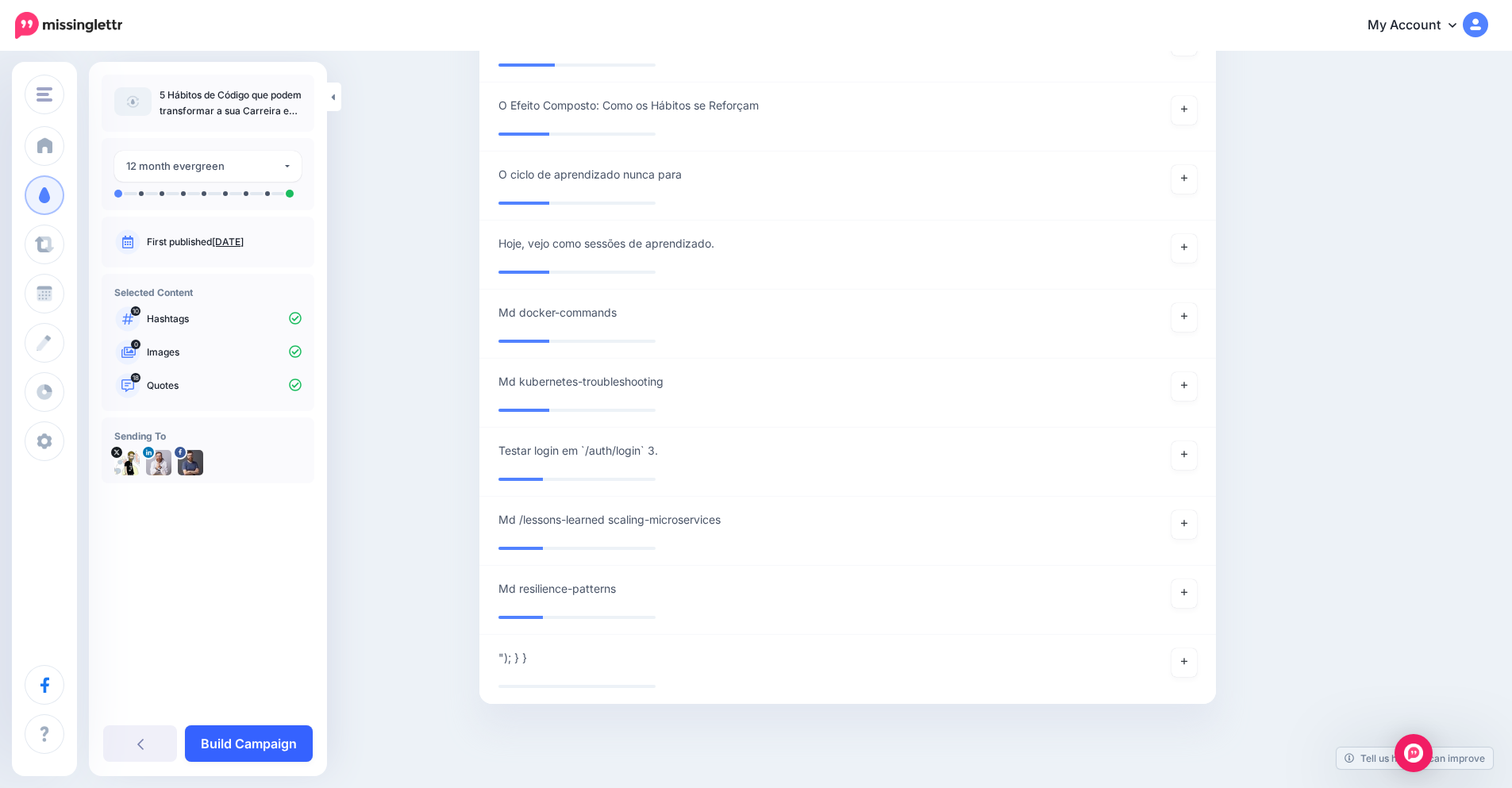
click at [275, 757] on link "Build Campaign" at bounding box center [249, 743] width 128 height 36
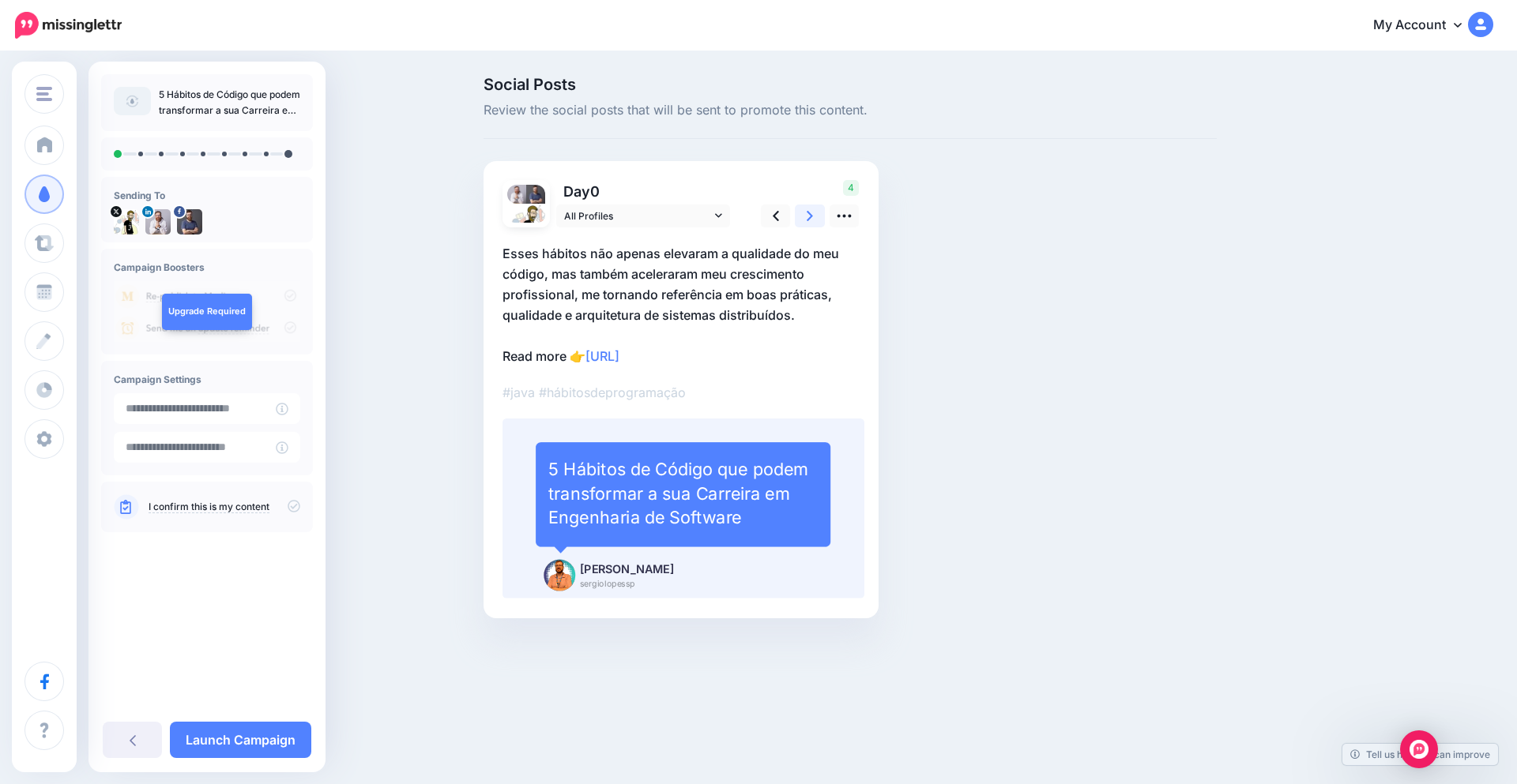
click at [802, 220] on link at bounding box center [810, 216] width 30 height 23
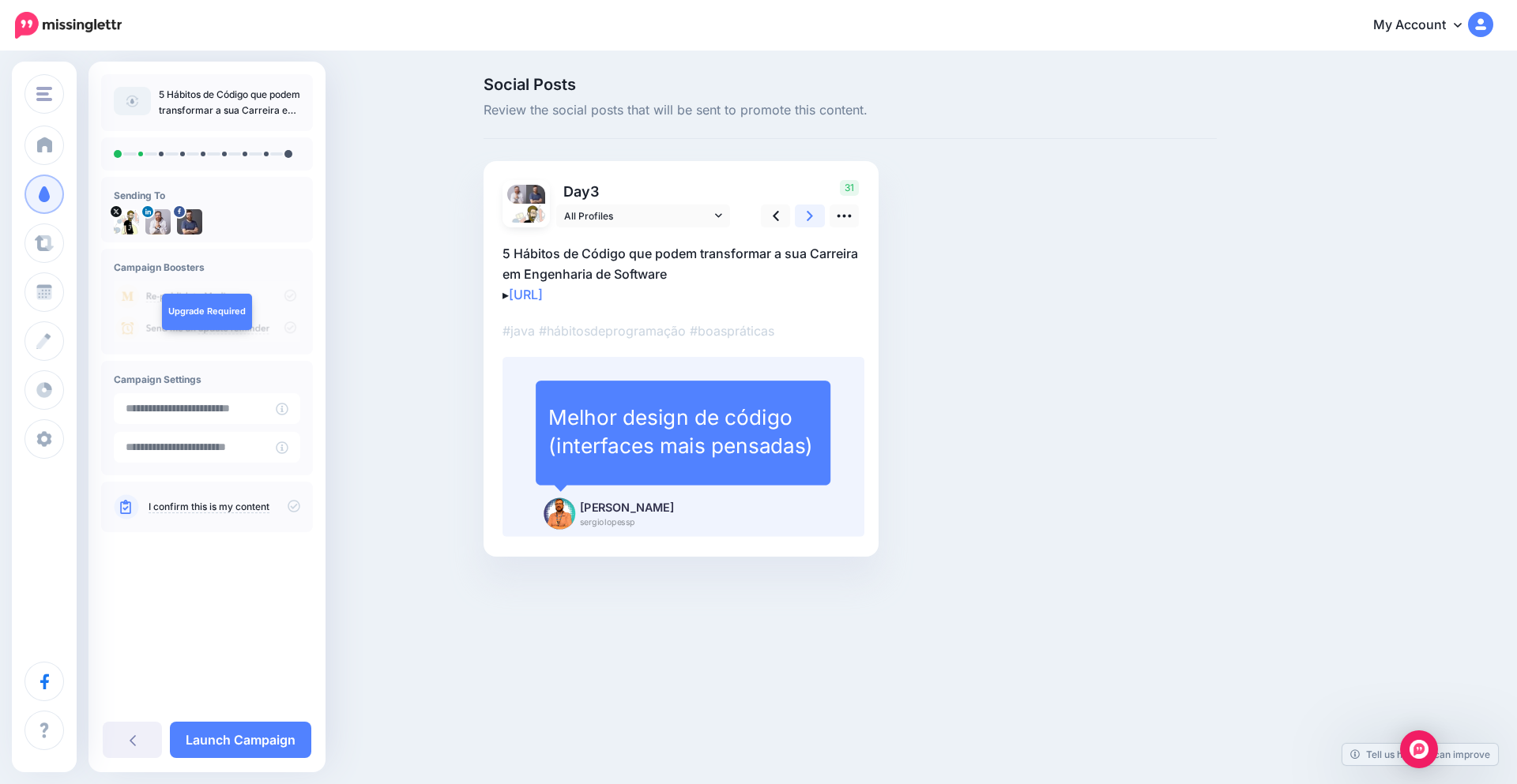
click at [802, 220] on link at bounding box center [810, 216] width 30 height 23
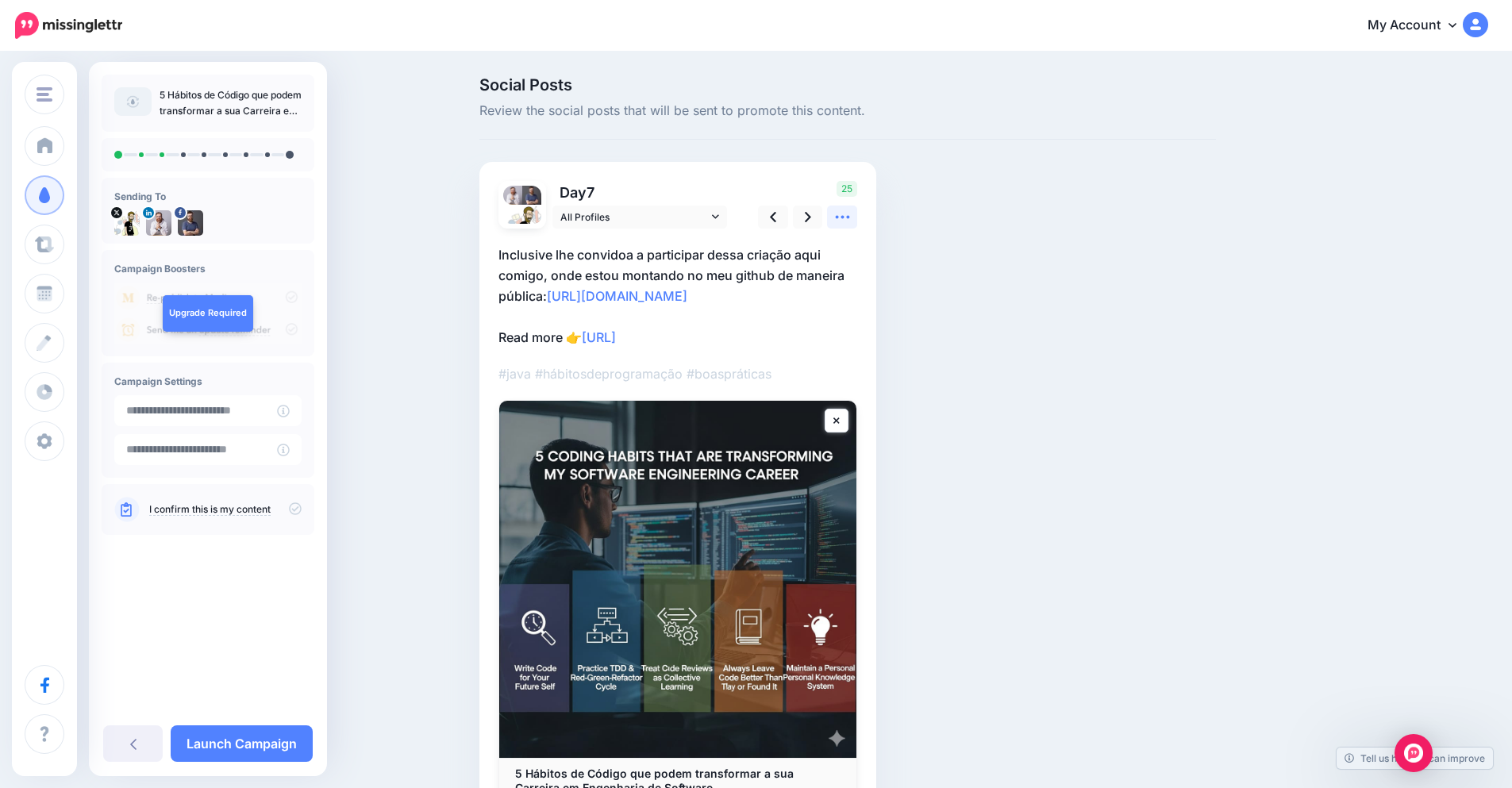
click at [844, 215] on icon at bounding box center [842, 217] width 17 height 17
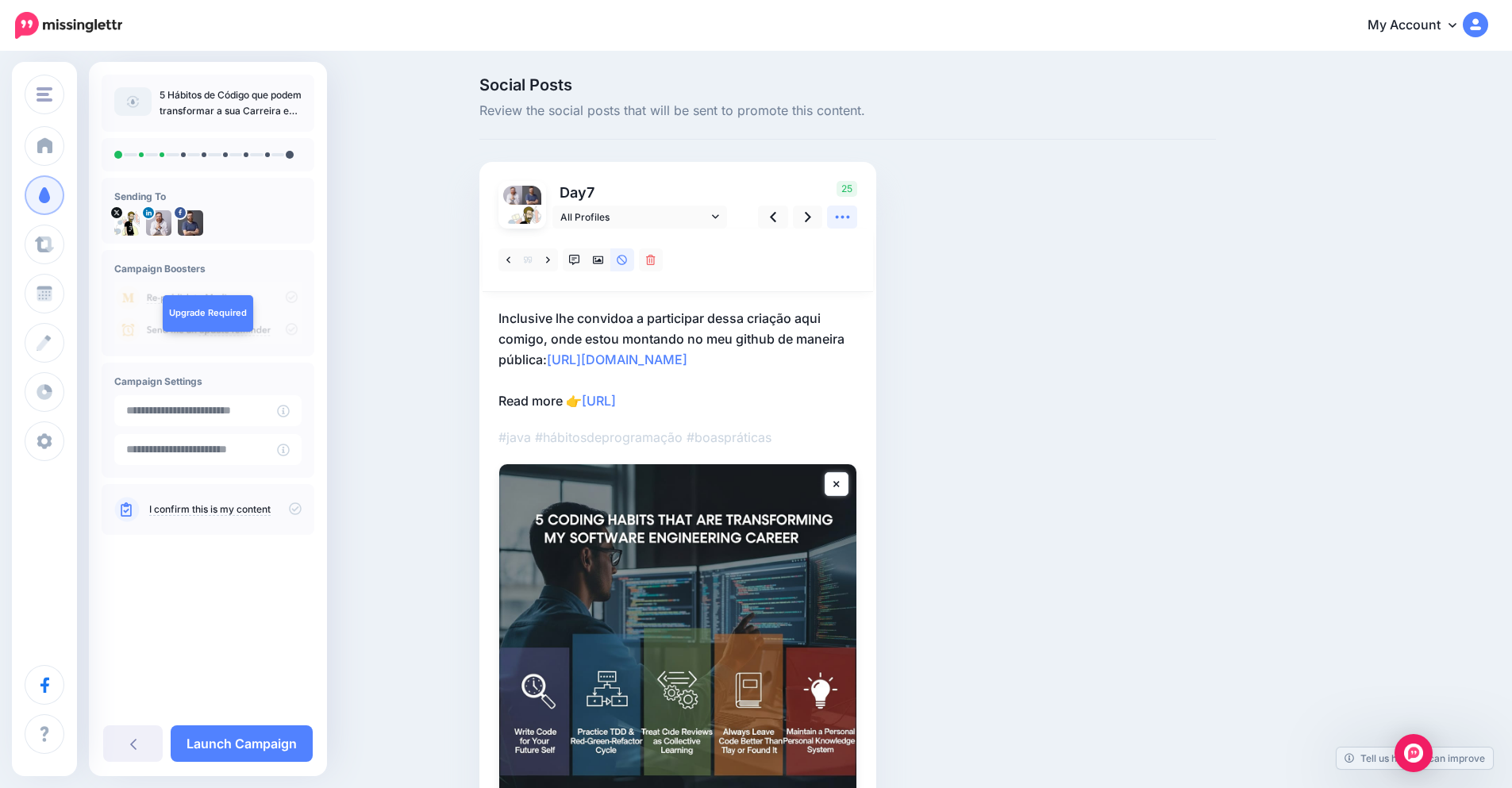
click at [844, 215] on icon at bounding box center [842, 217] width 17 height 17
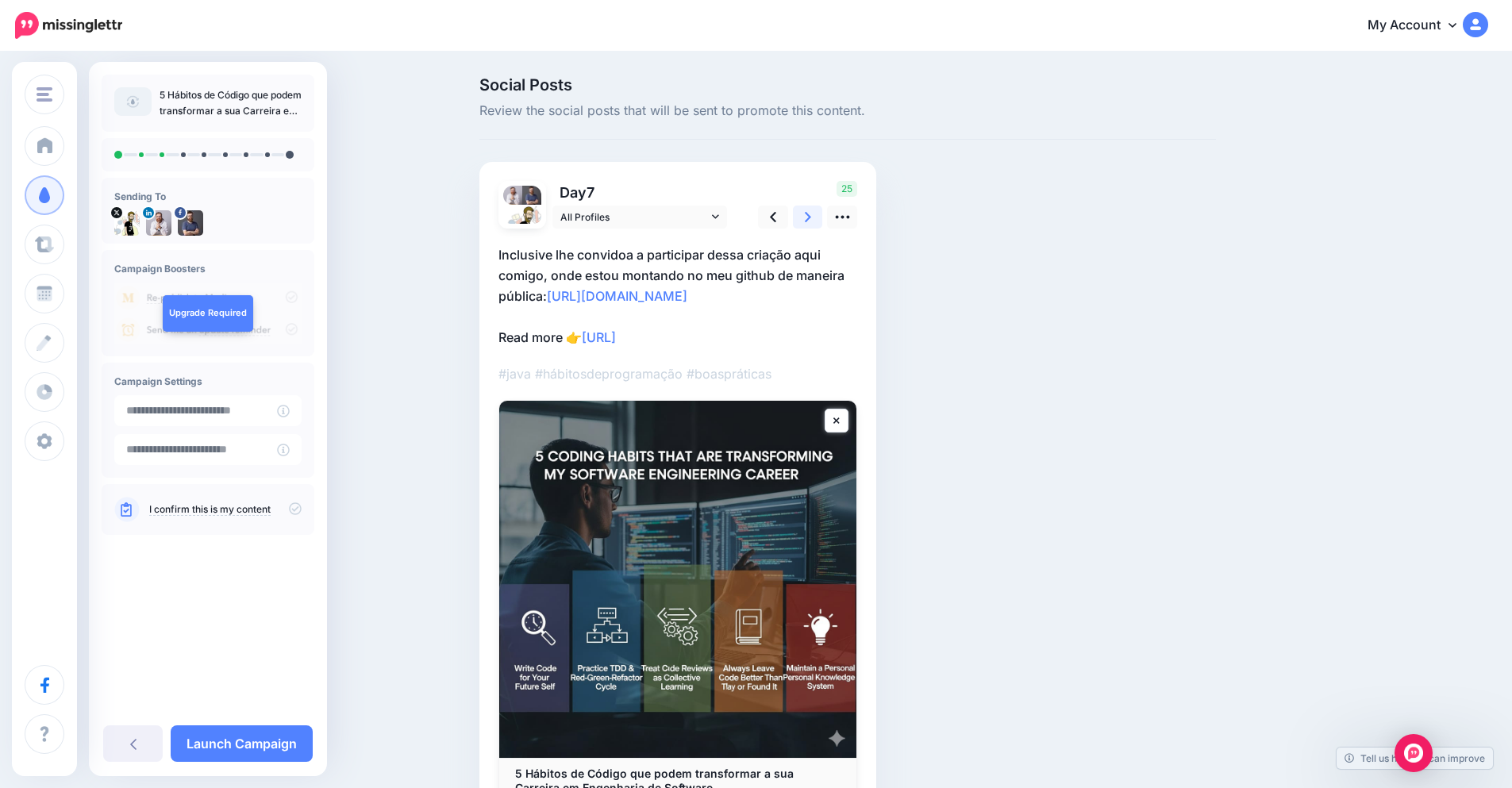
click at [811, 221] on icon at bounding box center [808, 217] width 7 height 17
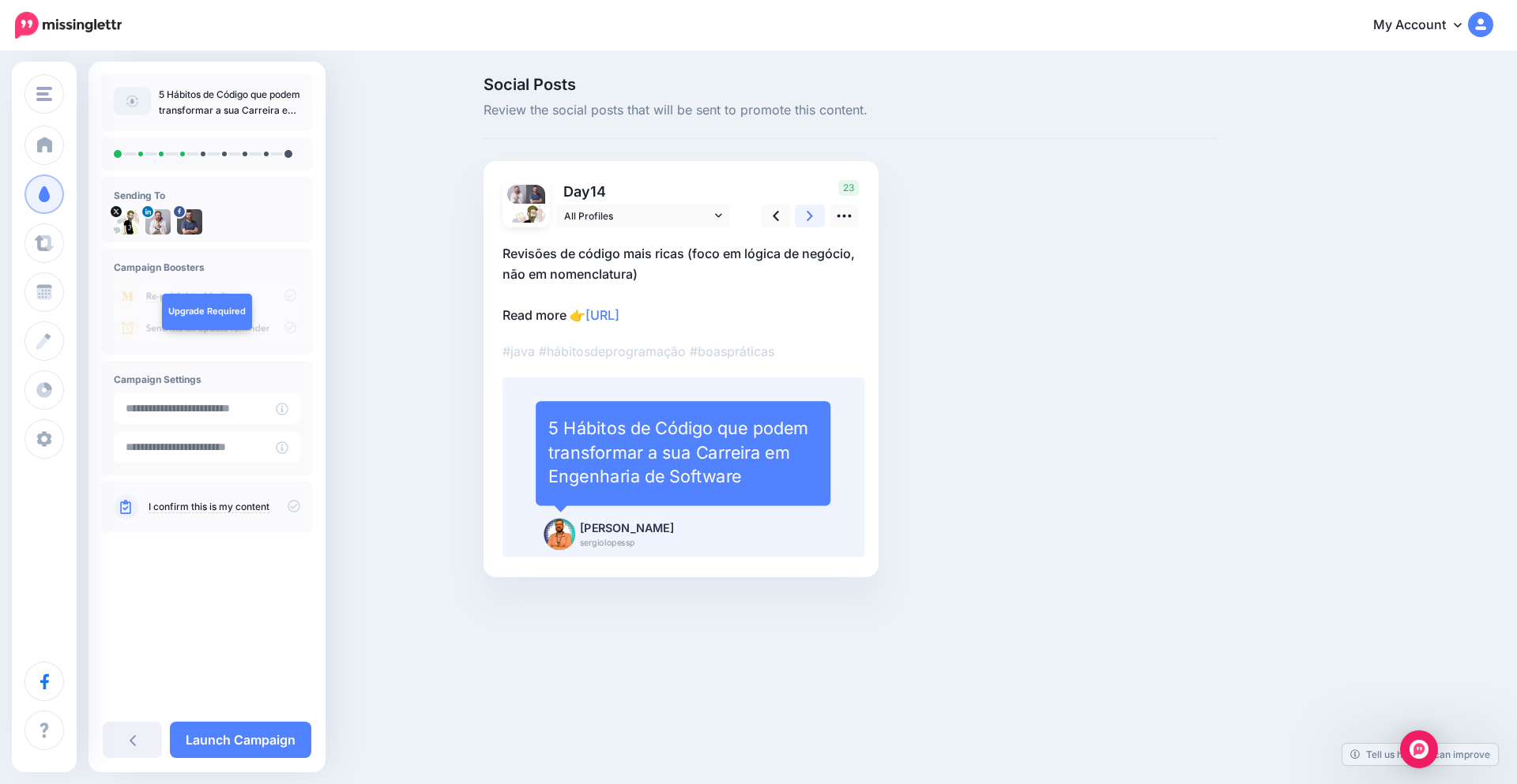
click at [812, 219] on icon at bounding box center [810, 216] width 7 height 16
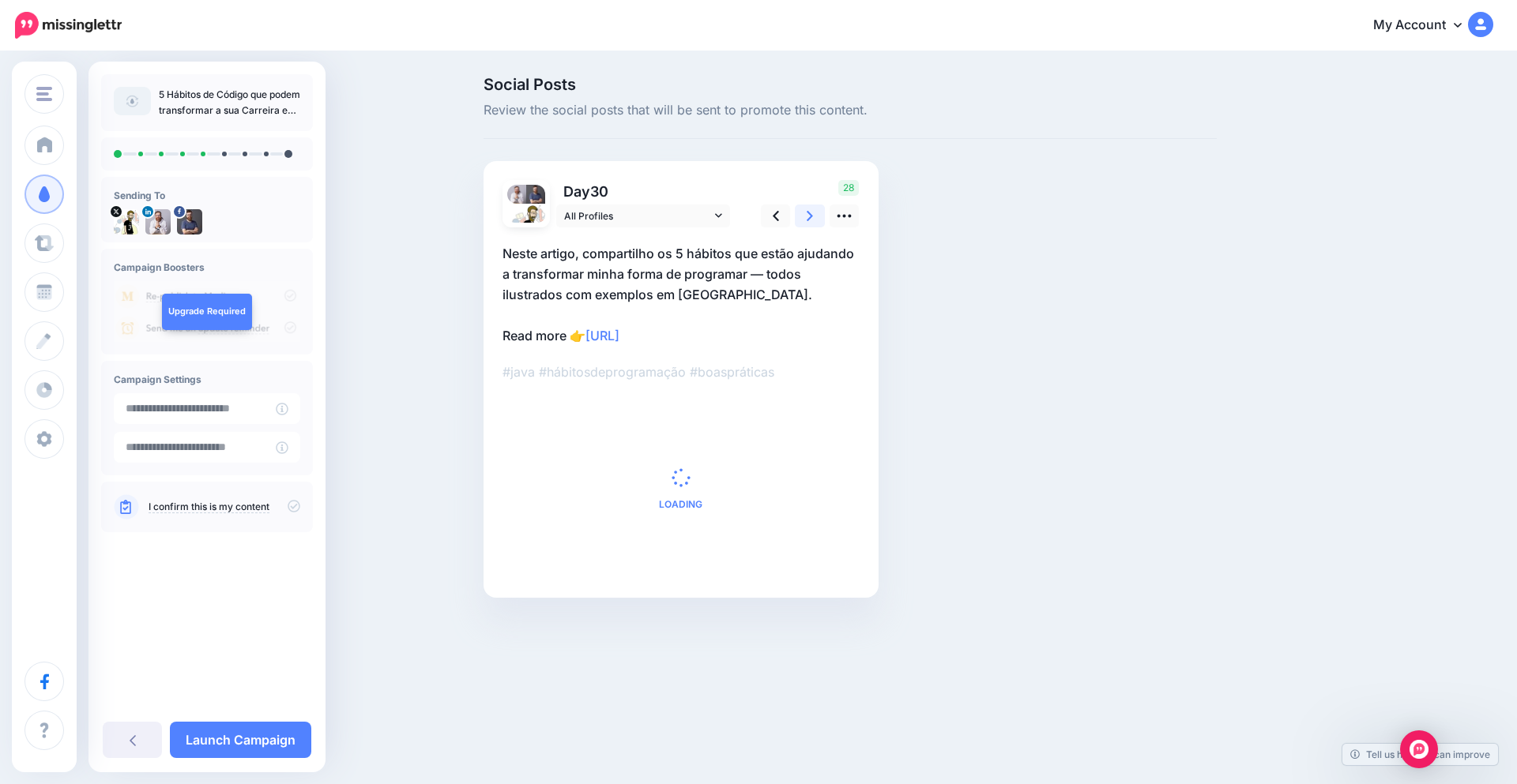
click at [812, 219] on icon at bounding box center [810, 216] width 7 height 16
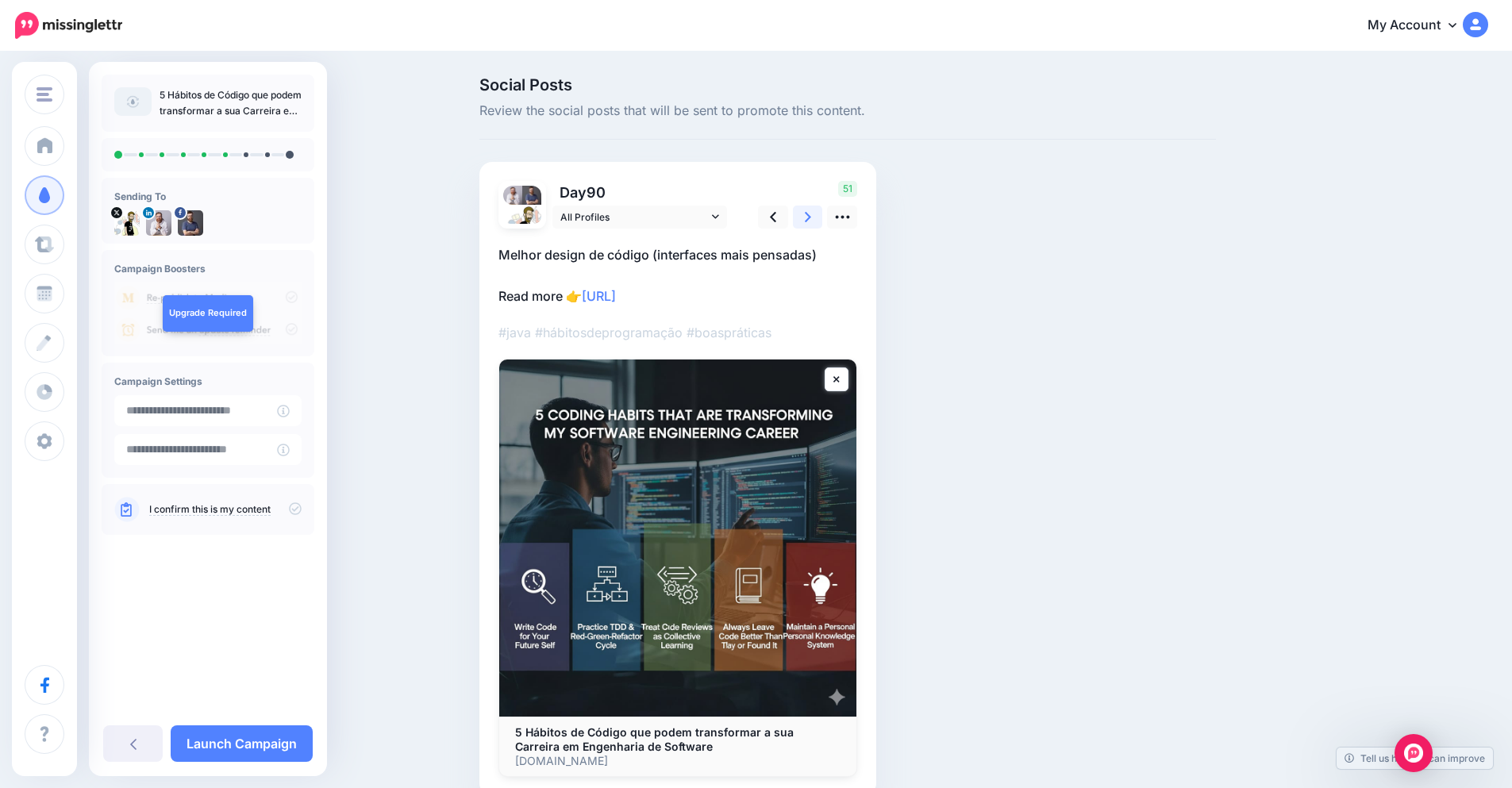
click at [811, 221] on icon at bounding box center [808, 217] width 7 height 17
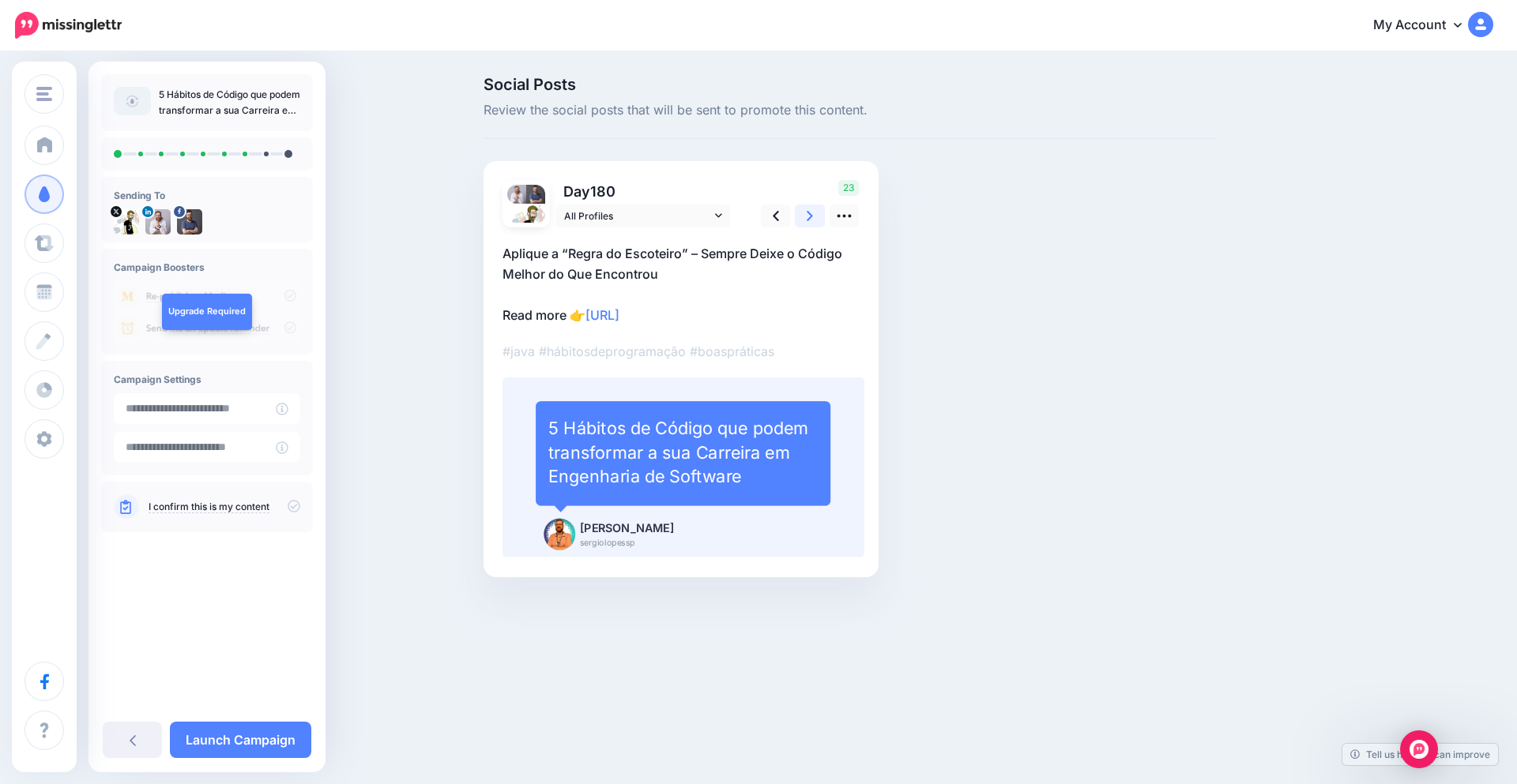
click at [812, 219] on icon at bounding box center [810, 216] width 7 height 16
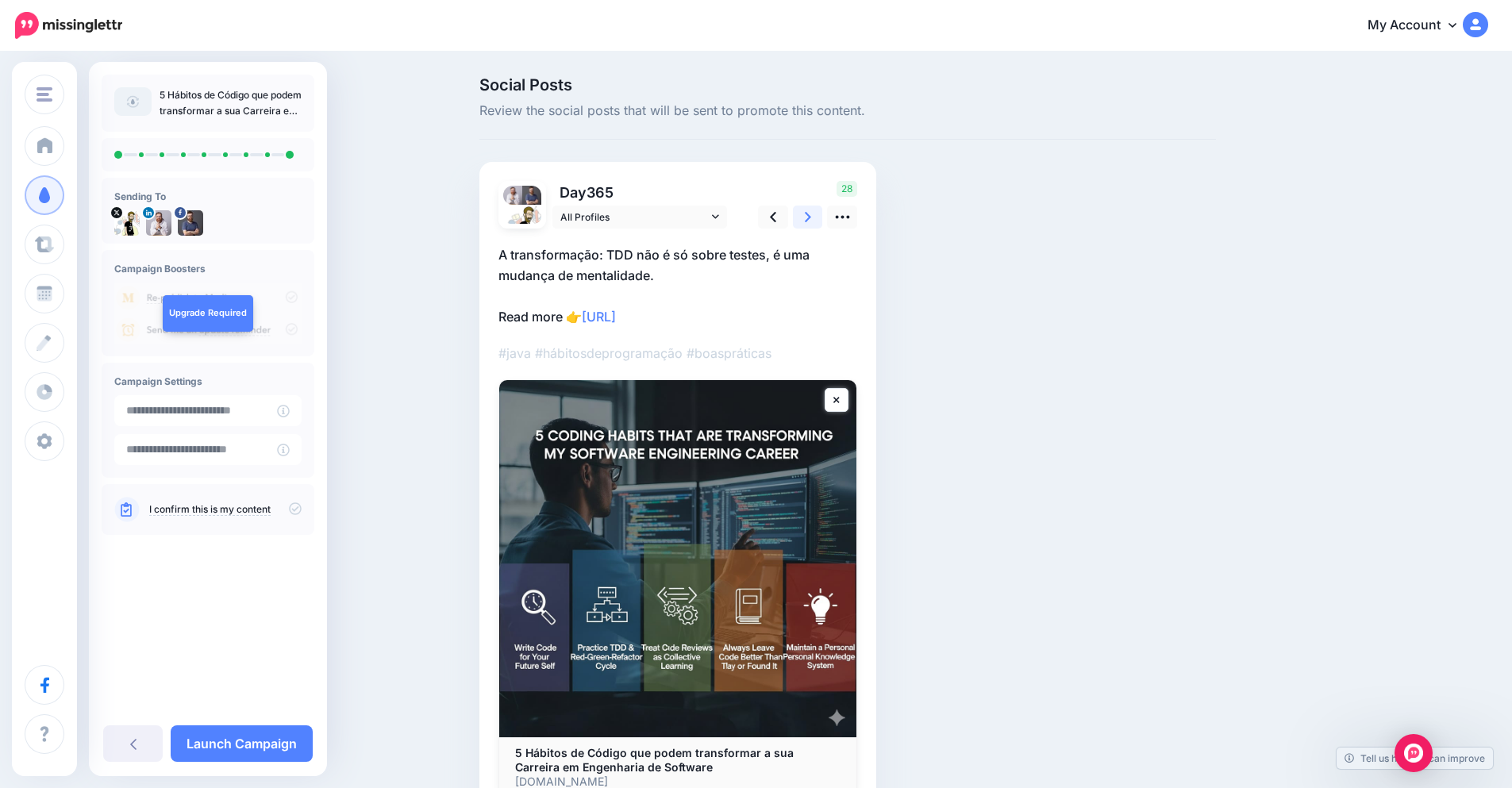
click at [811, 221] on icon at bounding box center [808, 217] width 7 height 17
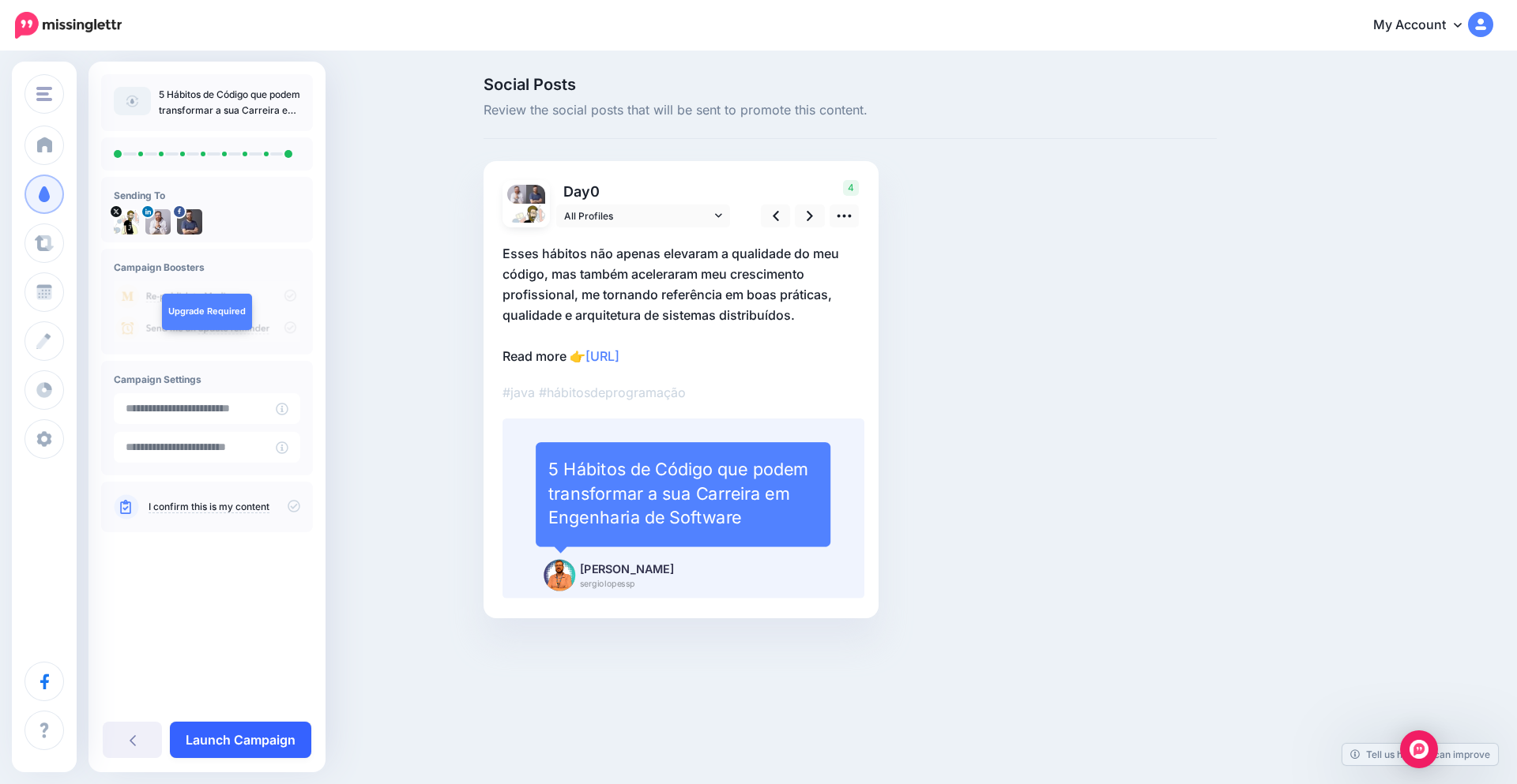
click at [238, 740] on link "Launch Campaign" at bounding box center [241, 740] width 141 height 36
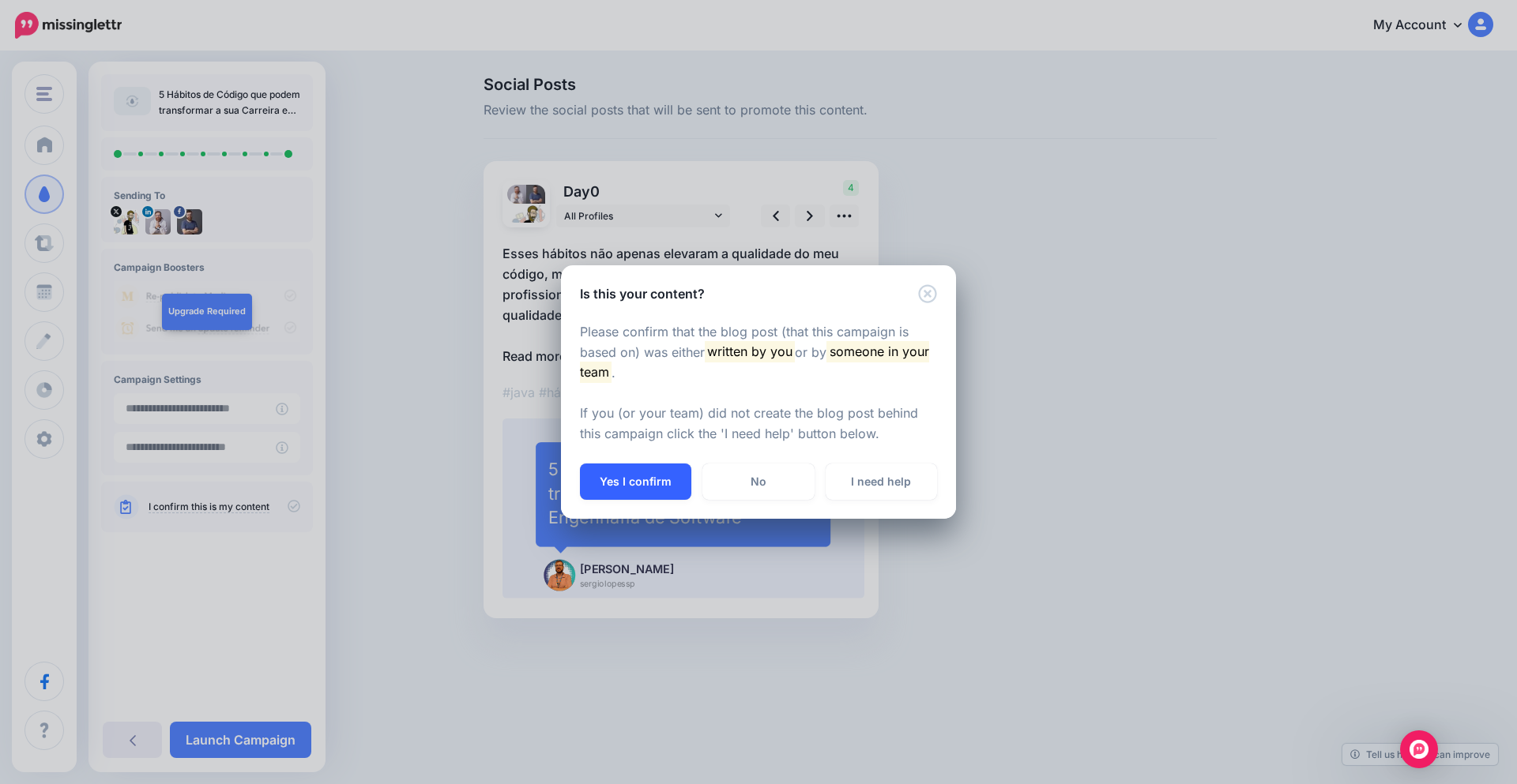
click at [650, 477] on button "Yes I confirm" at bounding box center [636, 482] width 112 height 36
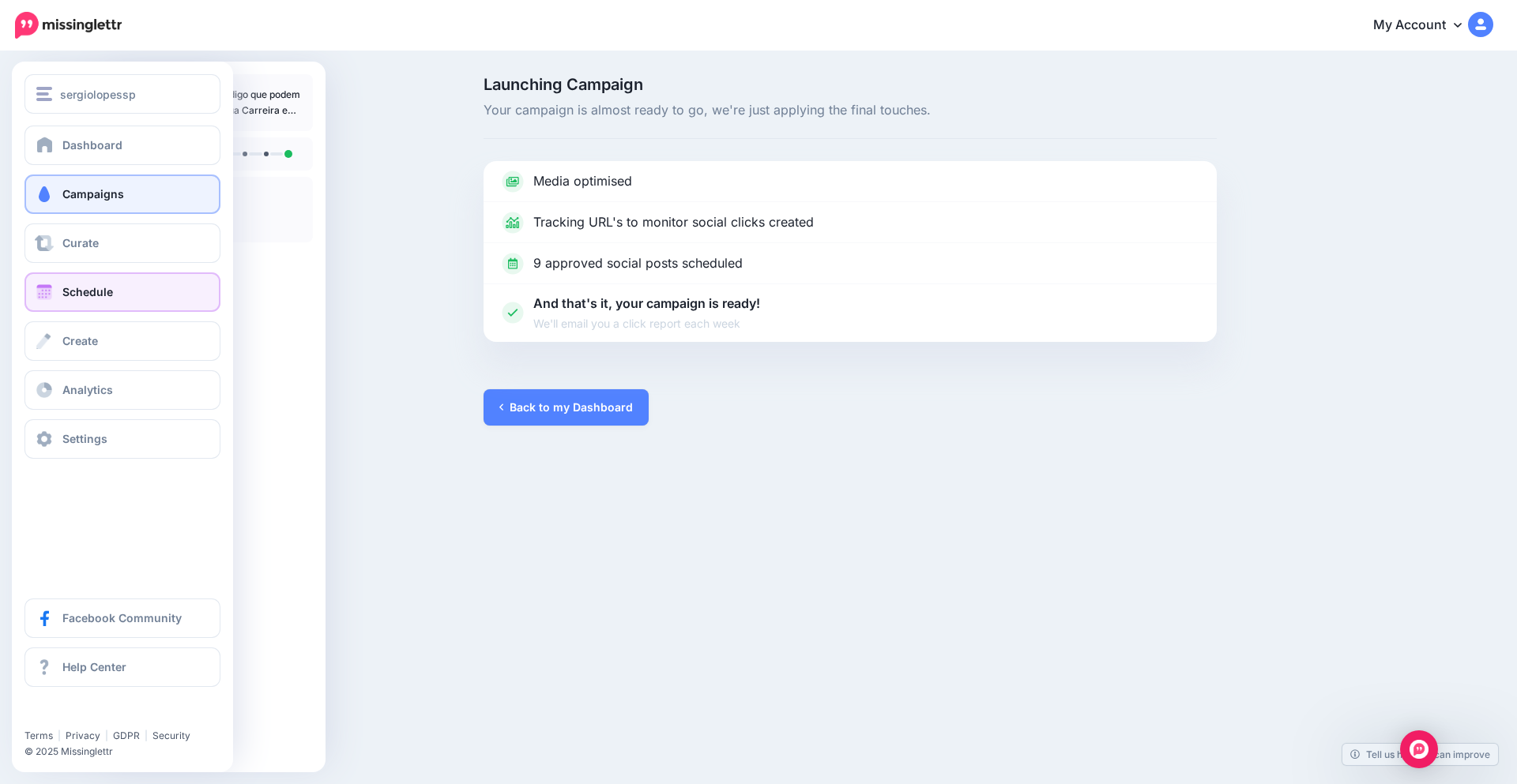
click at [110, 295] on span "Schedule" at bounding box center [88, 292] width 51 height 13
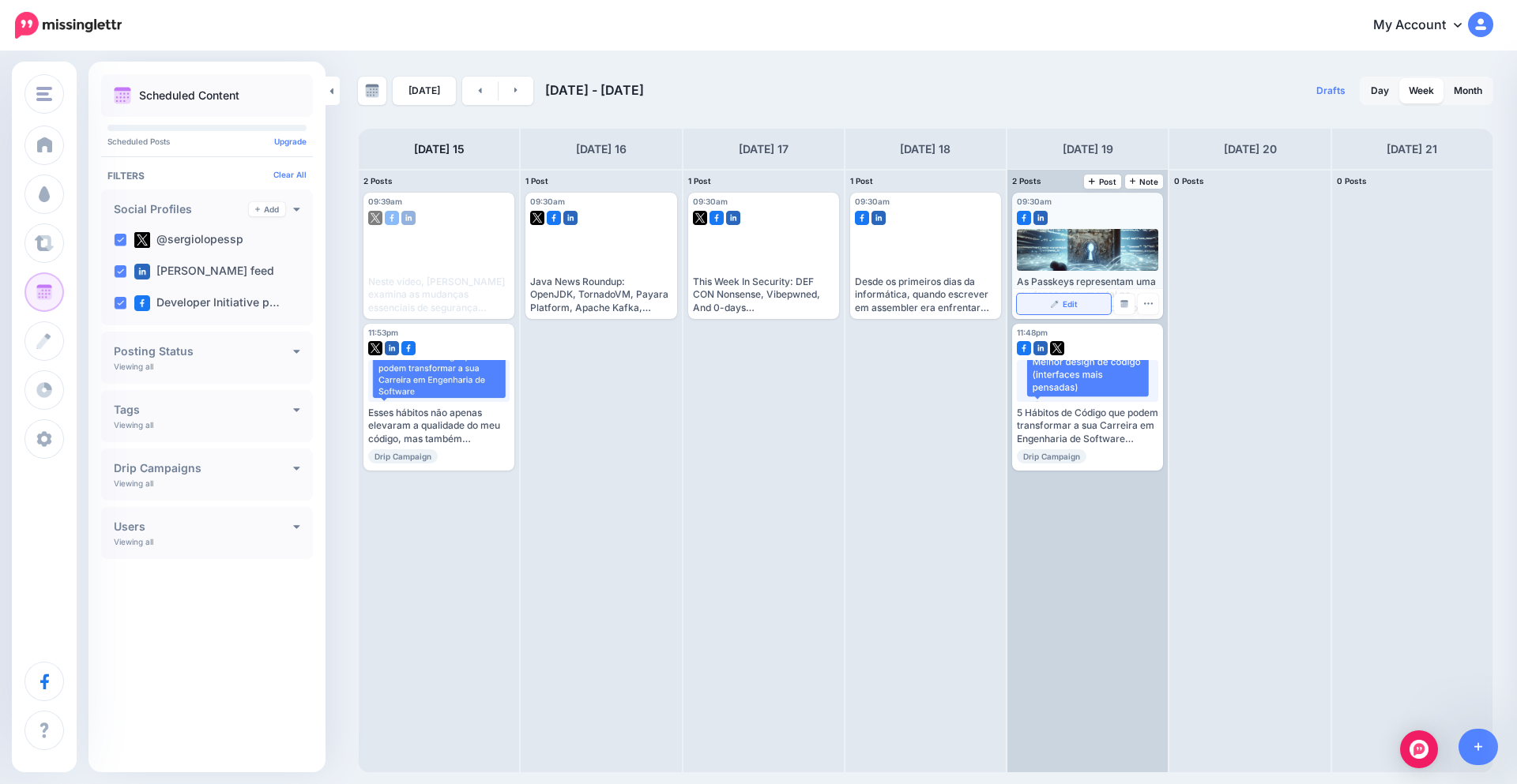
click at [1080, 303] on link "Edit" at bounding box center [1064, 304] width 94 height 21
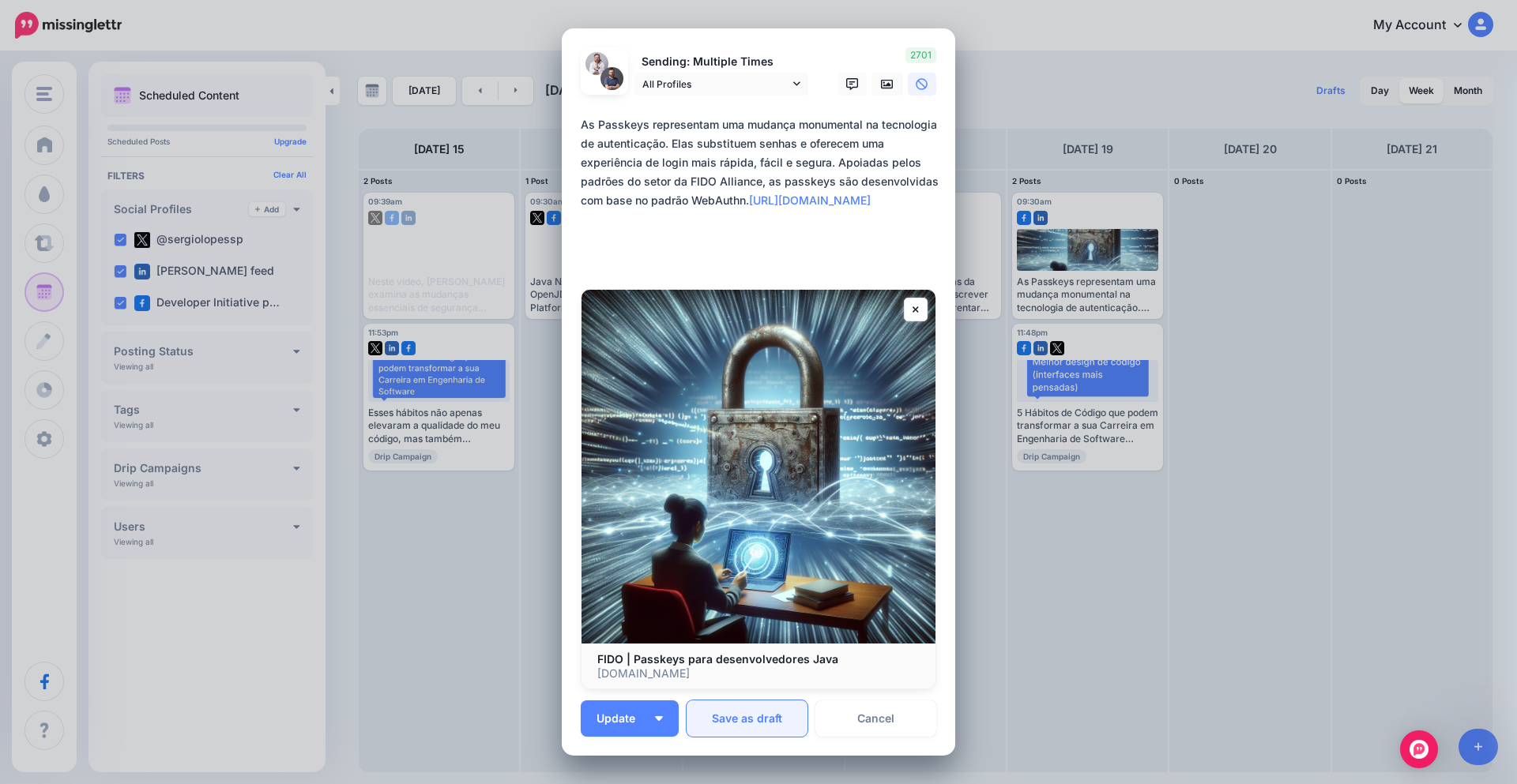
click at [756, 720] on button "Save as draft" at bounding box center [747, 719] width 121 height 36
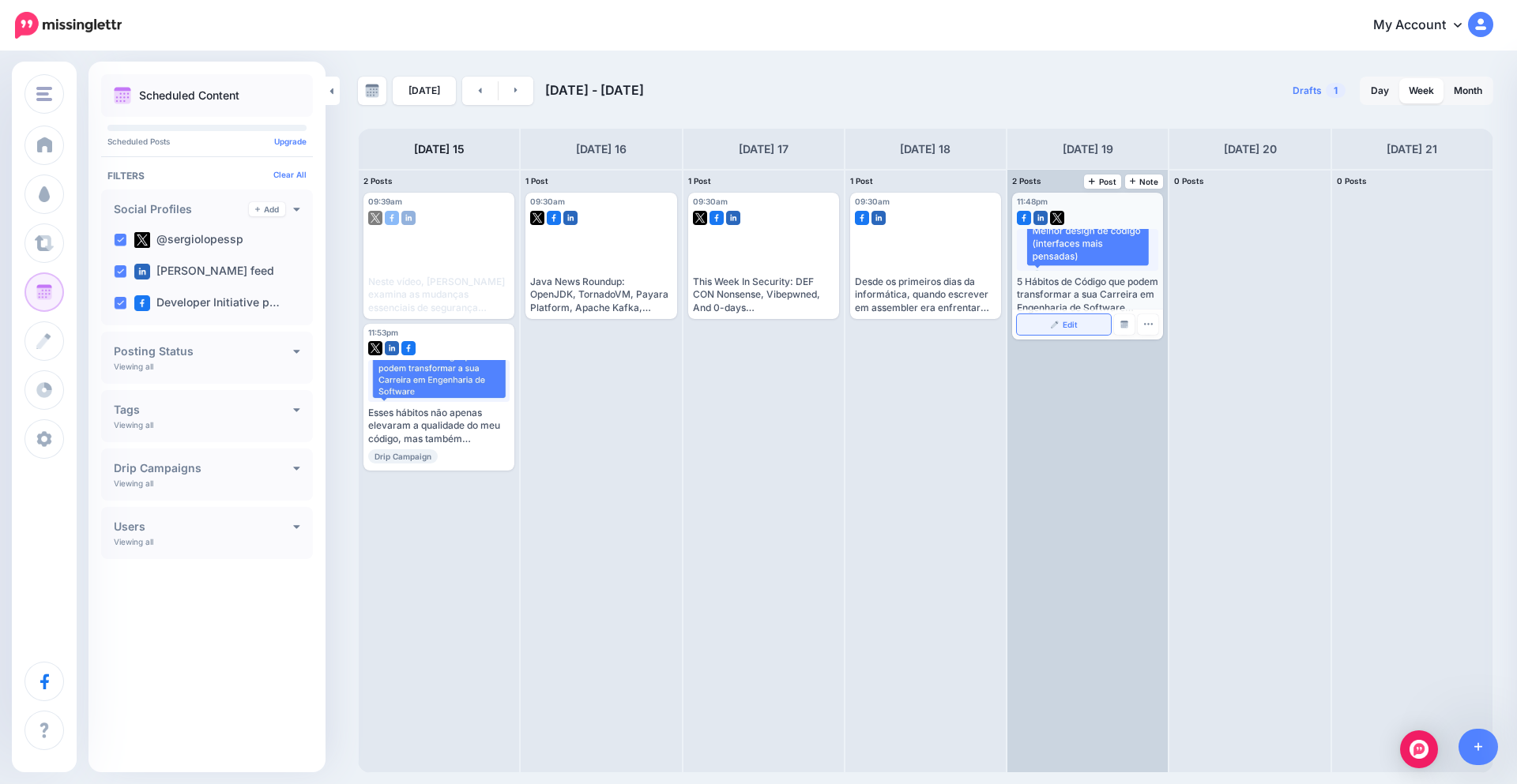
click at [1077, 321] on span "Edit" at bounding box center [1071, 325] width 15 height 8
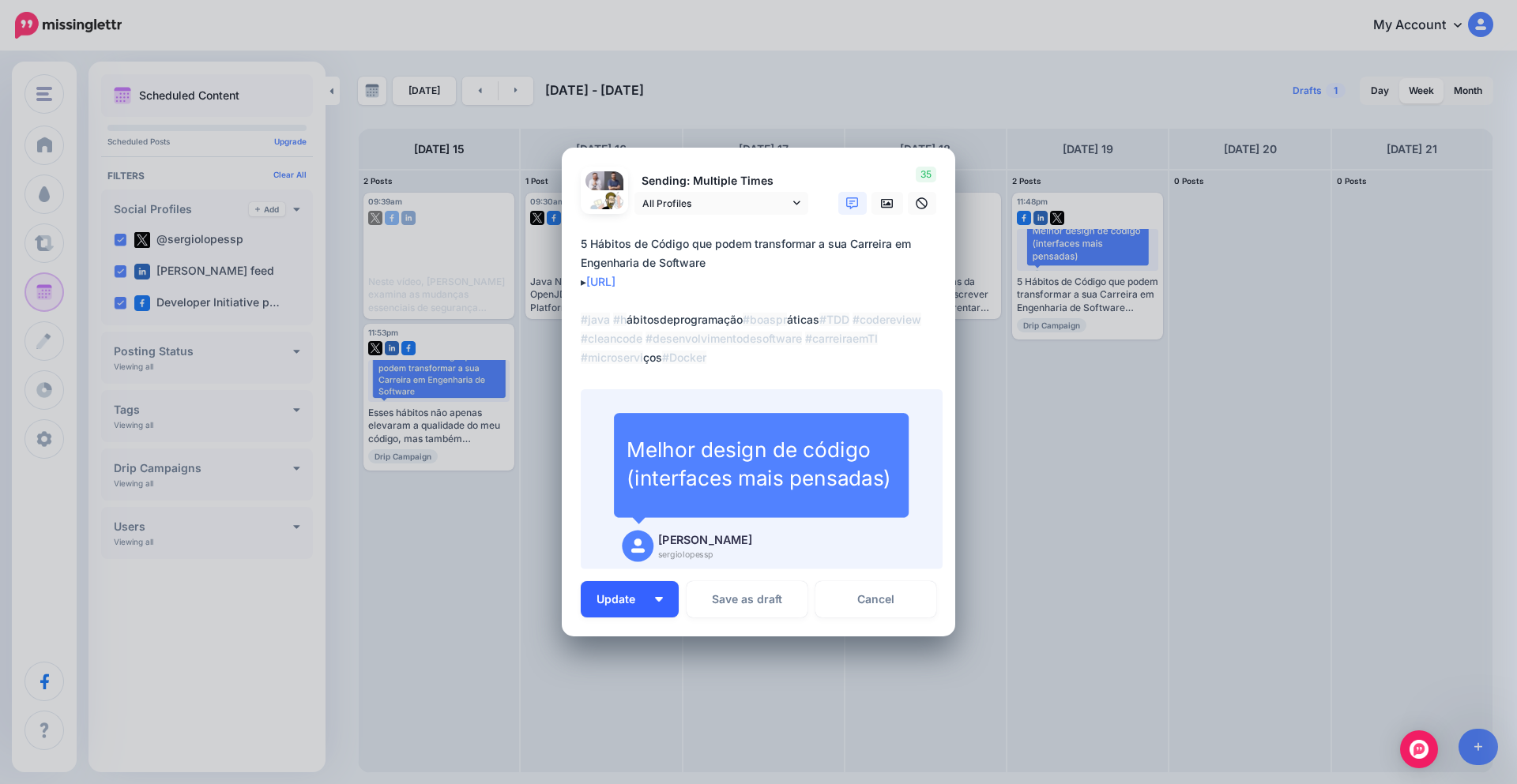
click at [654, 602] on button "Update" at bounding box center [629, 599] width 98 height 36
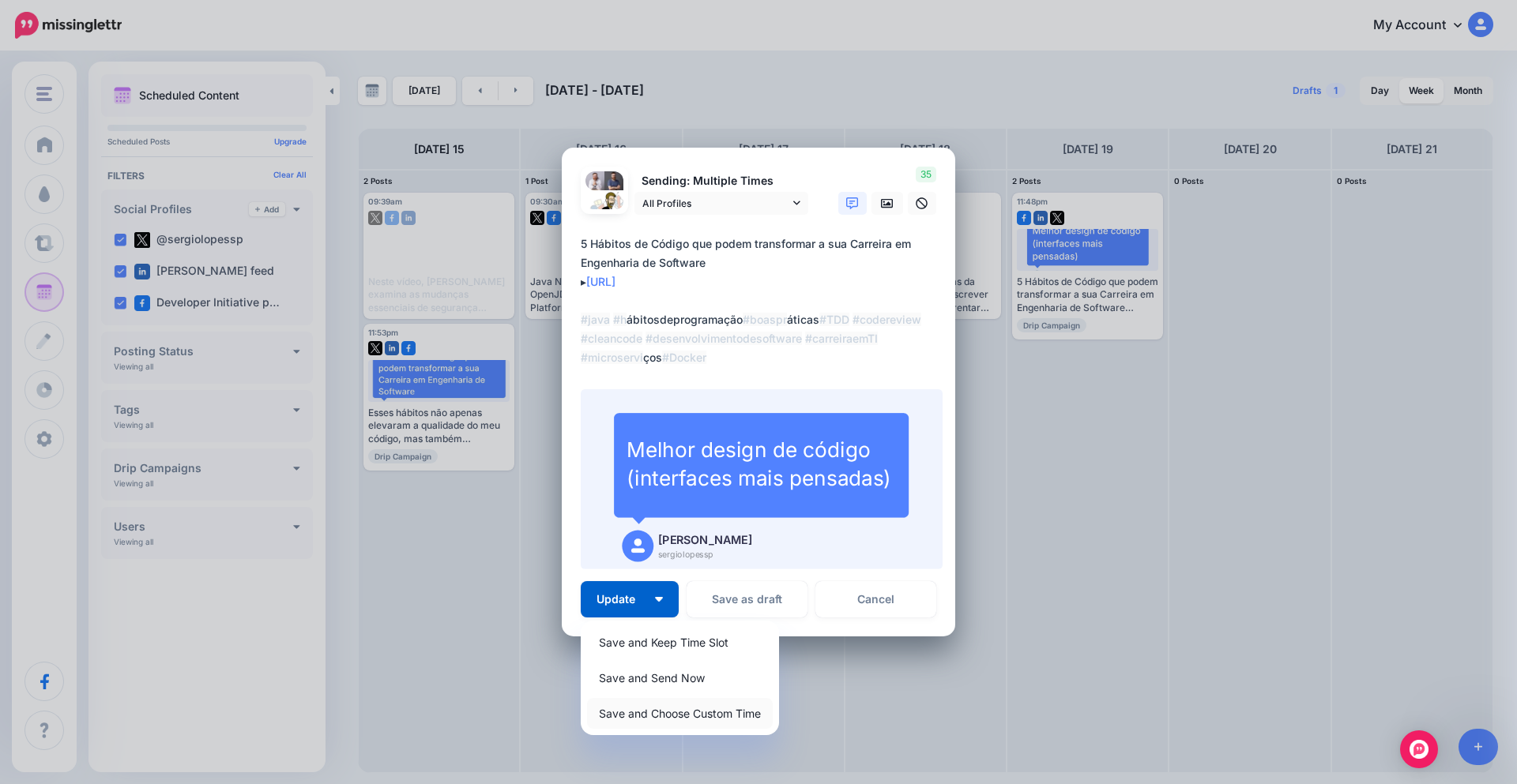
click at [680, 707] on link "Save and Choose Custom Time" at bounding box center [680, 713] width 186 height 30
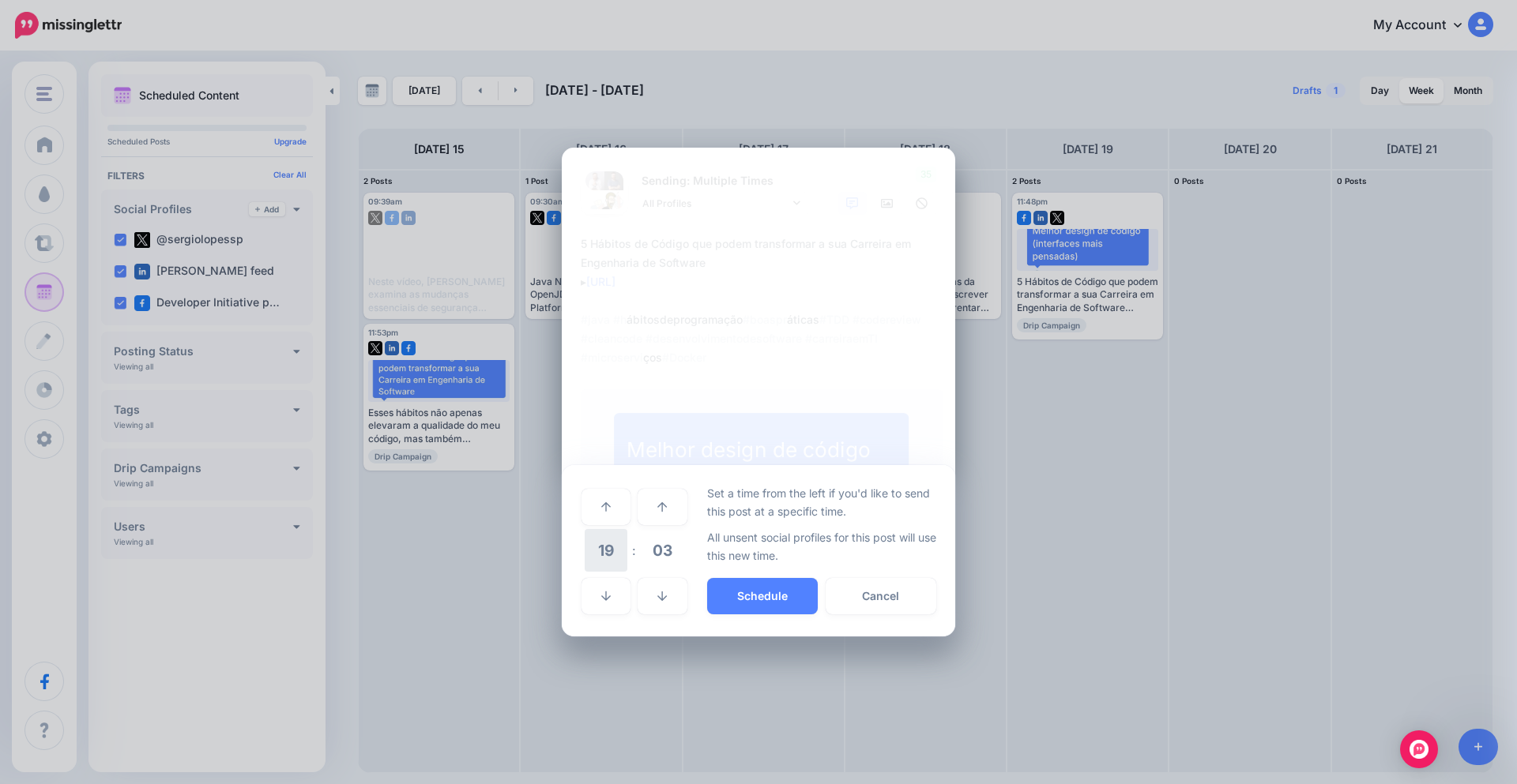
click at [598, 540] on span "19" at bounding box center [606, 551] width 43 height 43
click at [608, 545] on td "09" at bounding box center [607, 539] width 17 height 23
click at [653, 555] on span "03" at bounding box center [662, 551] width 43 height 43
click at [625, 560] on td "30" at bounding box center [624, 551] width 17 height 44
click at [773, 601] on button "Schedule" at bounding box center [762, 597] width 111 height 36
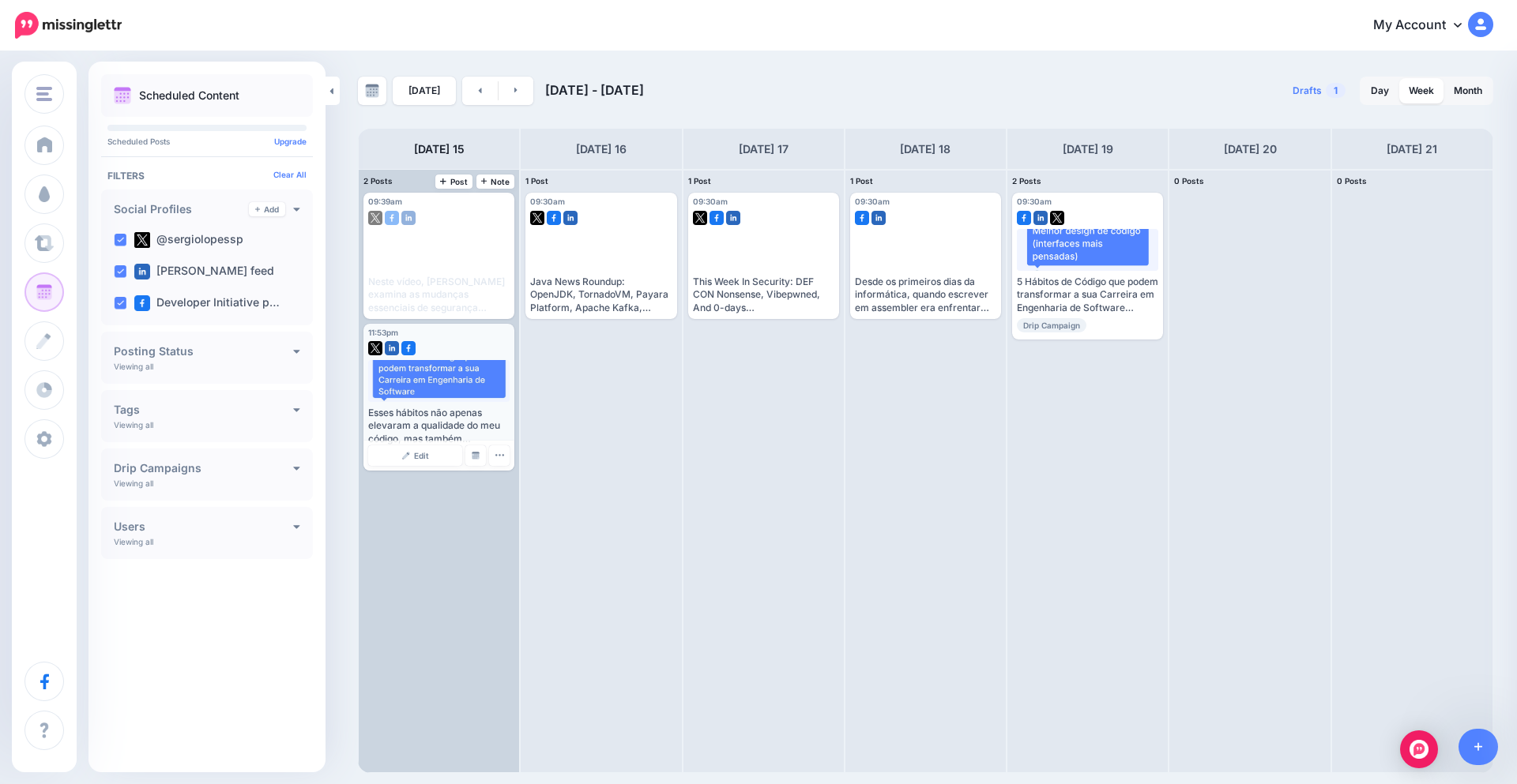
click at [453, 429] on div "Esses hábitos não apenas elevaram a qualidade do meu código, mas também acelera…" at bounding box center [439, 426] width 141 height 39
click at [437, 463] on link "Edit" at bounding box center [415, 455] width 94 height 21
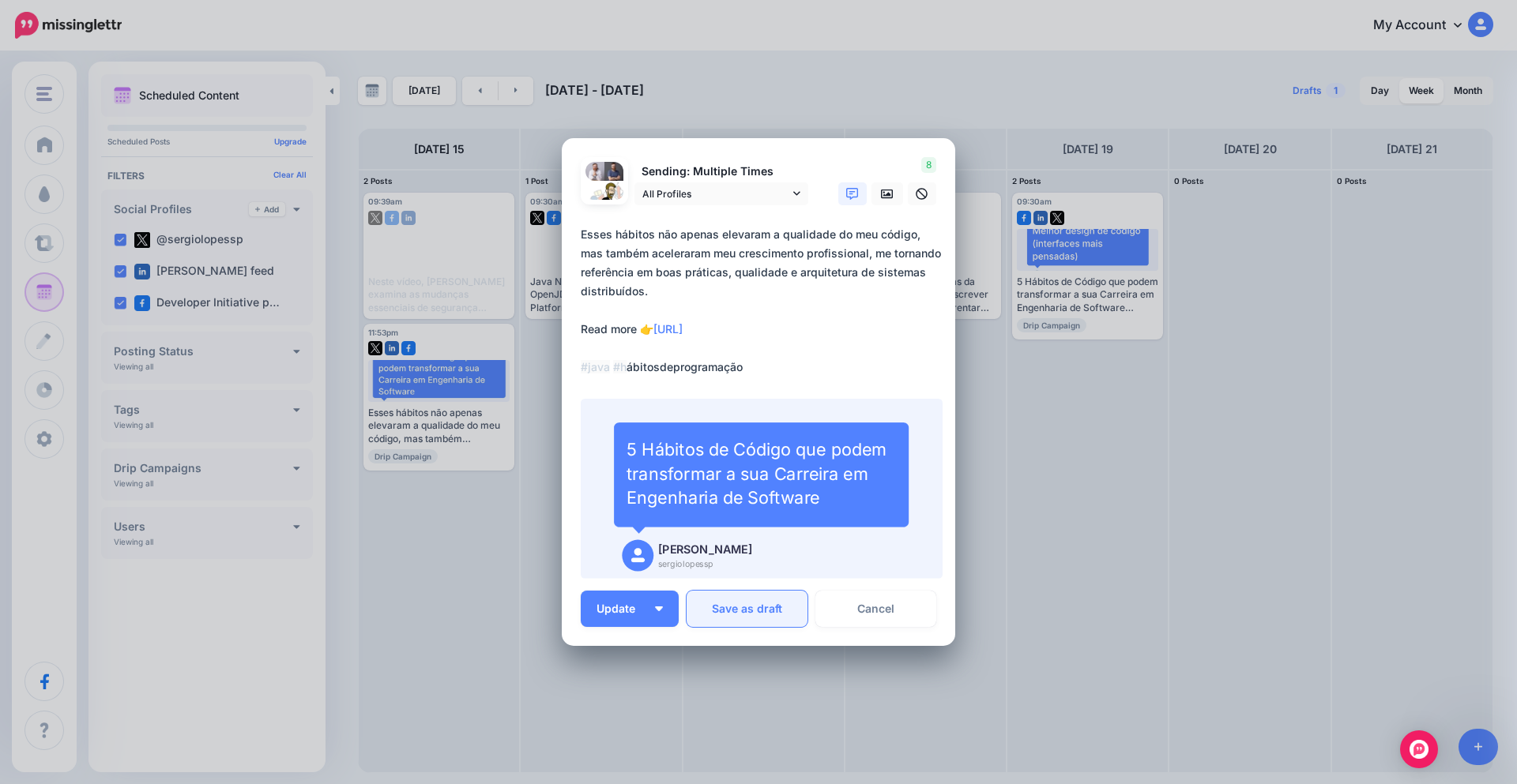
click at [758, 611] on button "Save as draft" at bounding box center [747, 609] width 121 height 36
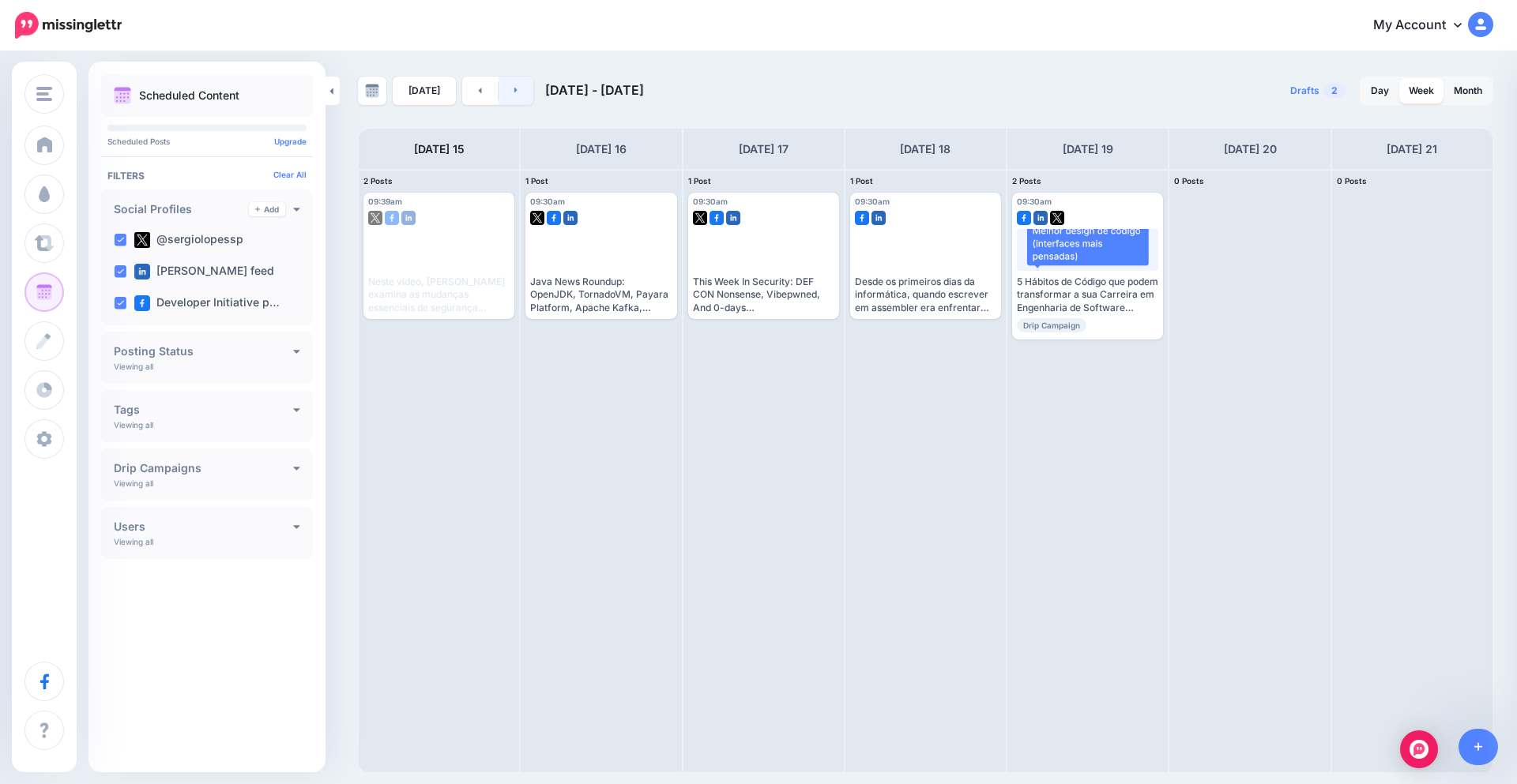
click at [506, 98] on link at bounding box center [516, 90] width 35 height 29
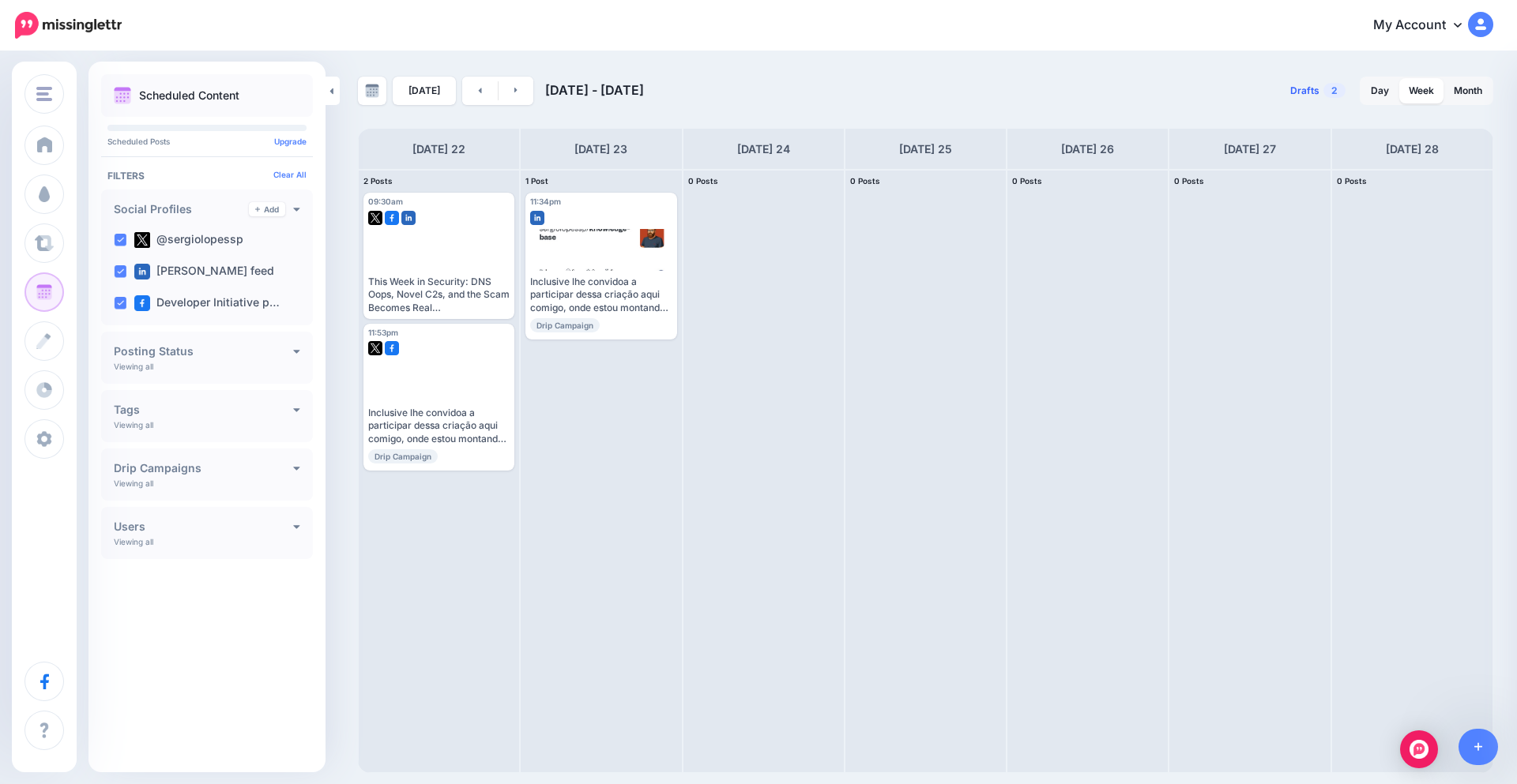
click at [1323, 92] on link "Drafts 2" at bounding box center [1318, 90] width 74 height 29
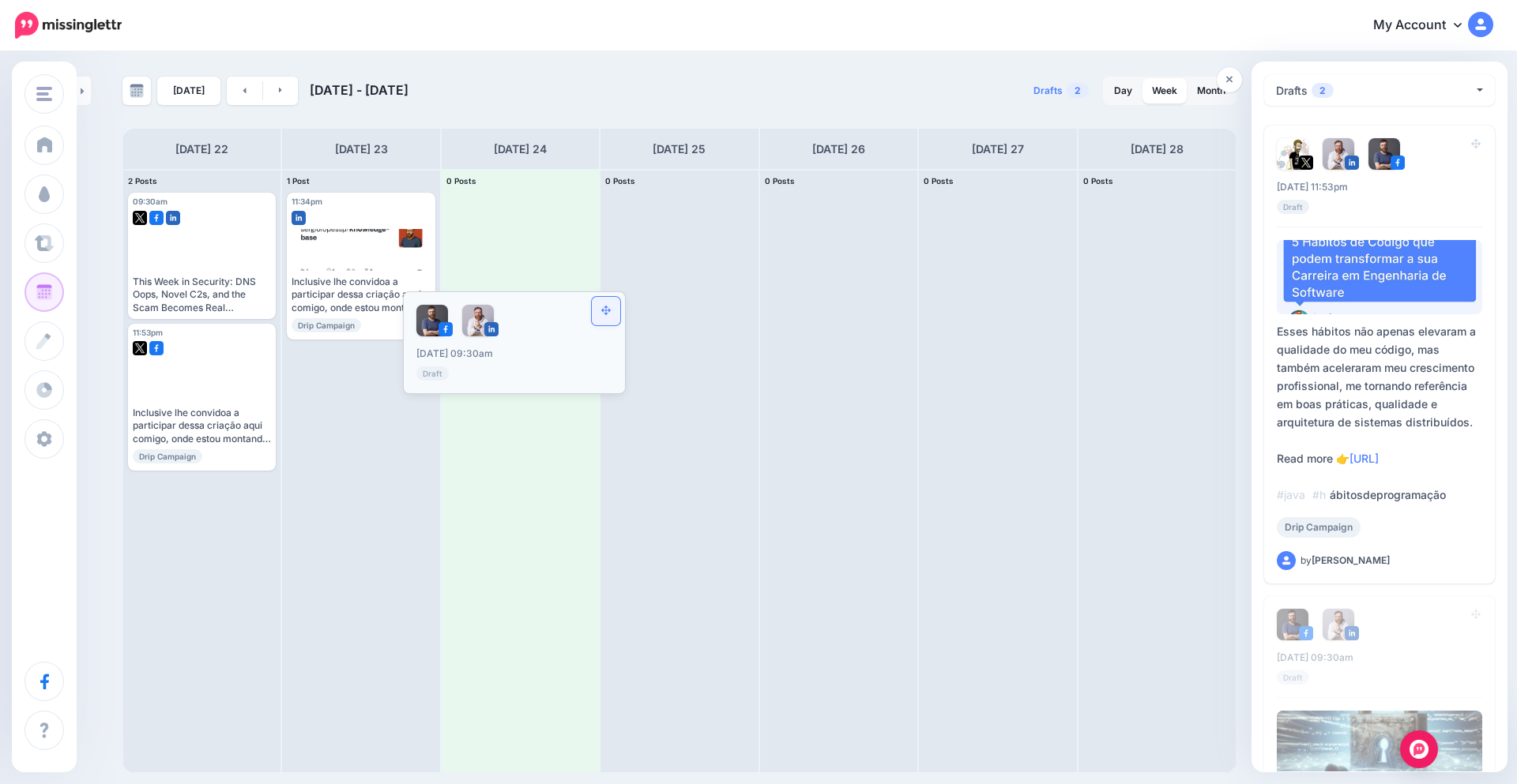
drag, startPoint x: 1465, startPoint y: 634, endPoint x: 616, endPoint y: 311, distance: 908.4
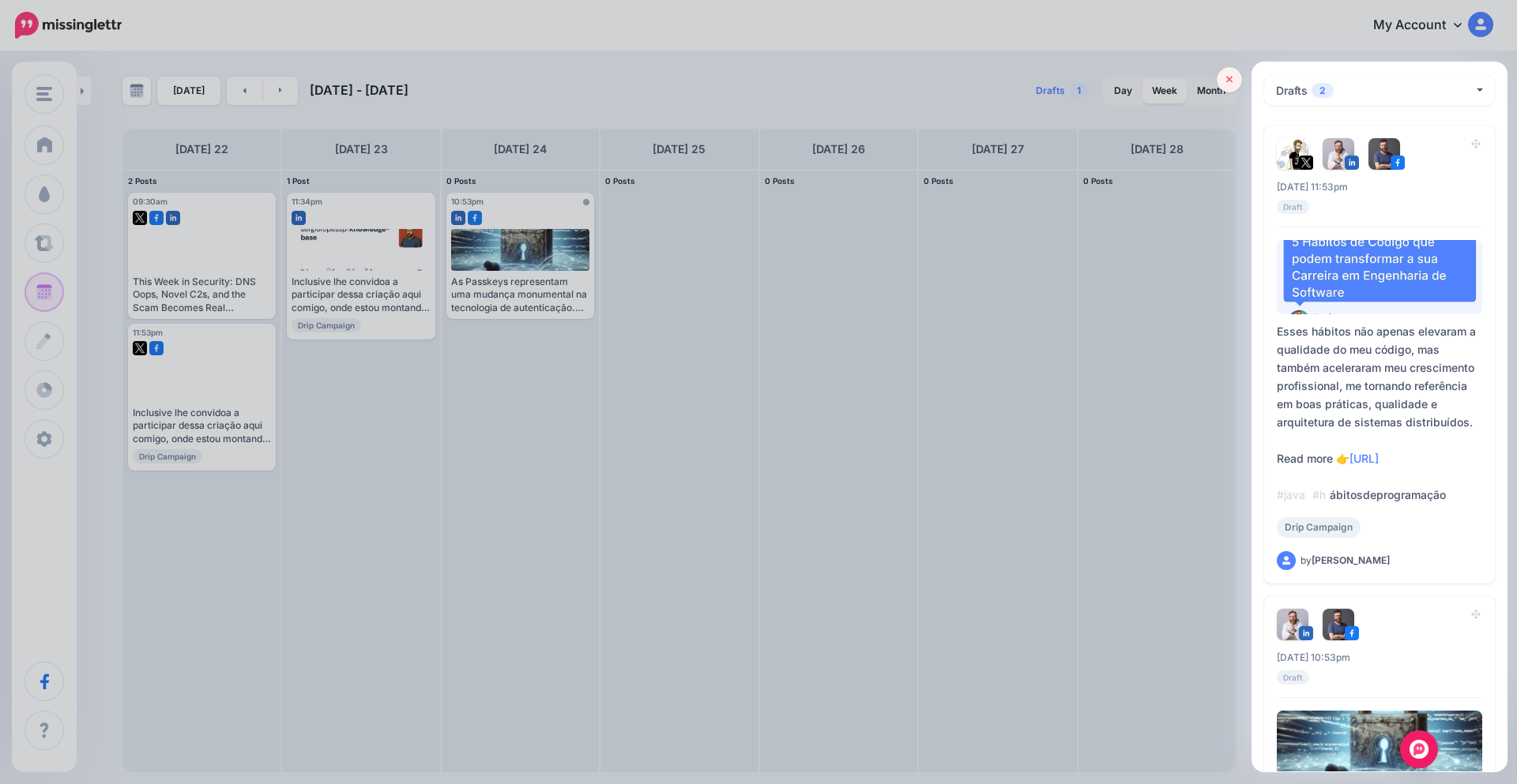
click at [1238, 85] on link at bounding box center [1229, 80] width 25 height 25
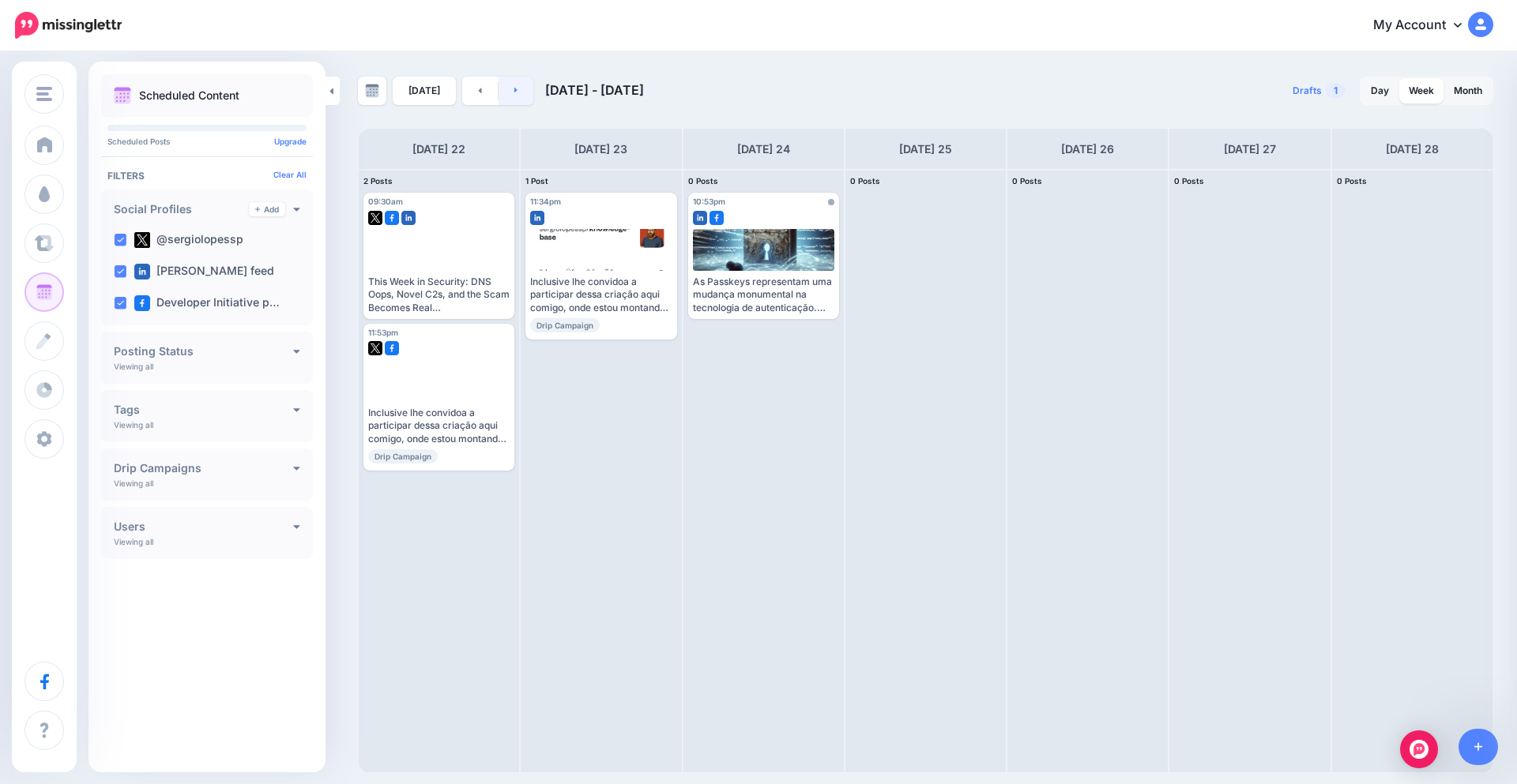
click at [506, 83] on link at bounding box center [516, 90] width 35 height 29
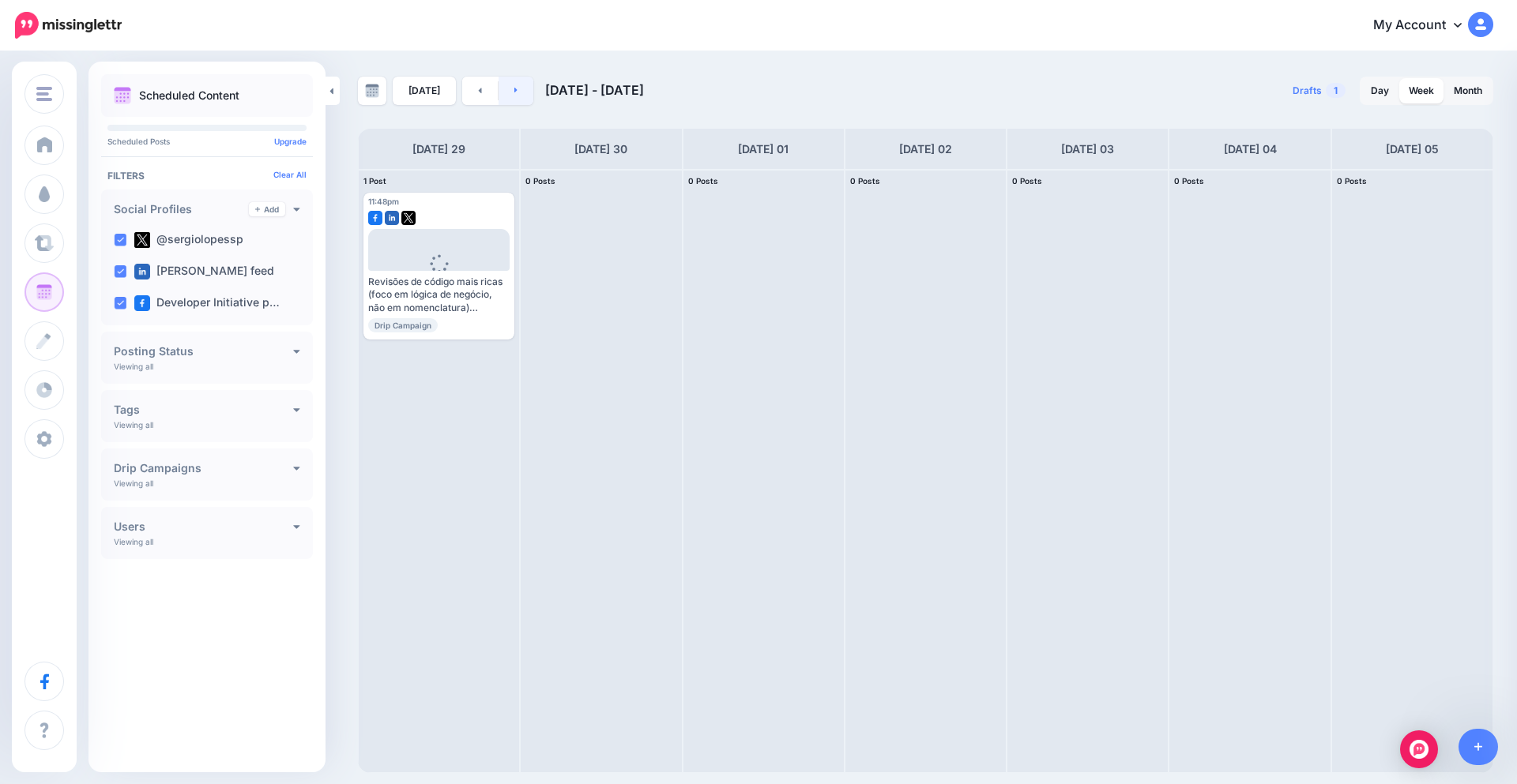
click at [518, 94] on link at bounding box center [516, 90] width 35 height 29
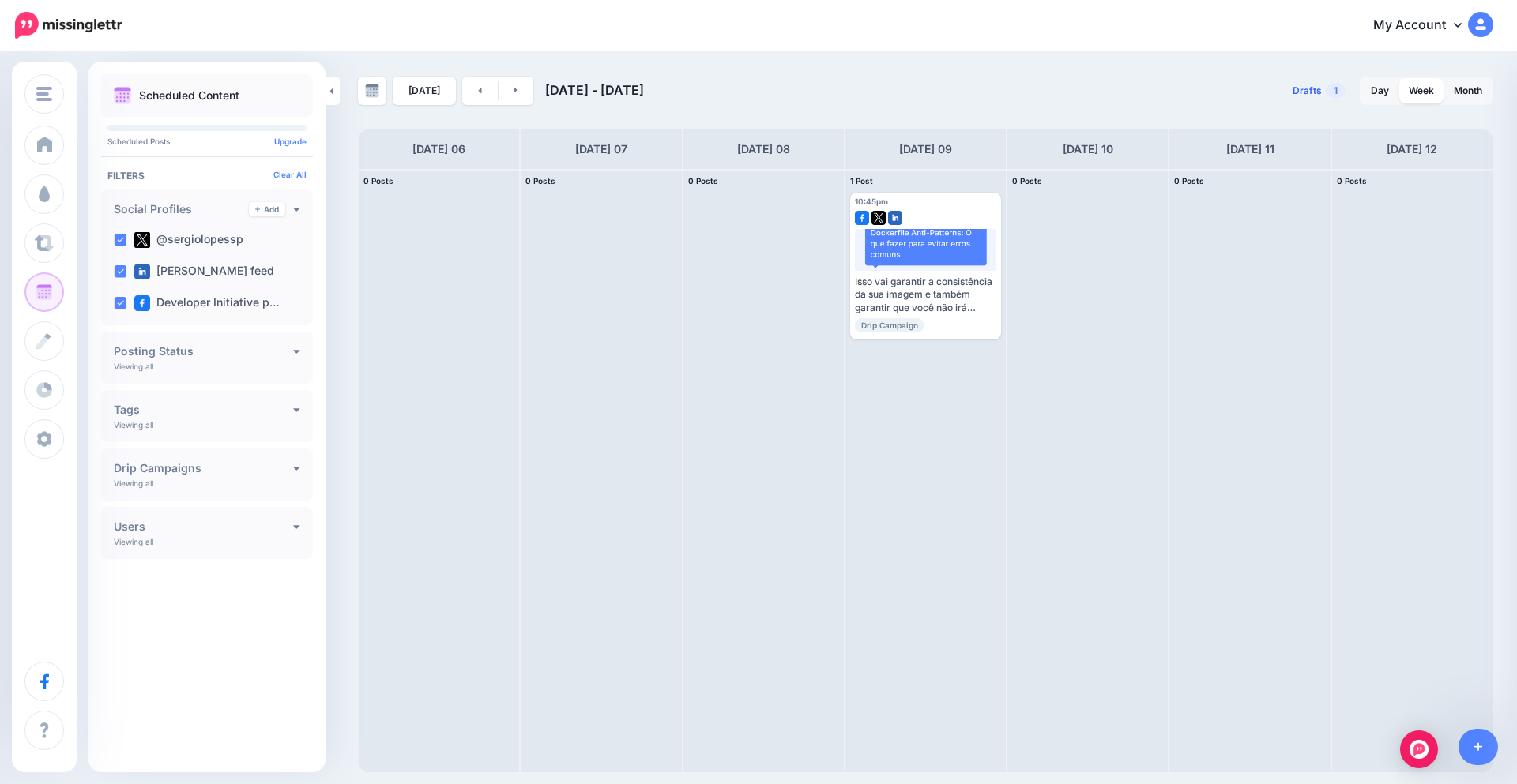
click at [1324, 98] on link "Drafts 1" at bounding box center [1319, 90] width 72 height 29
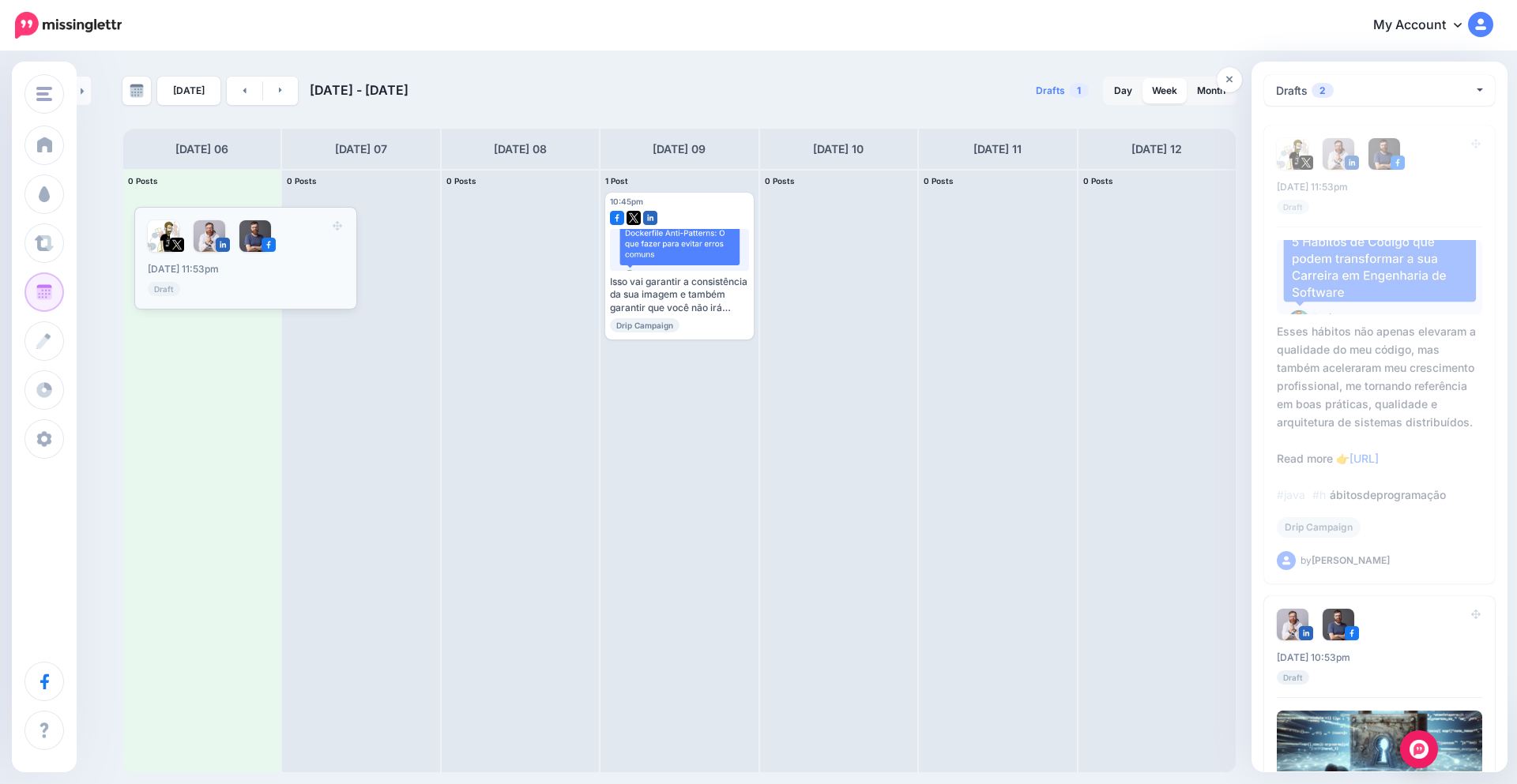
drag, startPoint x: 1474, startPoint y: 145, endPoint x: 354, endPoint y: 228, distance: 1123.1
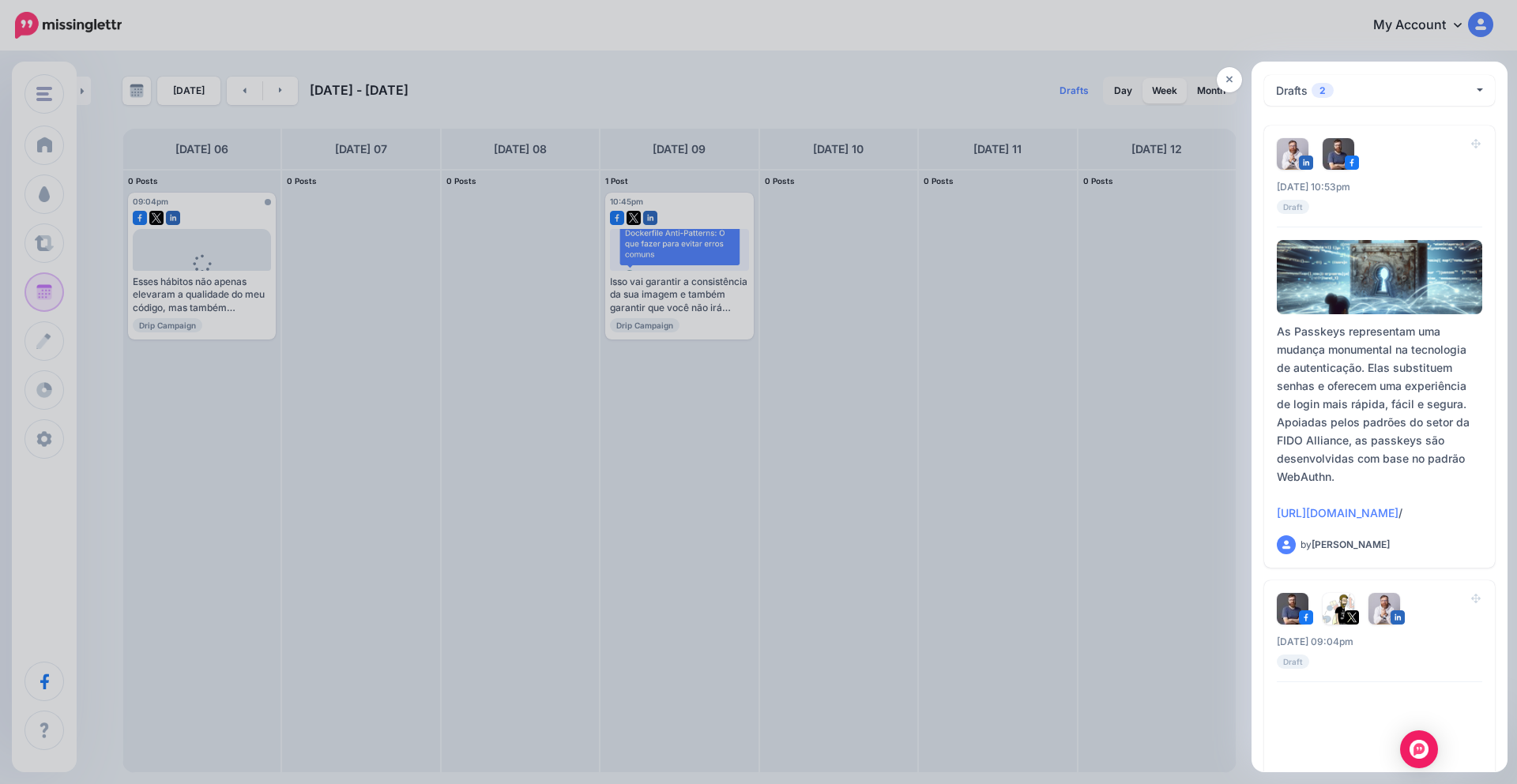
click at [477, 104] on div at bounding box center [758, 392] width 1517 height 784
click at [1230, 84] on icon at bounding box center [1230, 79] width 7 height 11
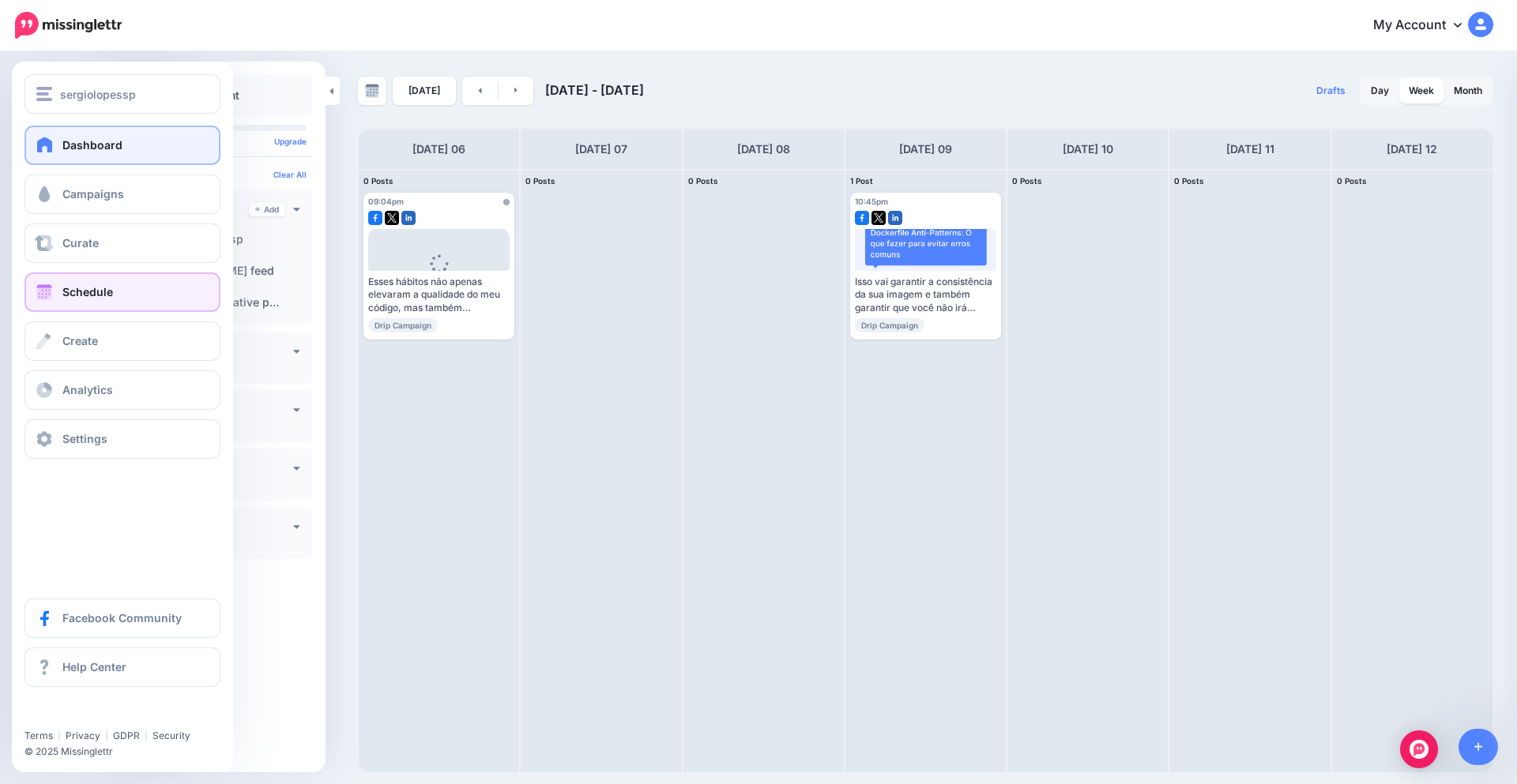
click at [80, 154] on link "Dashboard" at bounding box center [123, 145] width 196 height 39
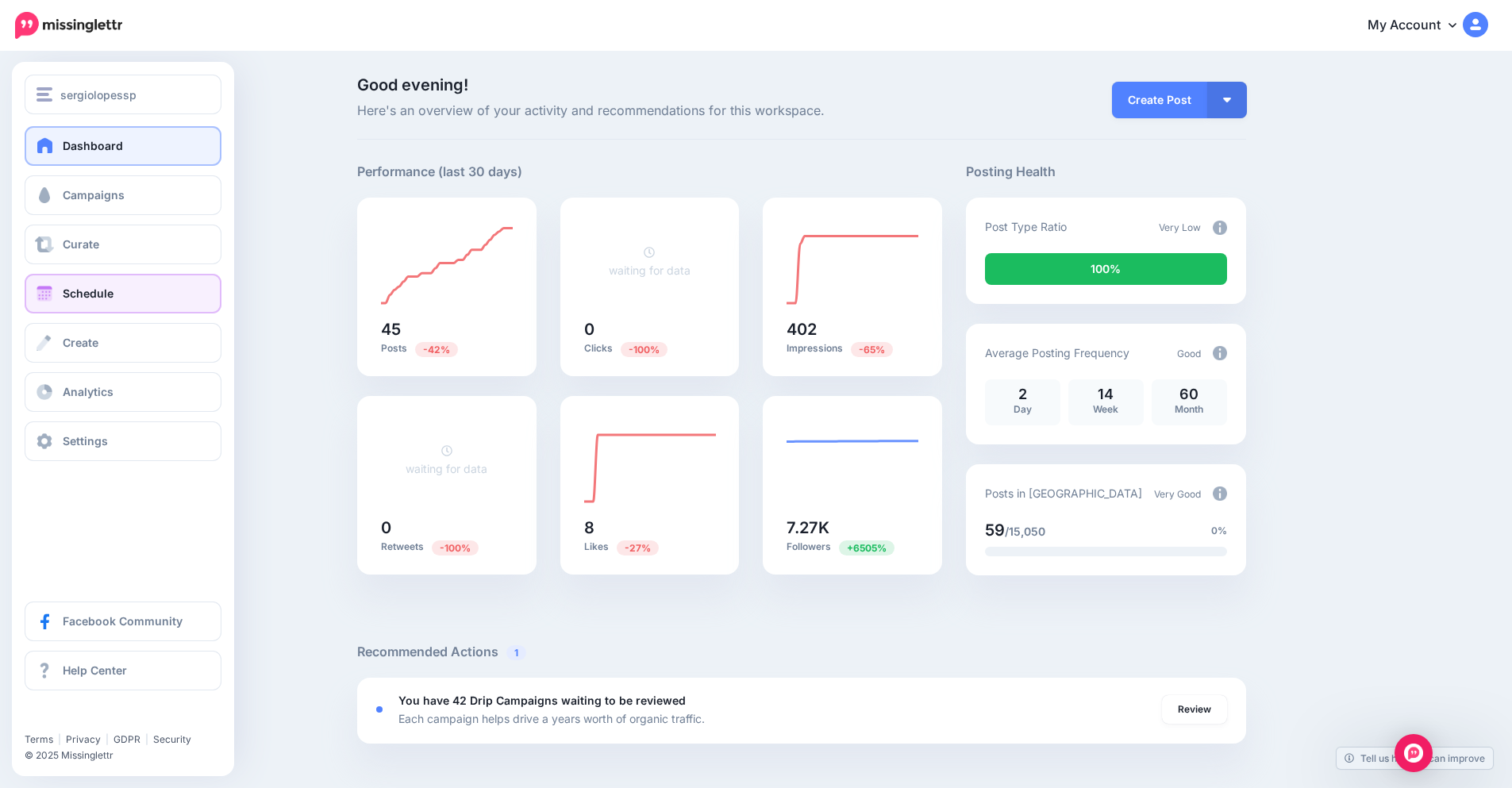
click at [61, 297] on link "Schedule" at bounding box center [123, 294] width 197 height 40
